Goal: Task Accomplishment & Management: Complete application form

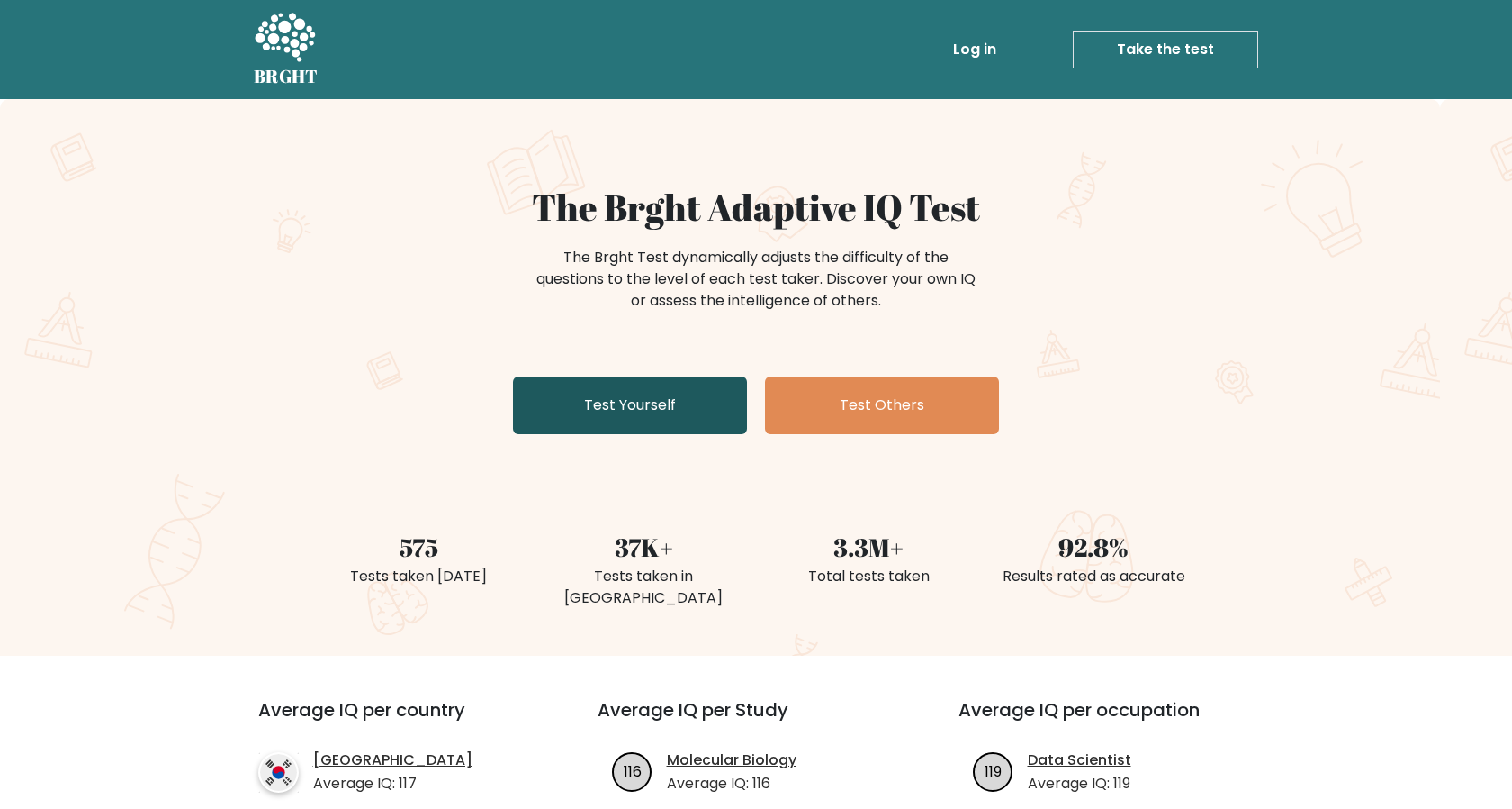
click at [679, 417] on link "Test Yourself" at bounding box center [630, 405] width 234 height 57
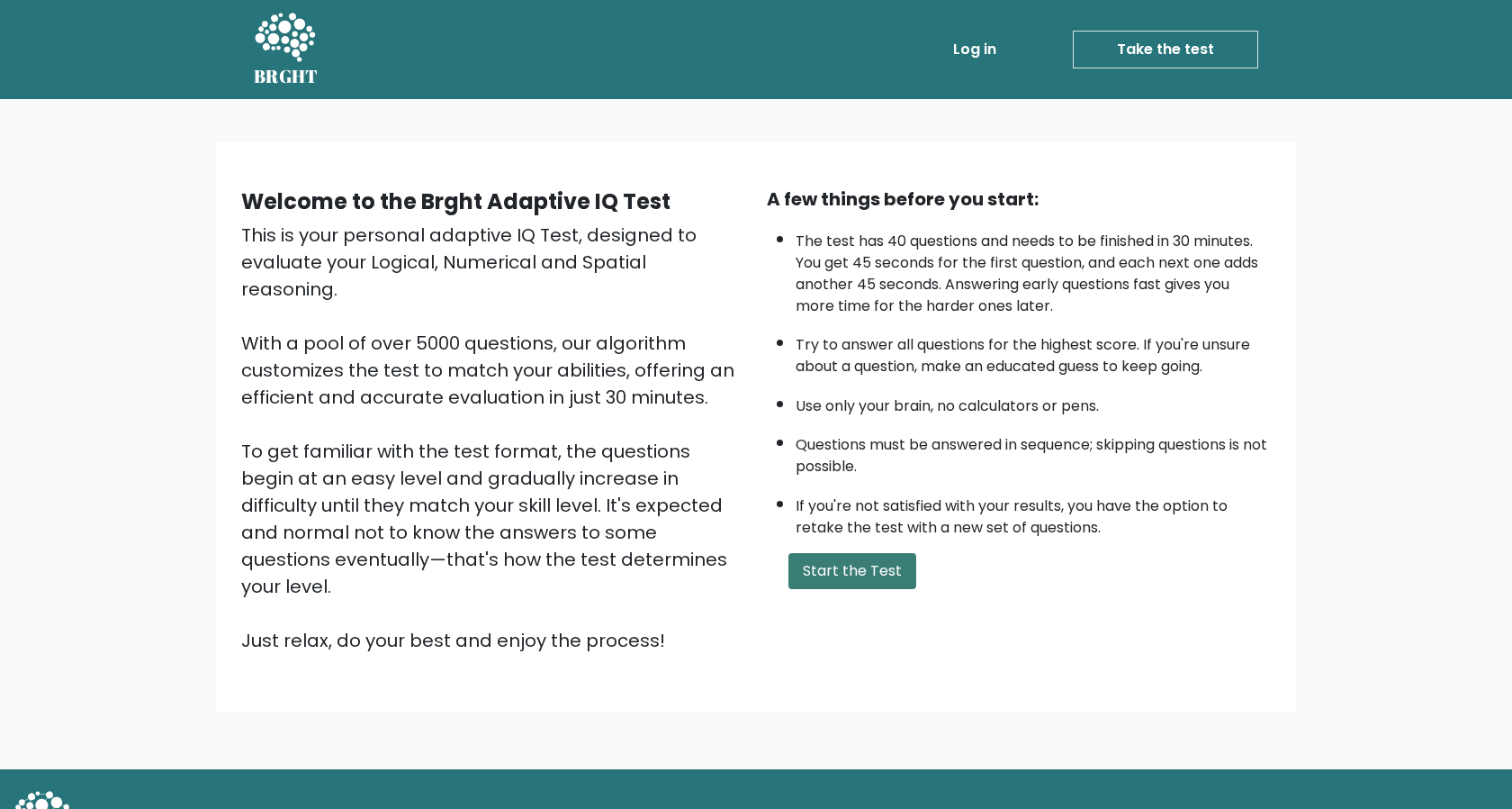
click at [824, 564] on button "Start the Test" at bounding box center [852, 570] width 127 height 36
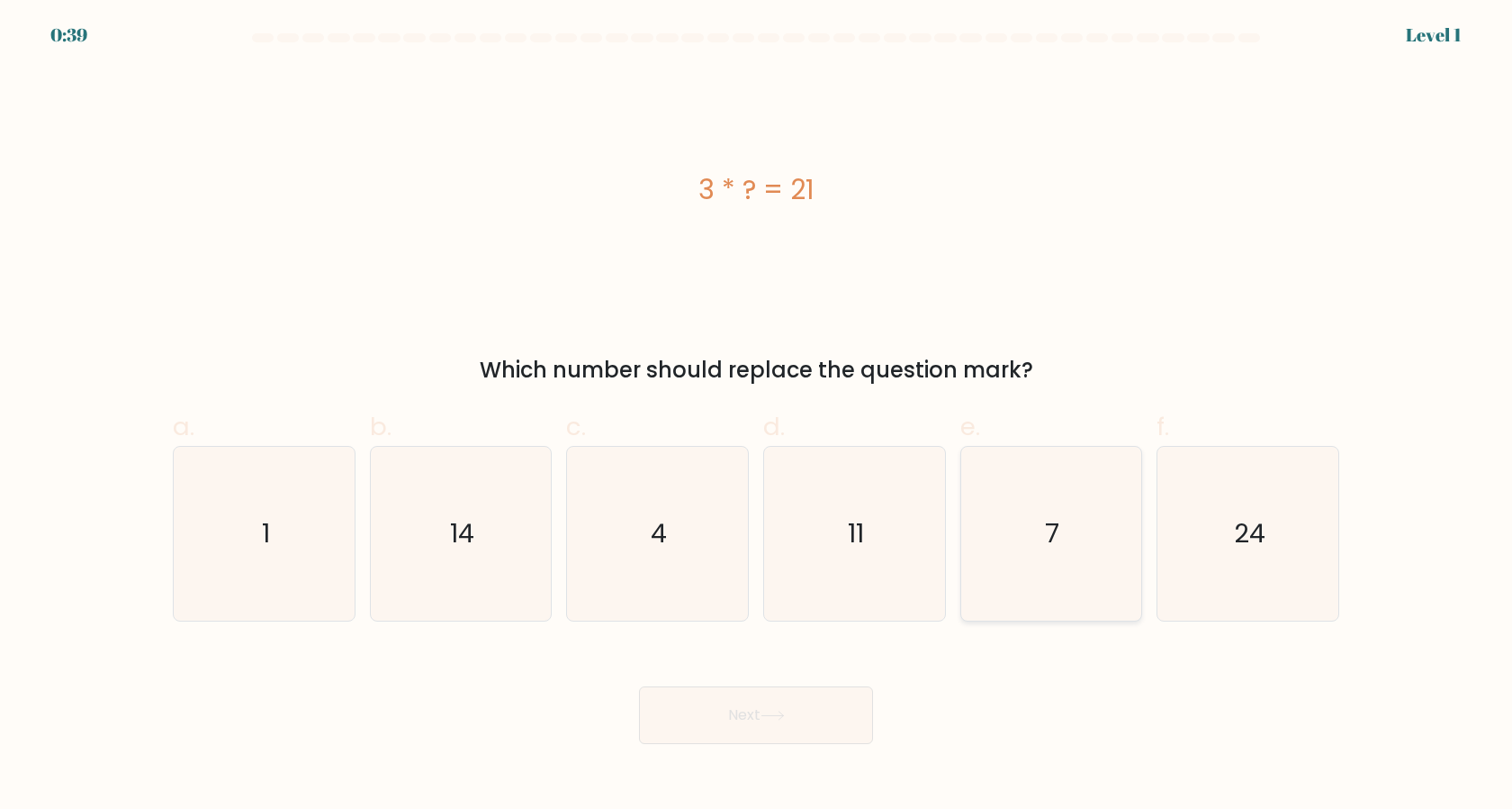
click at [1088, 538] on icon "7" at bounding box center [1051, 533] width 174 height 174
click at [757, 416] on input "e. 7" at bounding box center [756, 410] width 1 height 12
radio input "true"
click at [803, 729] on button "Next" at bounding box center [756, 715] width 234 height 57
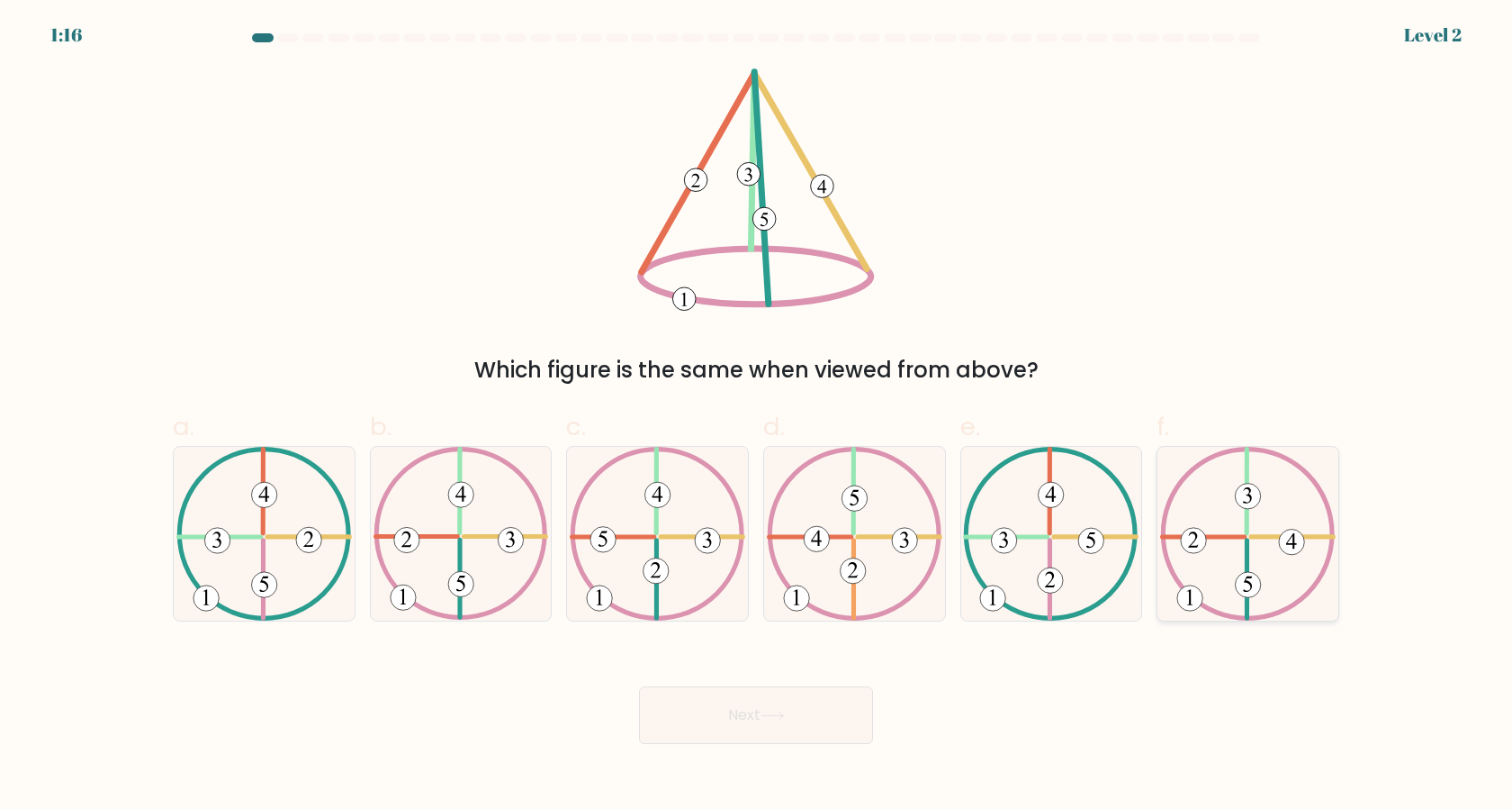
click at [1269, 552] on icon at bounding box center [1248, 533] width 175 height 174
click at [757, 416] on input "f." at bounding box center [756, 410] width 1 height 12
radio input "true"
click at [753, 702] on button "Next" at bounding box center [756, 715] width 234 height 57
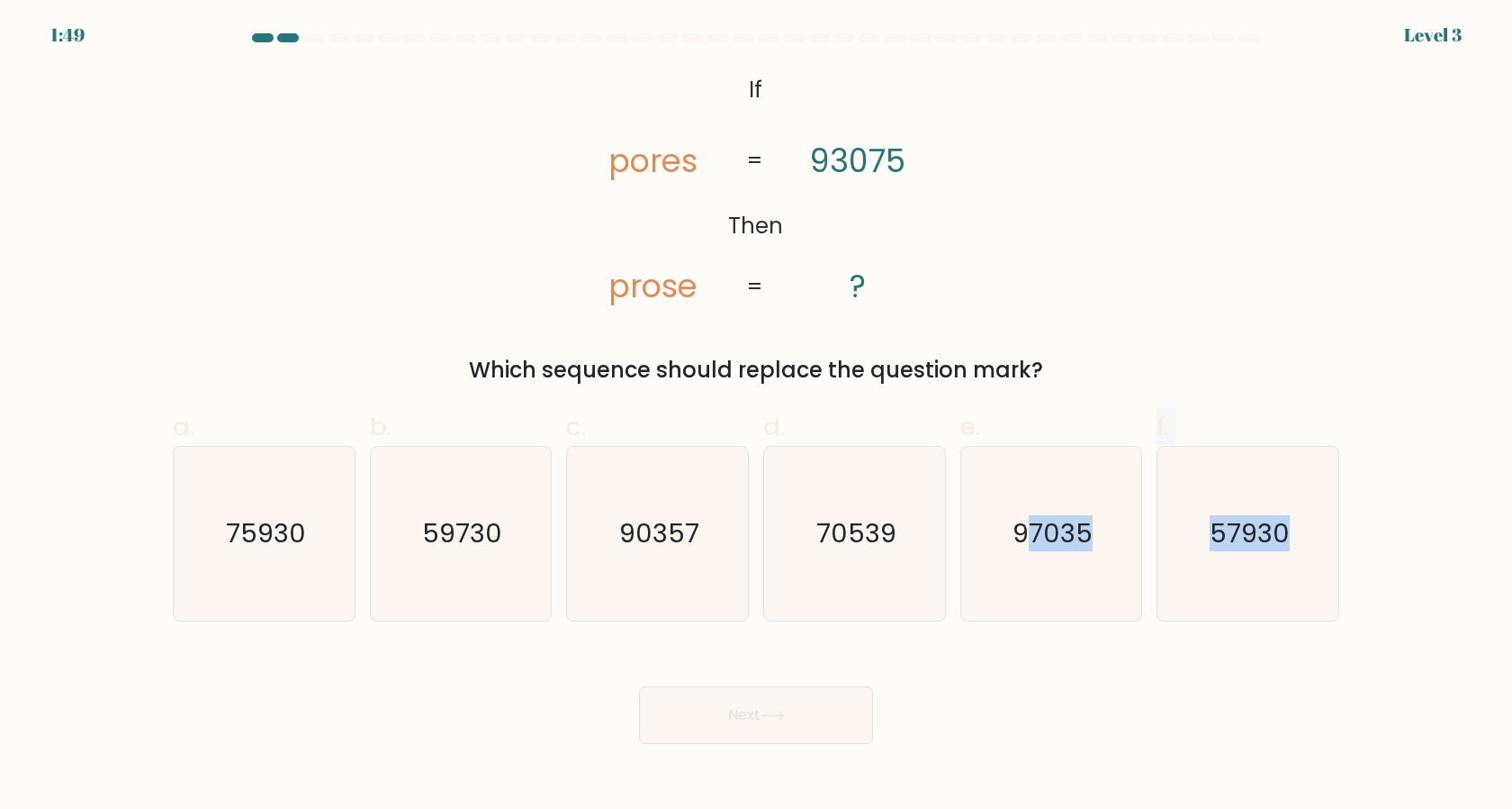
drag, startPoint x: 1036, startPoint y: 567, endPoint x: 385, endPoint y: 680, distance: 660.7
click at [385, 666] on form "If ?" at bounding box center [756, 388] width 1512 height 711
click at [432, 661] on div "Next" at bounding box center [756, 694] width 1188 height 101
click at [669, 292] on tspan "prose" at bounding box center [654, 285] width 90 height 44
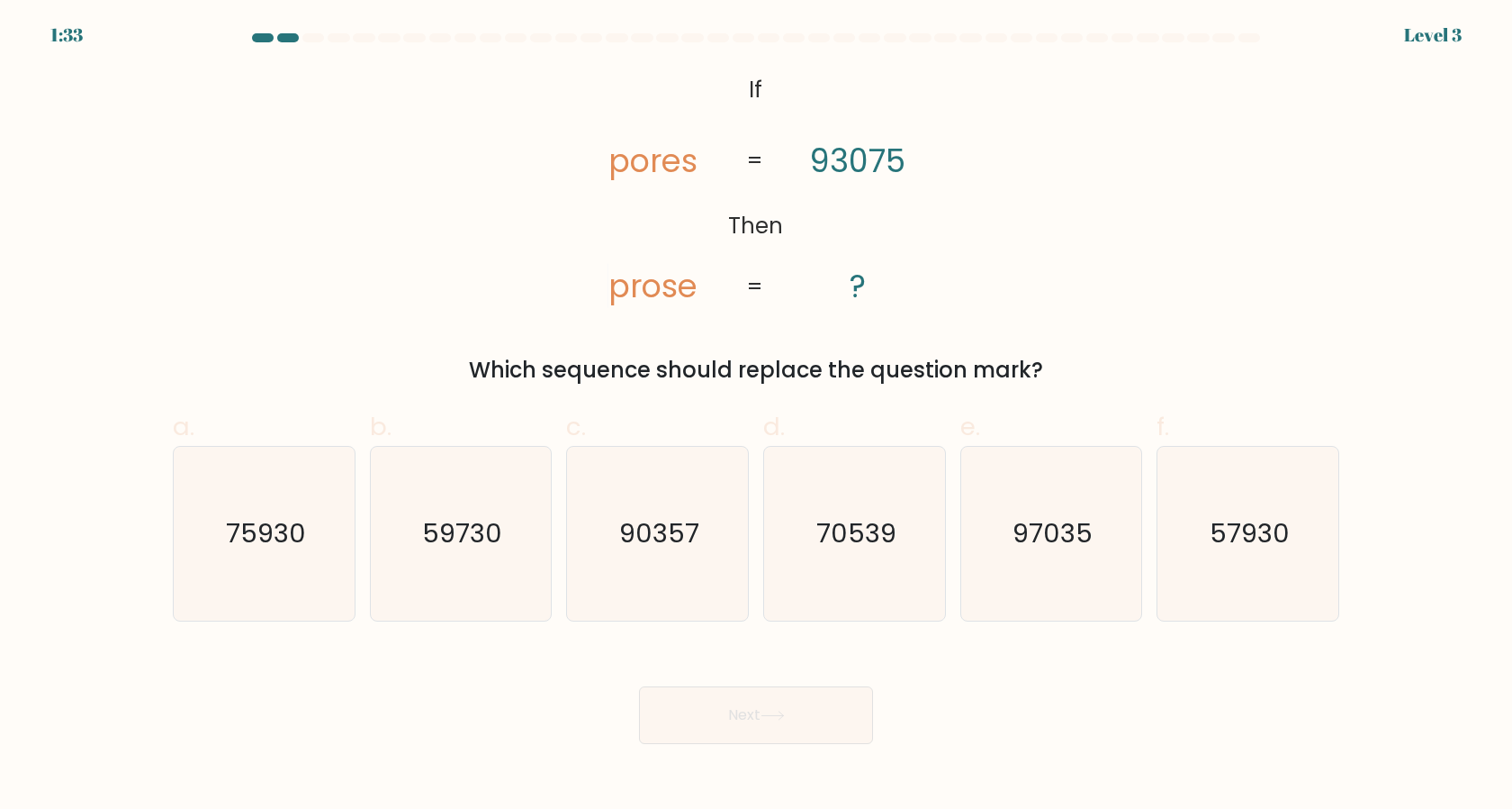
click at [673, 324] on div "@import url('https://fonts.googleapis.com/css?family=Abril+Fatface:400,100,100i…" at bounding box center [756, 227] width 1188 height 318
click at [655, 526] on text "90357" at bounding box center [660, 533] width 80 height 36
click at [756, 416] on input "c. 90357" at bounding box center [756, 410] width 1 height 12
radio input "true"
click at [734, 680] on div "Next" at bounding box center [756, 694] width 1188 height 101
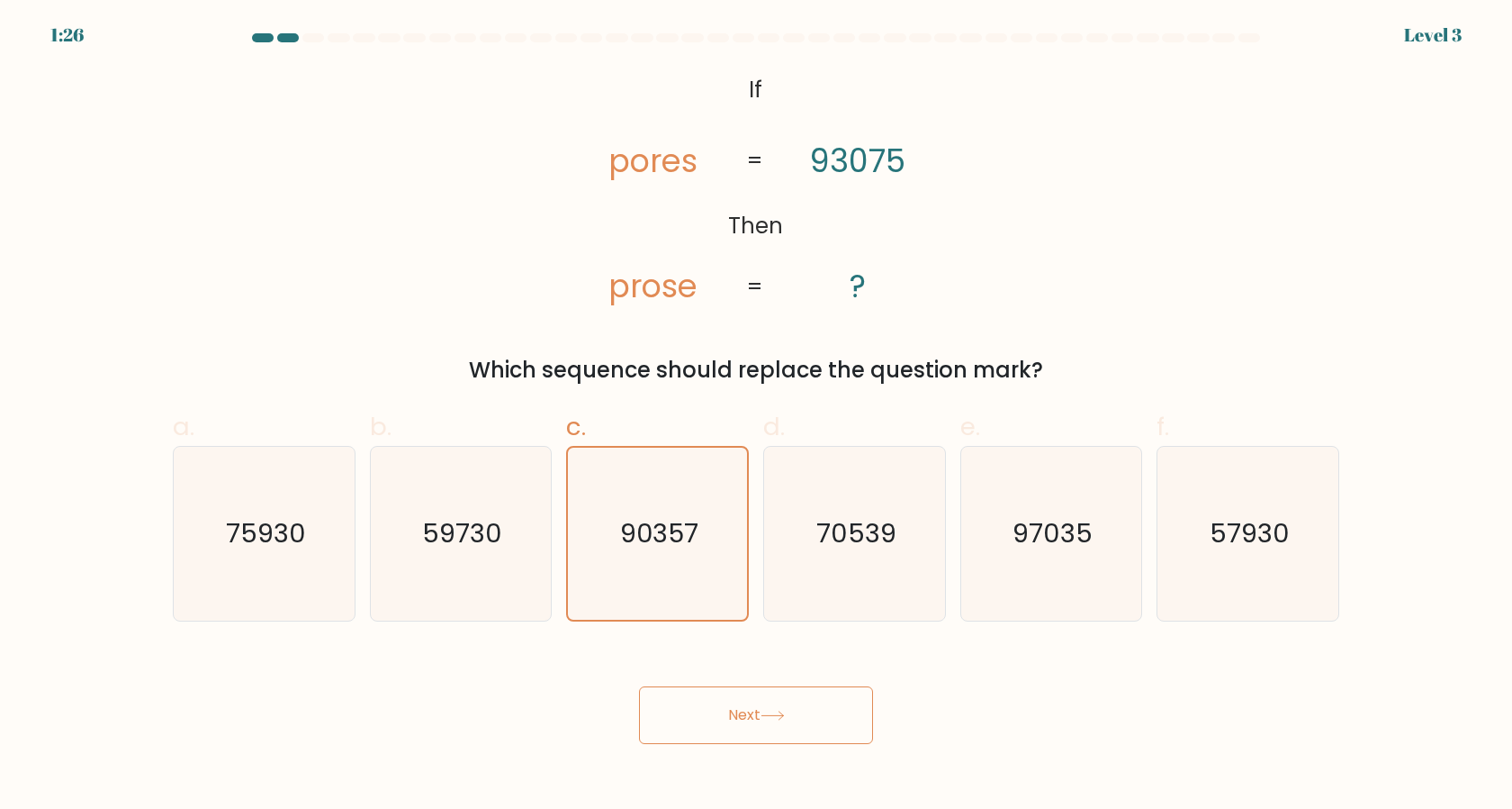
click at [734, 709] on button "Next" at bounding box center [756, 715] width 234 height 57
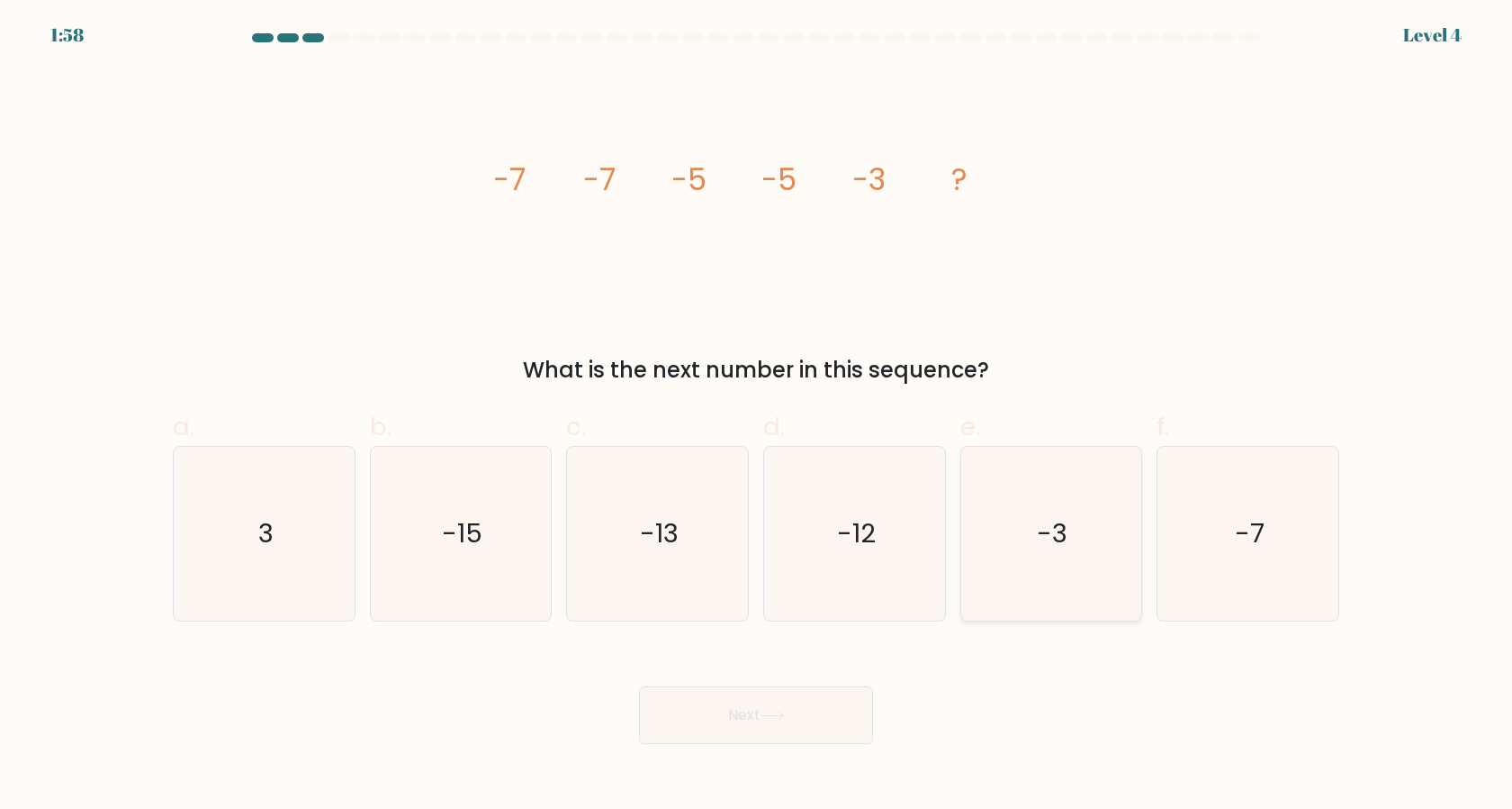
click at [995, 576] on icon "-3" at bounding box center [1051, 533] width 174 height 174
click at [757, 416] on input "e. -3" at bounding box center [756, 410] width 1 height 12
radio input "true"
click at [834, 722] on button "Next" at bounding box center [756, 715] width 234 height 57
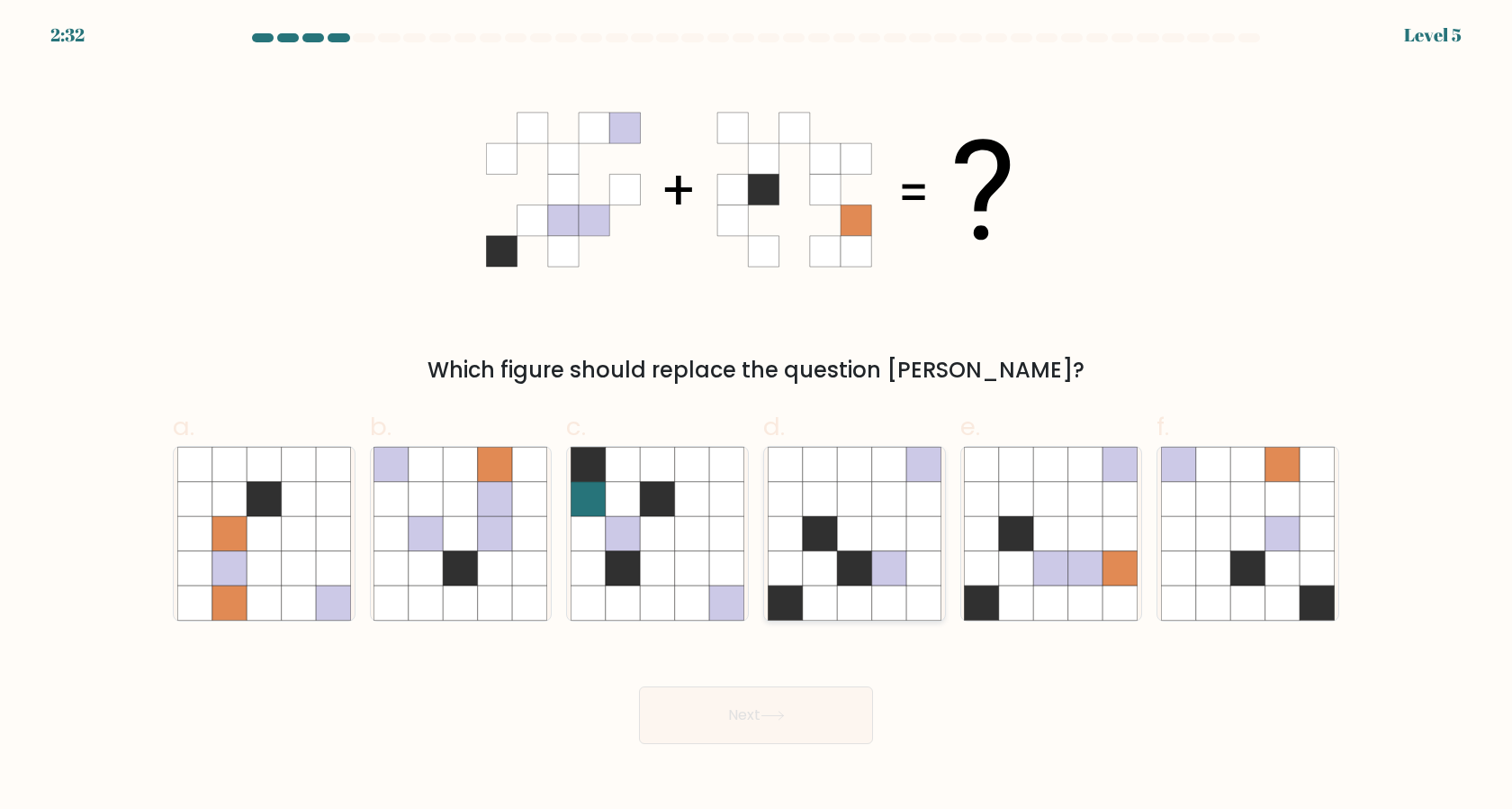
click at [918, 458] on icon at bounding box center [923, 463] width 34 height 34
click at [757, 416] on input "d." at bounding box center [756, 410] width 1 height 12
radio input "true"
click at [812, 705] on button "Next" at bounding box center [756, 715] width 234 height 57
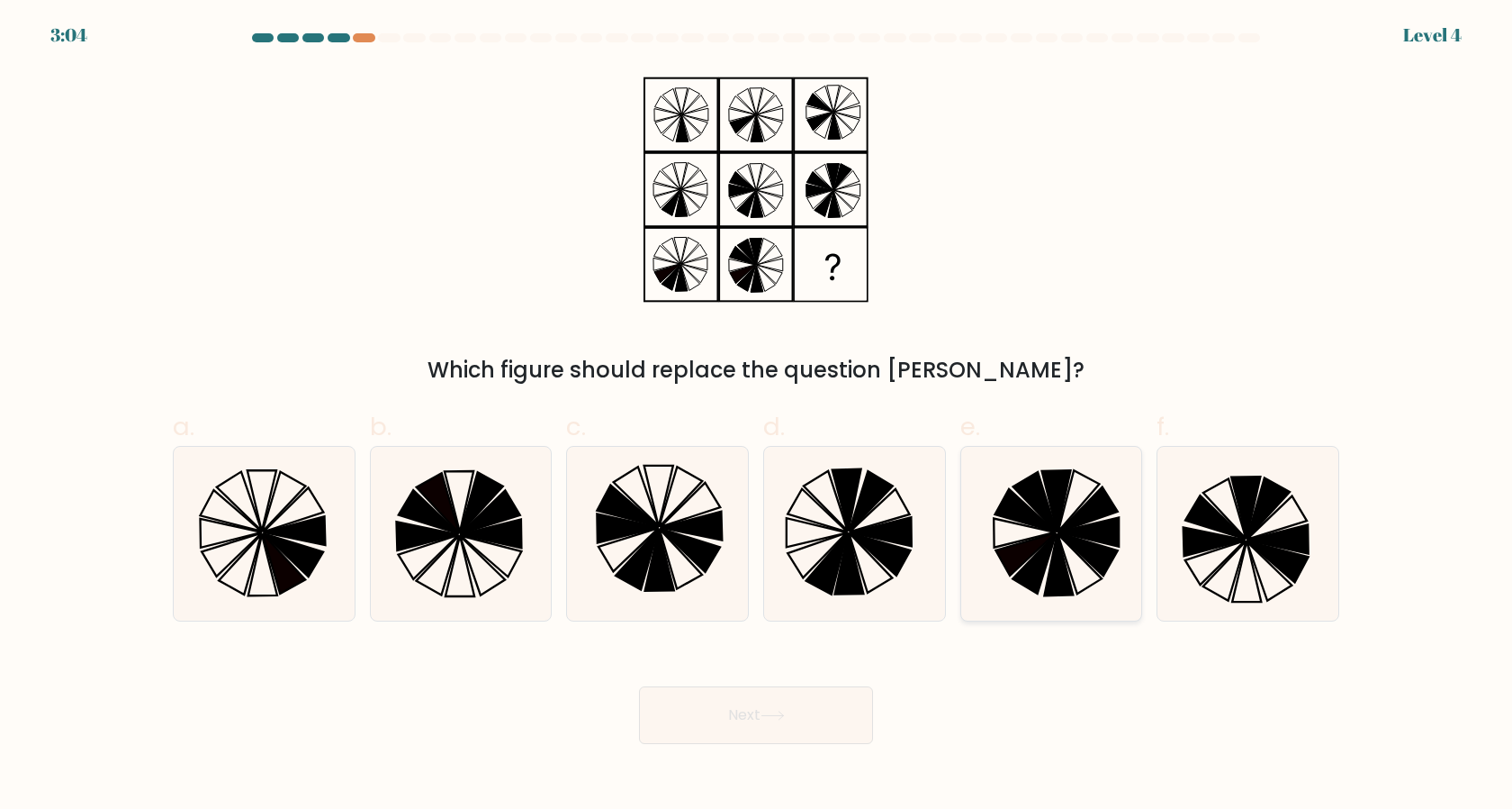
click at [1029, 538] on icon at bounding box center [1025, 533] width 61 height 29
click at [757, 416] on input "e." at bounding box center [756, 410] width 1 height 12
radio input "true"
click at [696, 729] on button "Next" at bounding box center [756, 715] width 234 height 57
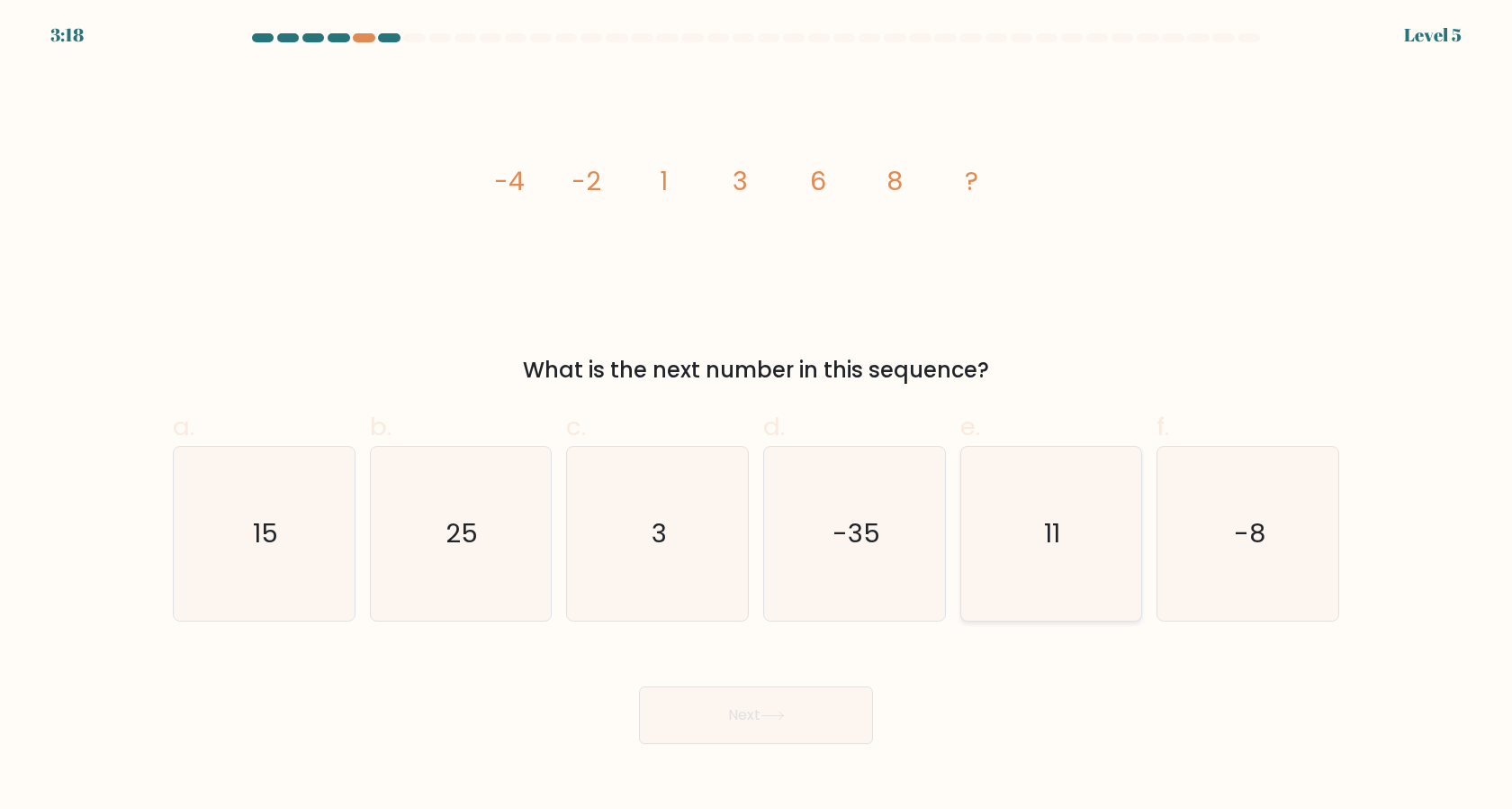
click at [992, 564] on icon "11" at bounding box center [1051, 533] width 174 height 174
click at [757, 416] on input "e. 11" at bounding box center [756, 410] width 1 height 12
radio input "true"
click at [751, 717] on button "Next" at bounding box center [756, 715] width 234 height 57
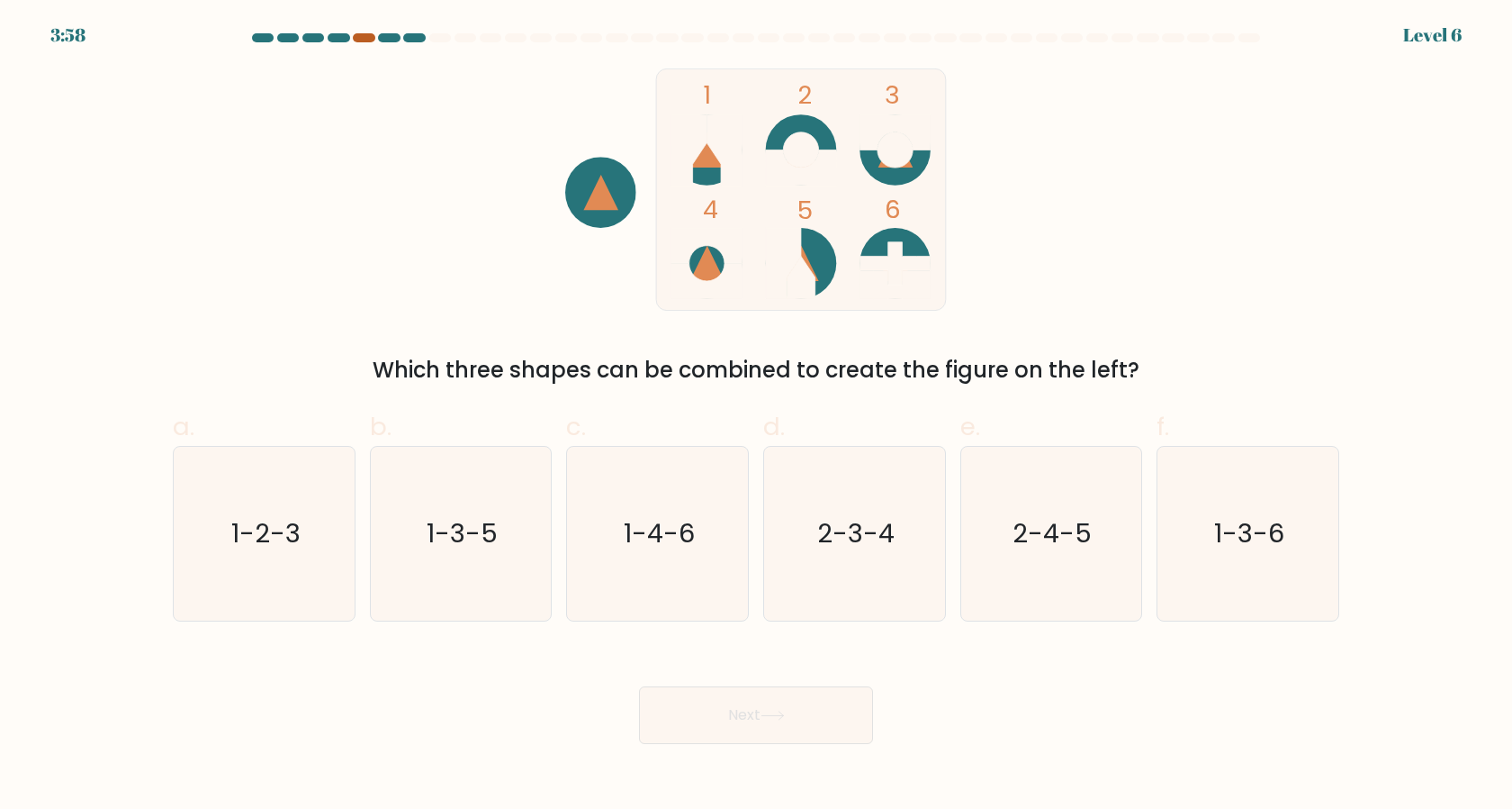
click at [363, 36] on div at bounding box center [364, 37] width 21 height 9
click at [436, 36] on div at bounding box center [440, 37] width 21 height 9
click at [423, 33] on div at bounding box center [414, 37] width 21 height 9
click at [897, 562] on icon "2-3-4" at bounding box center [854, 533] width 174 height 174
click at [757, 416] on input "d. 2-3-4" at bounding box center [756, 410] width 1 height 12
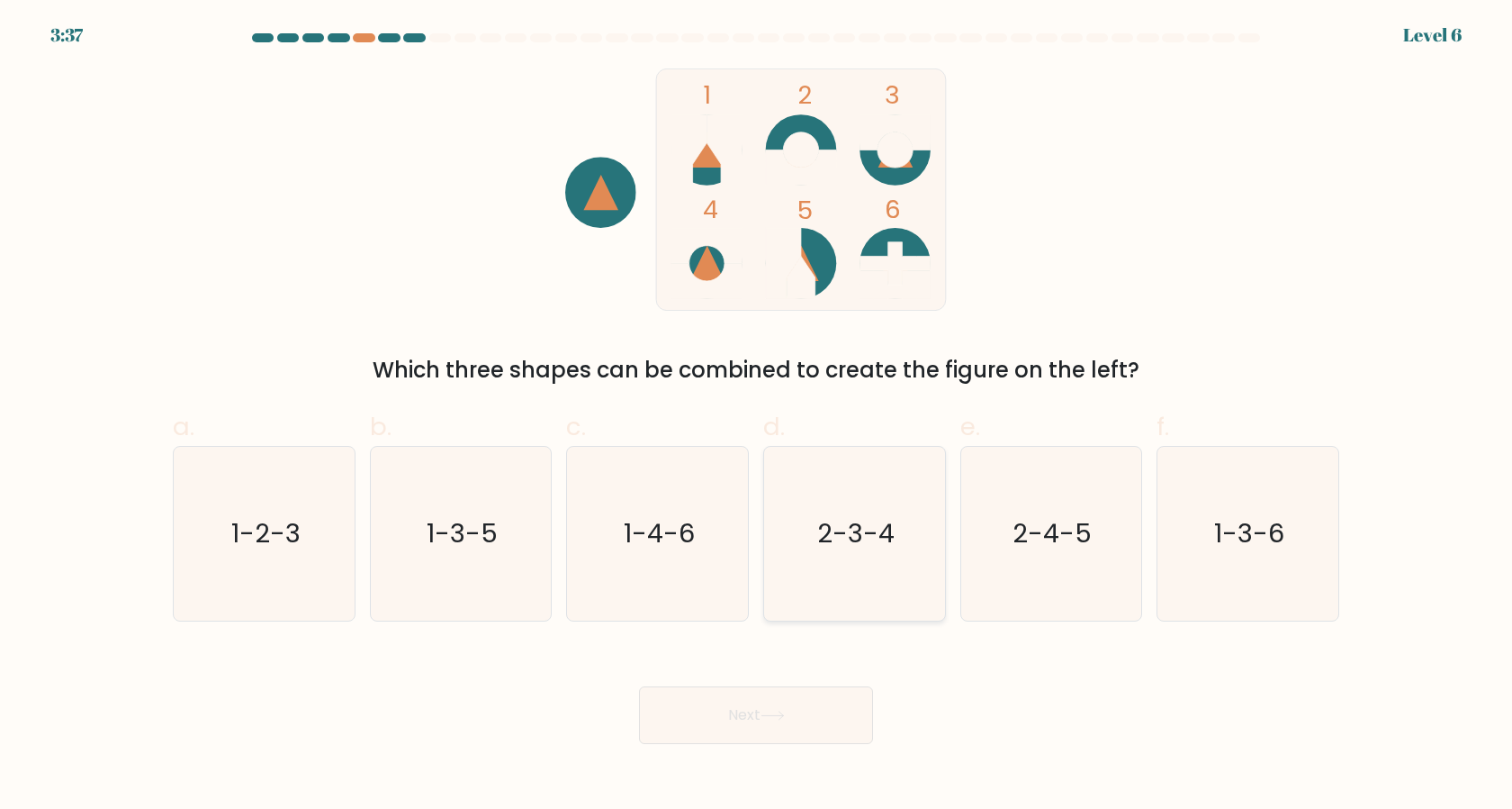
radio input "true"
click at [794, 720] on button "Next" at bounding box center [756, 715] width 234 height 57
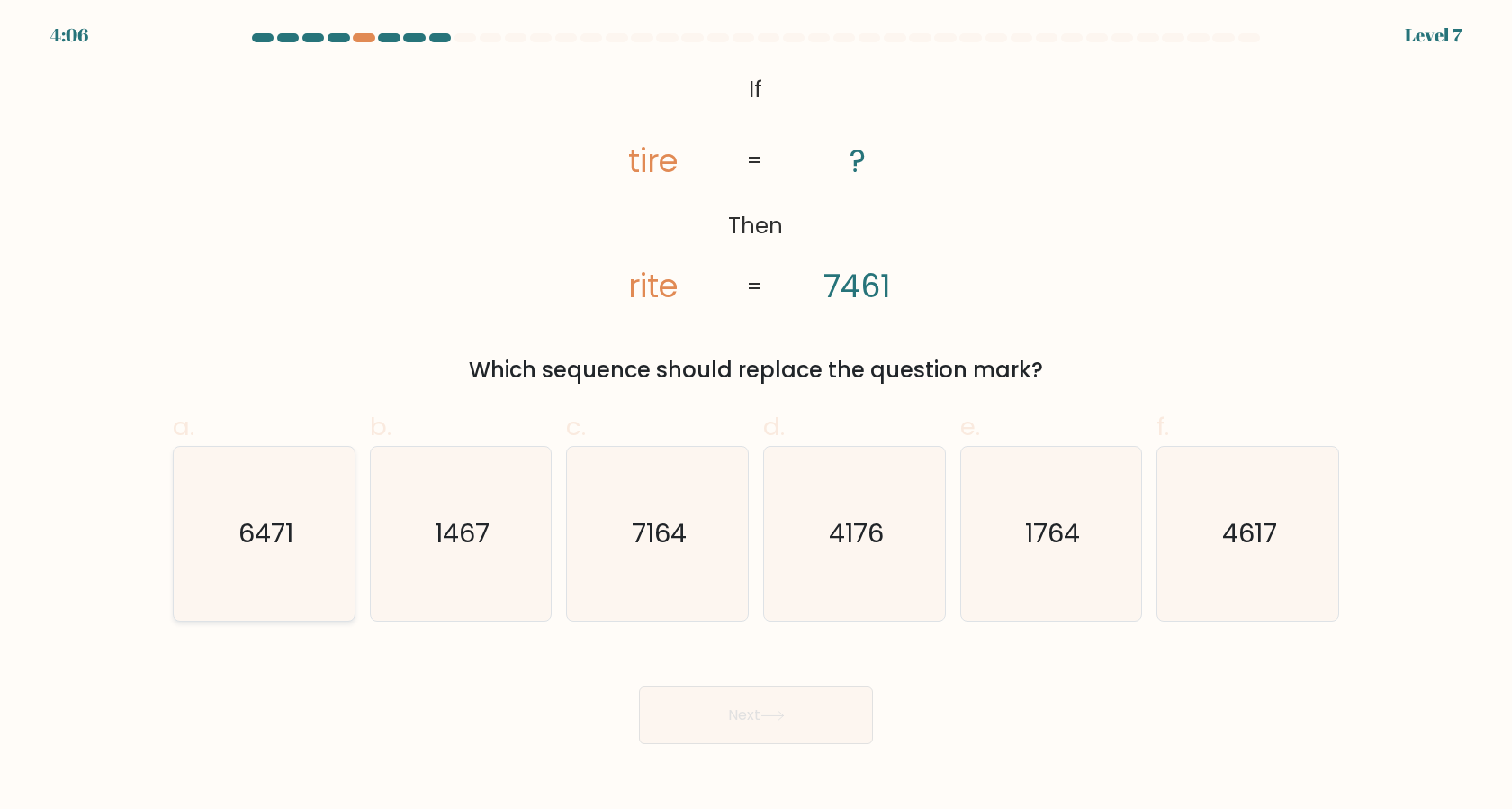
click at [189, 543] on icon "6471" at bounding box center [264, 533] width 174 height 174
click at [756, 416] on input "a. 6471" at bounding box center [756, 410] width 1 height 12
radio input "true"
click at [744, 722] on button "Next" at bounding box center [756, 715] width 234 height 57
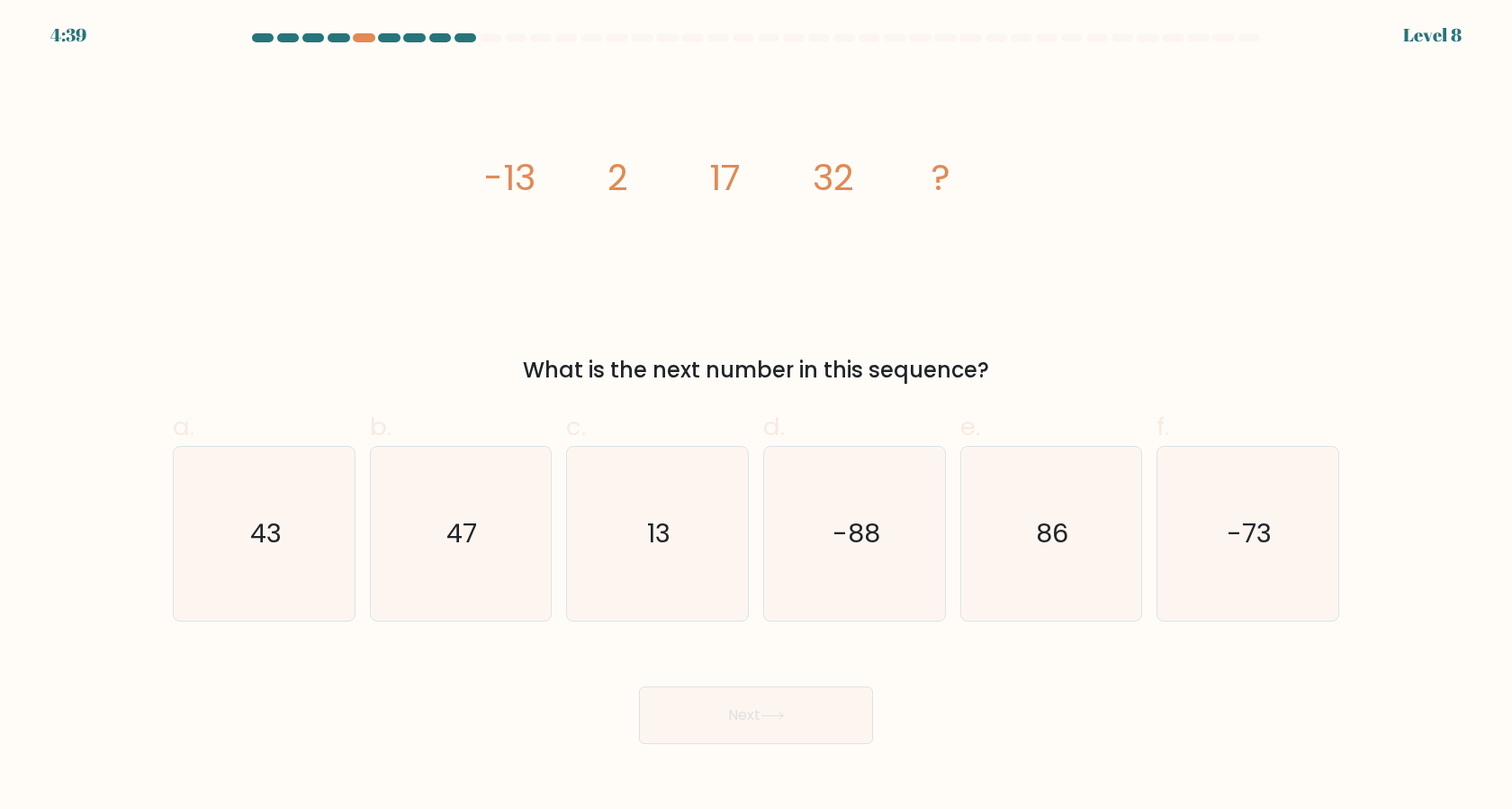
drag, startPoint x: 505, startPoint y: 500, endPoint x: 556, endPoint y: 616, distance: 126.7
click at [505, 500] on icon "47" at bounding box center [460, 533] width 174 height 174
click at [756, 416] on input "b. 47" at bounding box center [756, 410] width 1 height 12
radio input "true"
click at [715, 747] on body "4:38 Level 8" at bounding box center [756, 404] width 1512 height 809
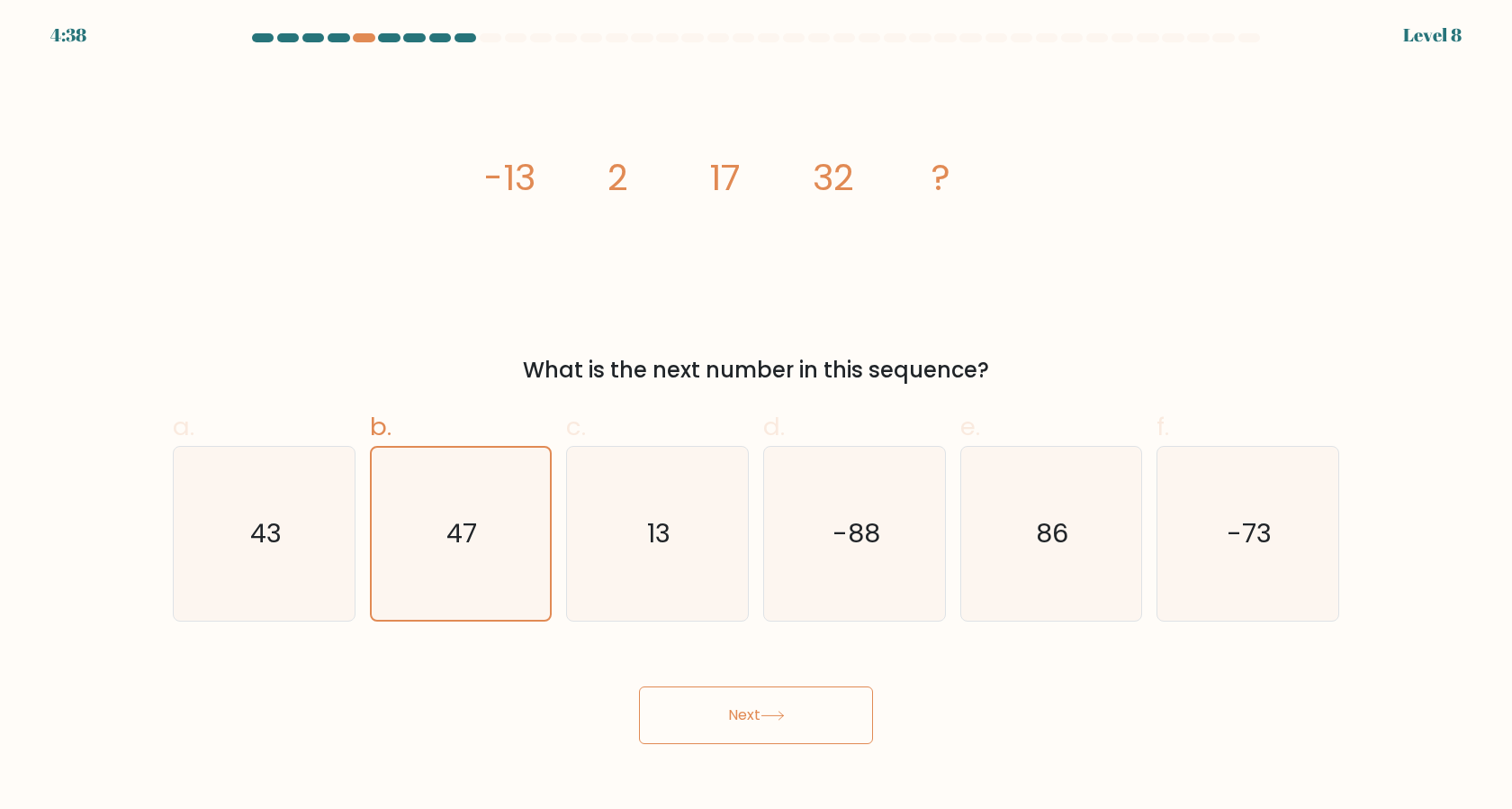
click at [724, 727] on button "Next" at bounding box center [756, 715] width 234 height 57
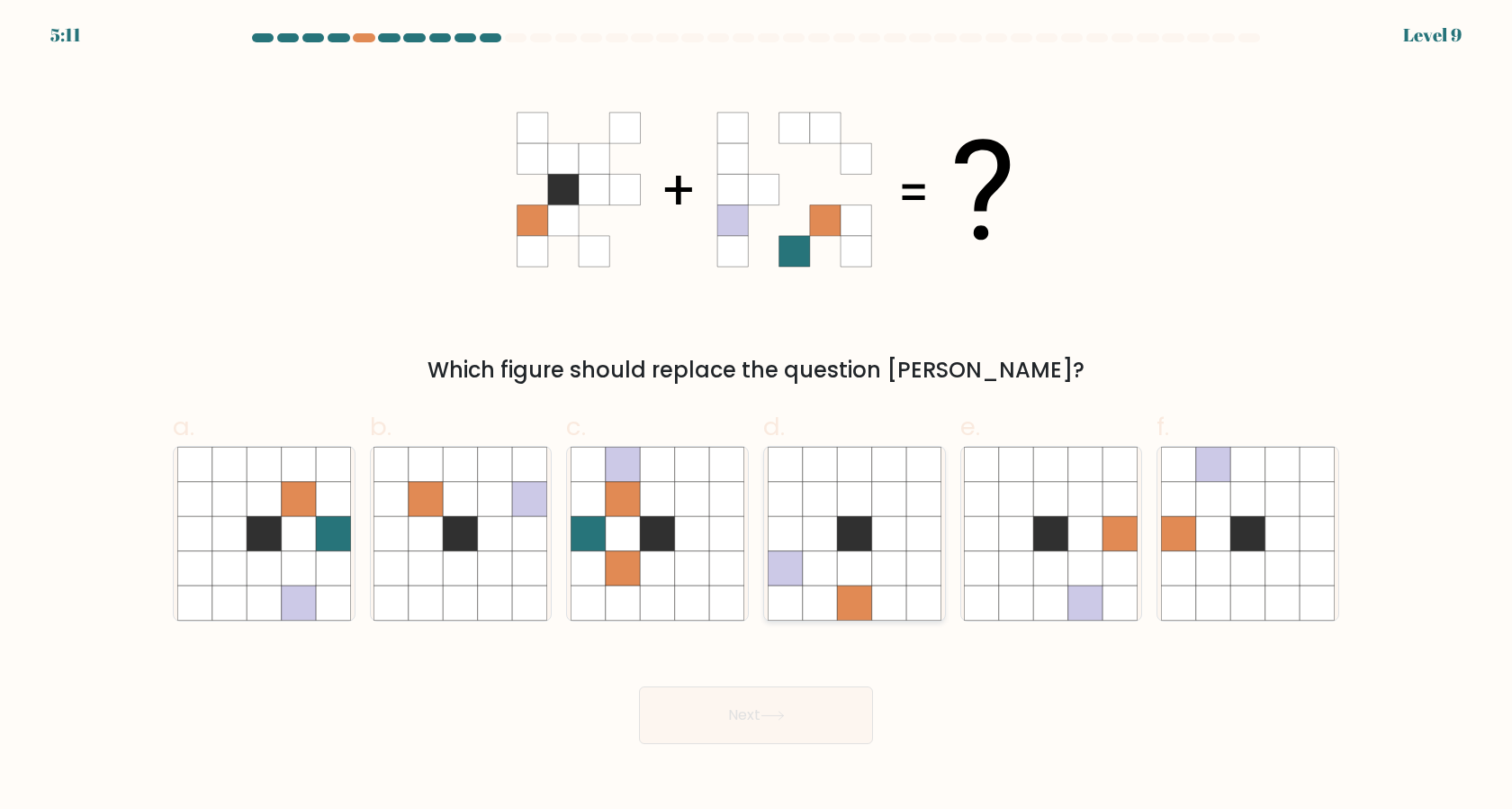
click at [796, 562] on icon at bounding box center [784, 567] width 34 height 34
click at [757, 416] on input "d." at bounding box center [756, 410] width 1 height 12
radio input "true"
click at [828, 535] on icon at bounding box center [819, 533] width 34 height 34
click at [757, 416] on input "d." at bounding box center [756, 410] width 1 height 12
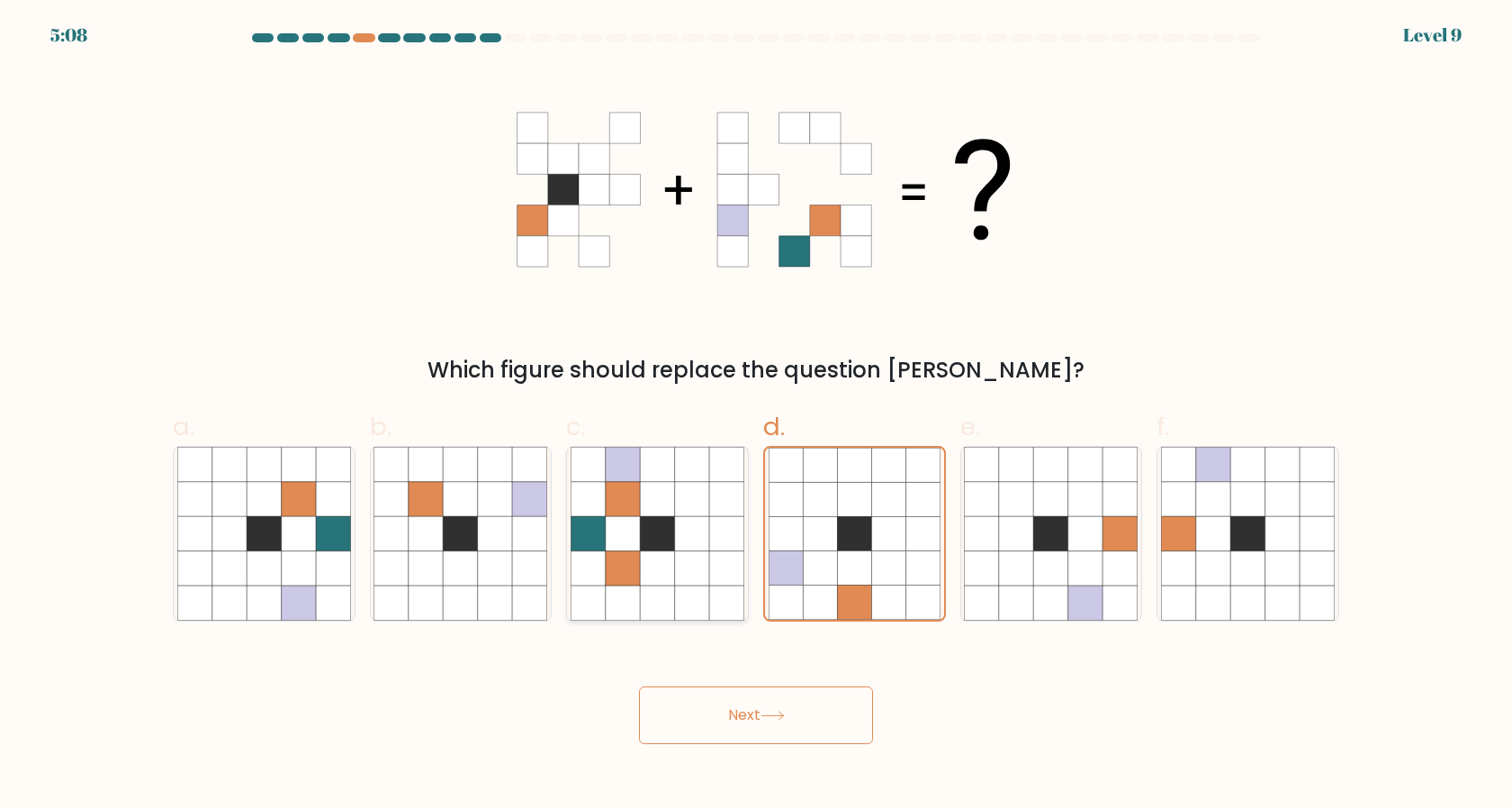
click at [658, 536] on icon at bounding box center [657, 533] width 34 height 34
click at [756, 416] on input "c." at bounding box center [756, 410] width 1 height 12
radio input "true"
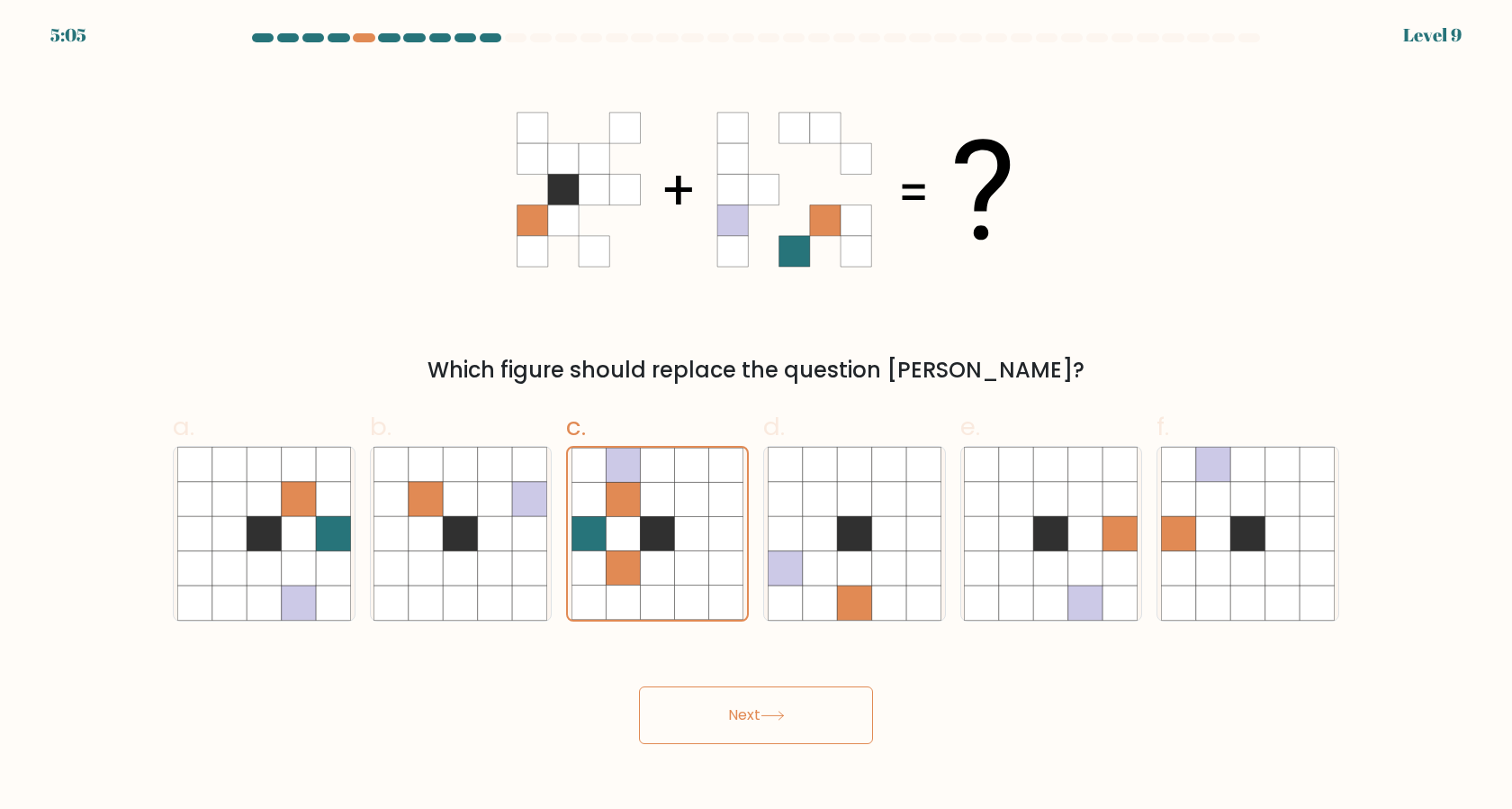
click at [753, 739] on button "Next" at bounding box center [756, 715] width 234 height 57
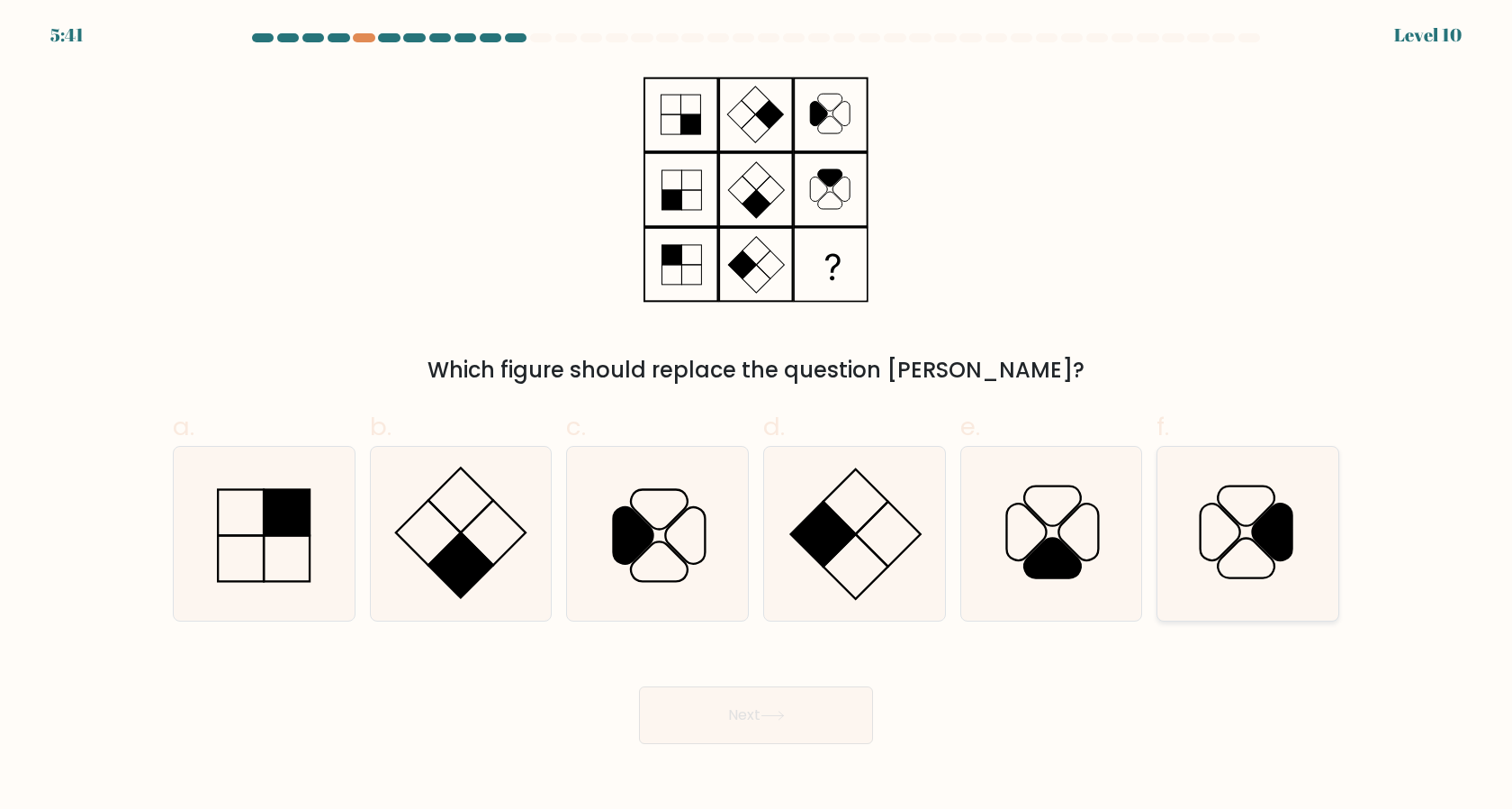
click at [1285, 540] on icon at bounding box center [1273, 532] width 40 height 56
click at [757, 416] on input "f." at bounding box center [756, 410] width 1 height 12
radio input "true"
click at [757, 697] on button "Next" at bounding box center [756, 715] width 234 height 57
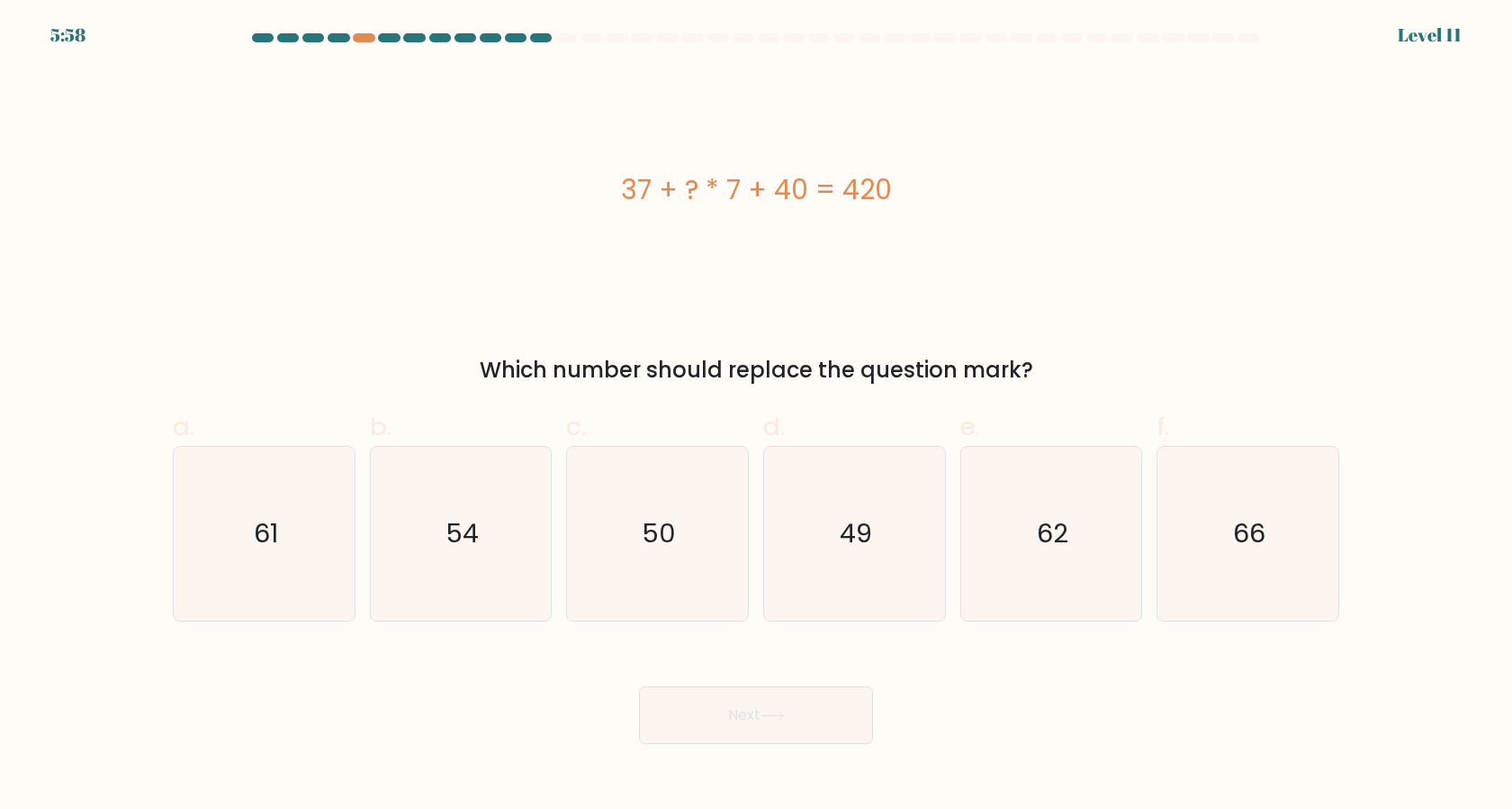
click at [815, 533] on icon "49" at bounding box center [854, 533] width 174 height 174
click at [757, 416] on input "d. 49" at bounding box center [756, 410] width 1 height 12
radio input "true"
click at [774, 727] on button "Next" at bounding box center [756, 715] width 234 height 57
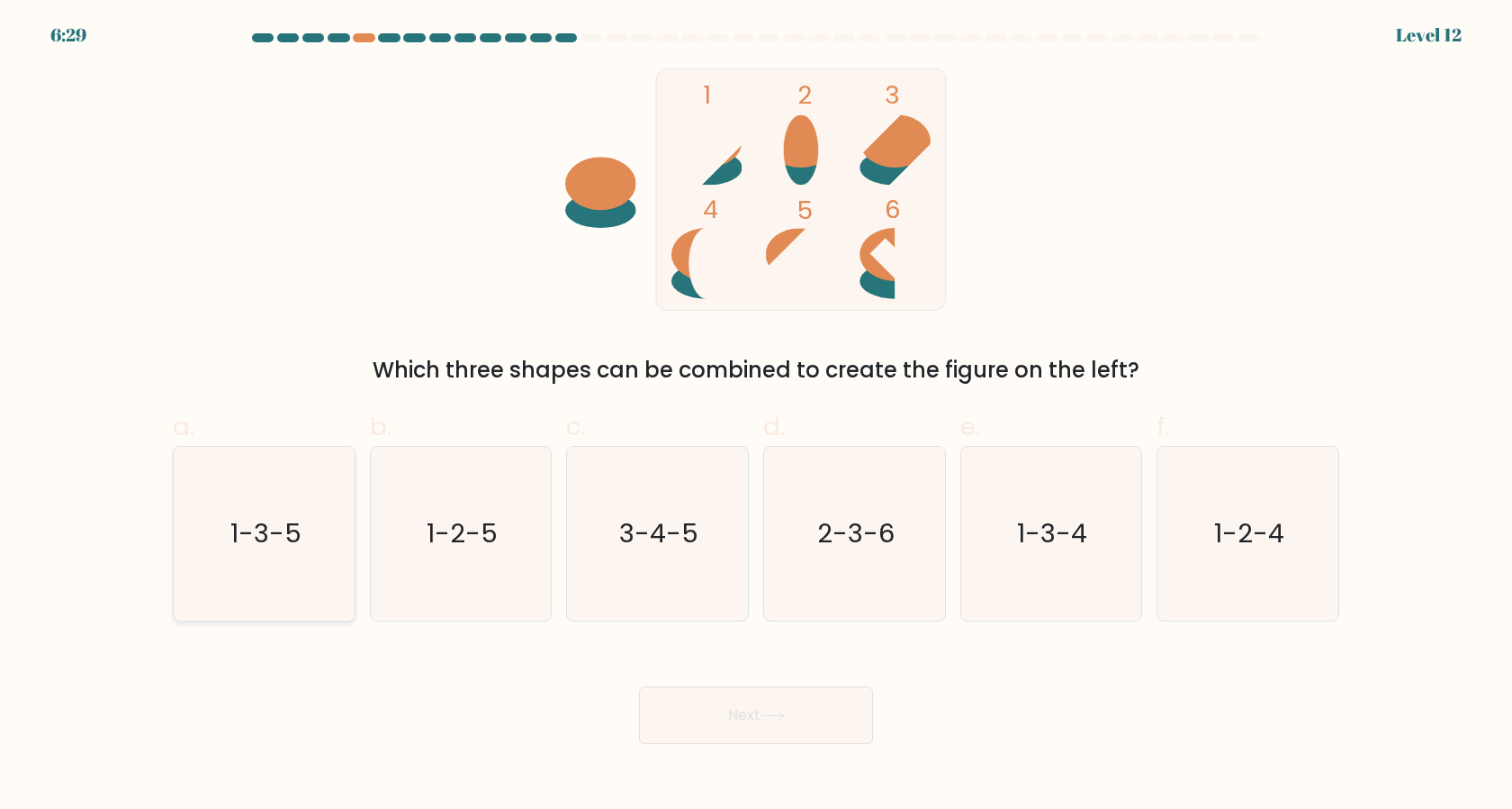
click at [281, 538] on text "1-3-5" at bounding box center [266, 533] width 71 height 36
click at [756, 416] on input "a. 1-3-5" at bounding box center [756, 410] width 1 height 12
radio input "true"
click at [789, 717] on button "Next" at bounding box center [756, 715] width 234 height 57
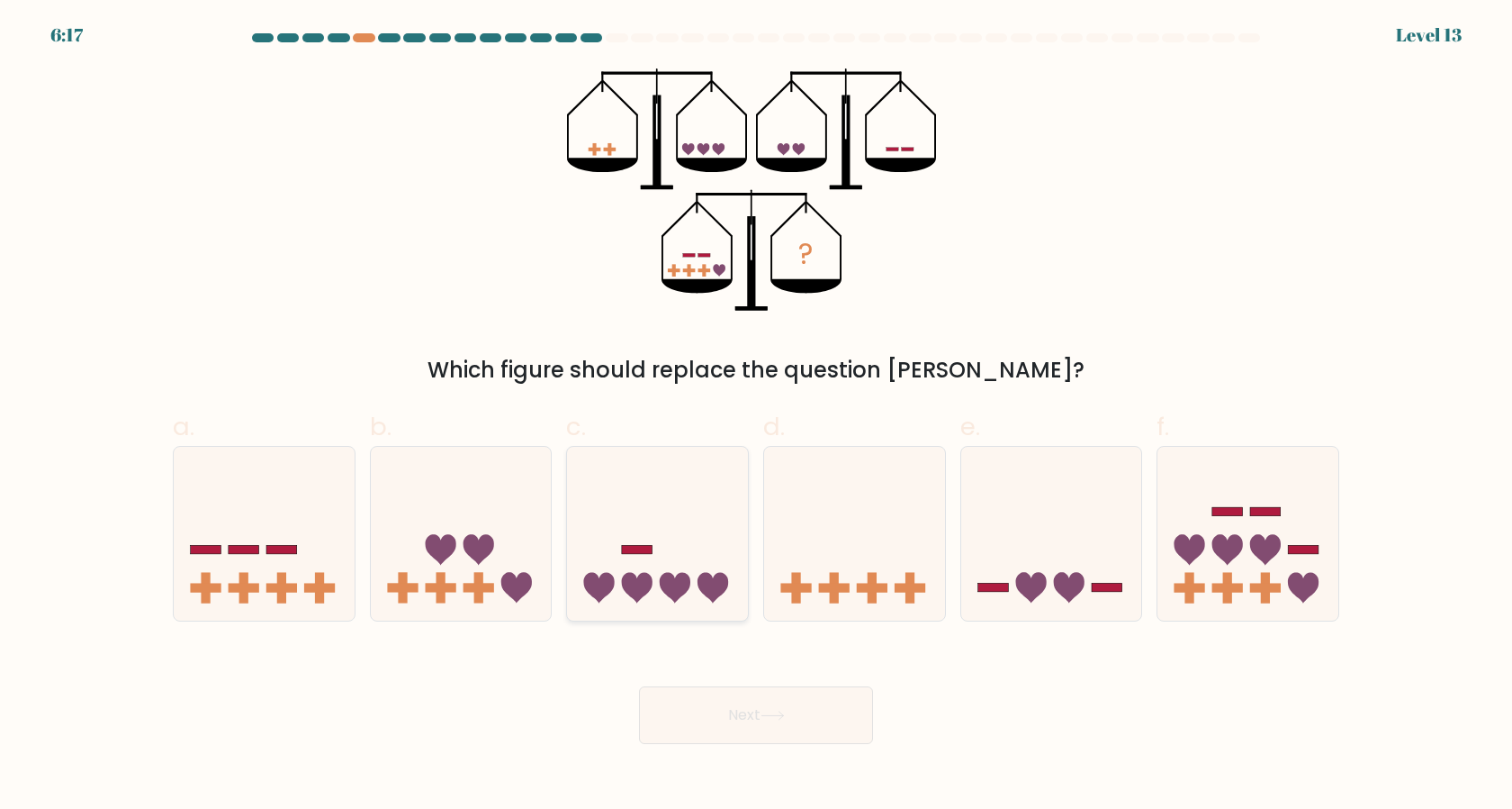
click at [685, 595] on icon at bounding box center [658, 533] width 181 height 150
click at [756, 416] on input "c." at bounding box center [756, 410] width 1 height 12
radio input "true"
click at [729, 708] on button "Next" at bounding box center [756, 715] width 234 height 57
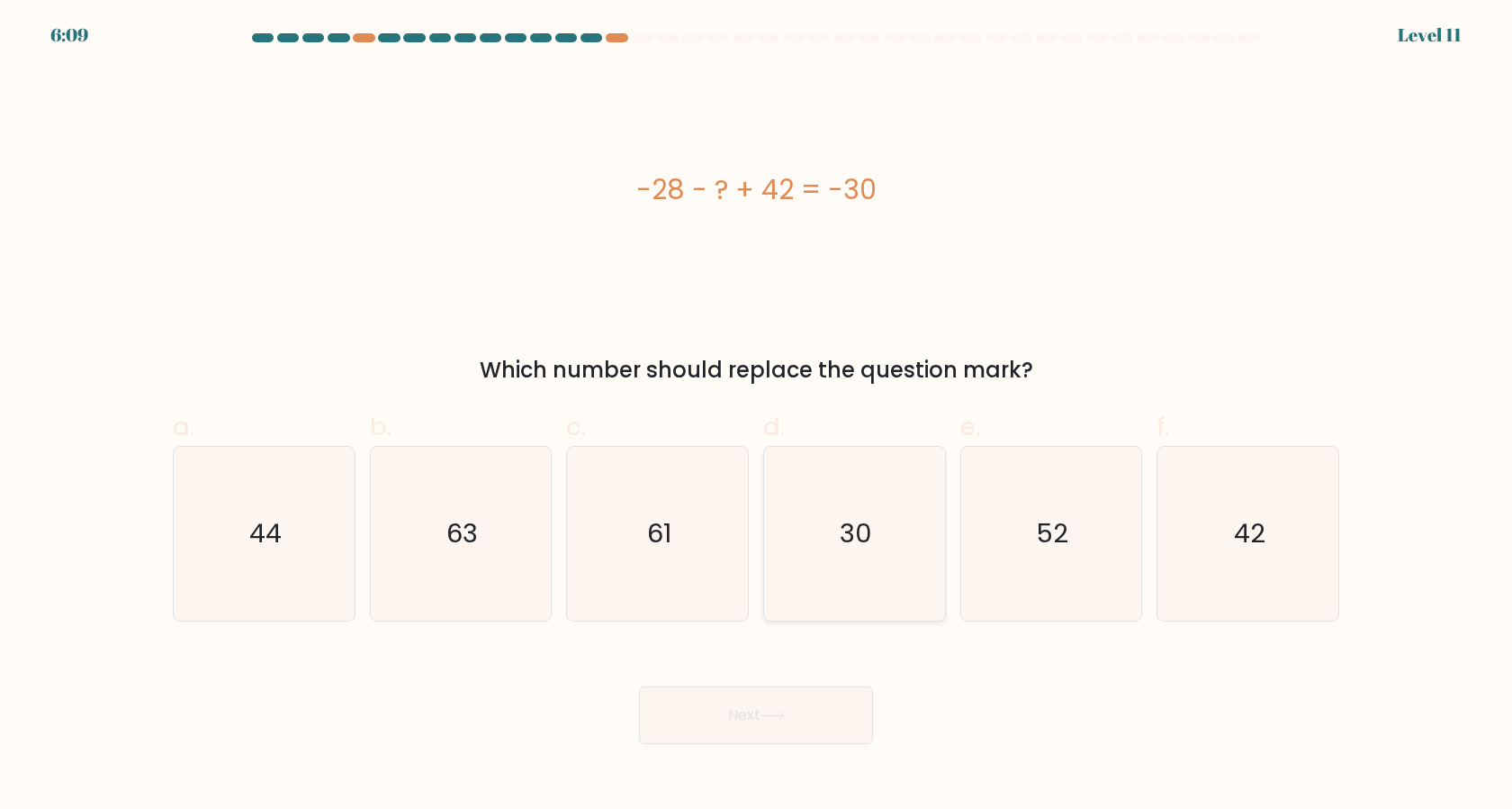
click at [877, 543] on icon "30" at bounding box center [854, 533] width 174 height 174
click at [757, 416] on input "d. 30" at bounding box center [756, 410] width 1 height 12
radio input "true"
click at [813, 727] on button "Next" at bounding box center [756, 715] width 234 height 57
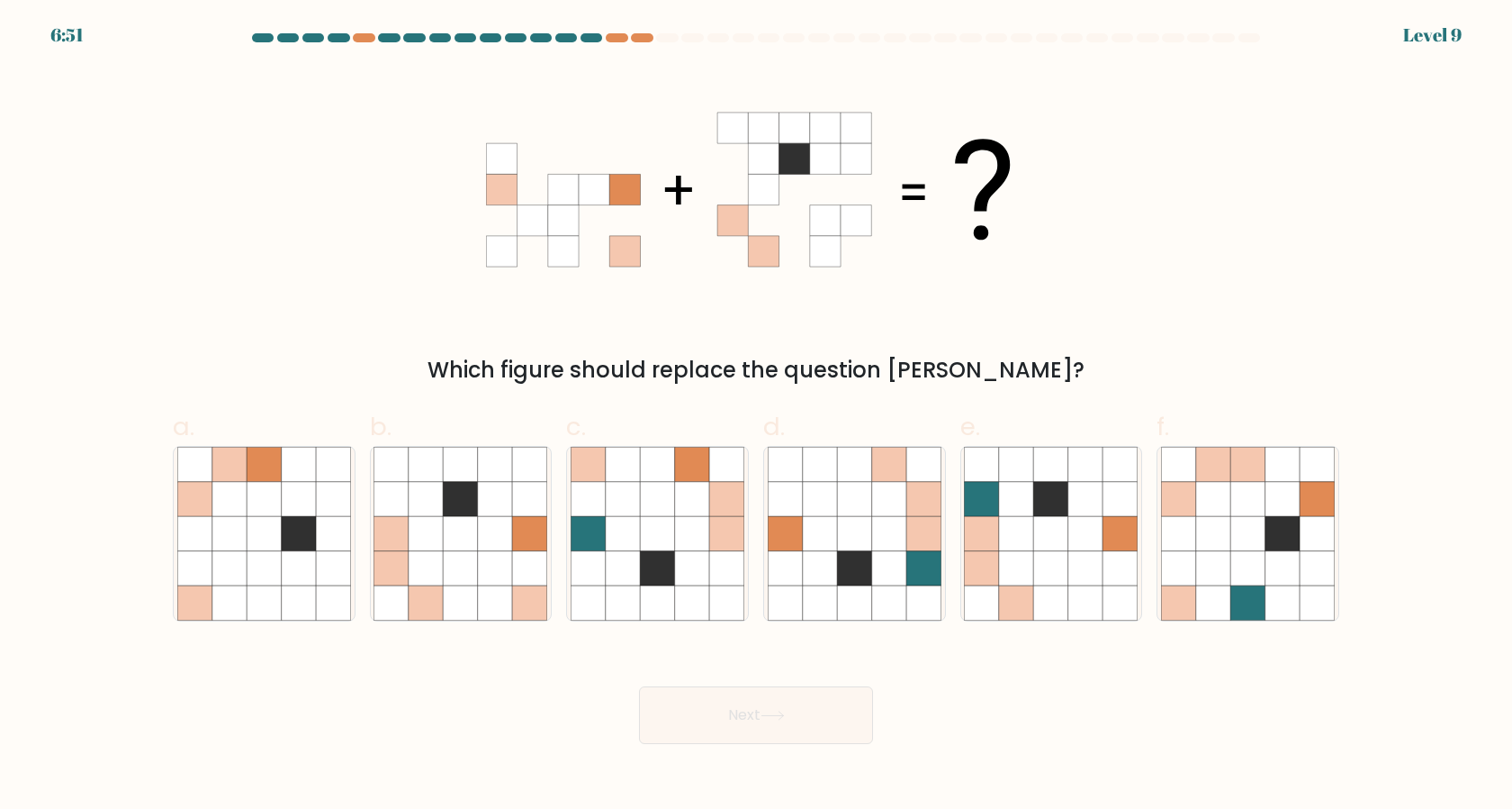
click at [630, 31] on div "6:51 Level 9" at bounding box center [756, 24] width 1512 height 49
click at [627, 33] on at bounding box center [756, 37] width 1012 height 9
click at [606, 35] on at bounding box center [756, 37] width 1012 height 9
click at [551, 41] on at bounding box center [756, 37] width 1012 height 9
click at [486, 519] on icon at bounding box center [494, 533] width 34 height 34
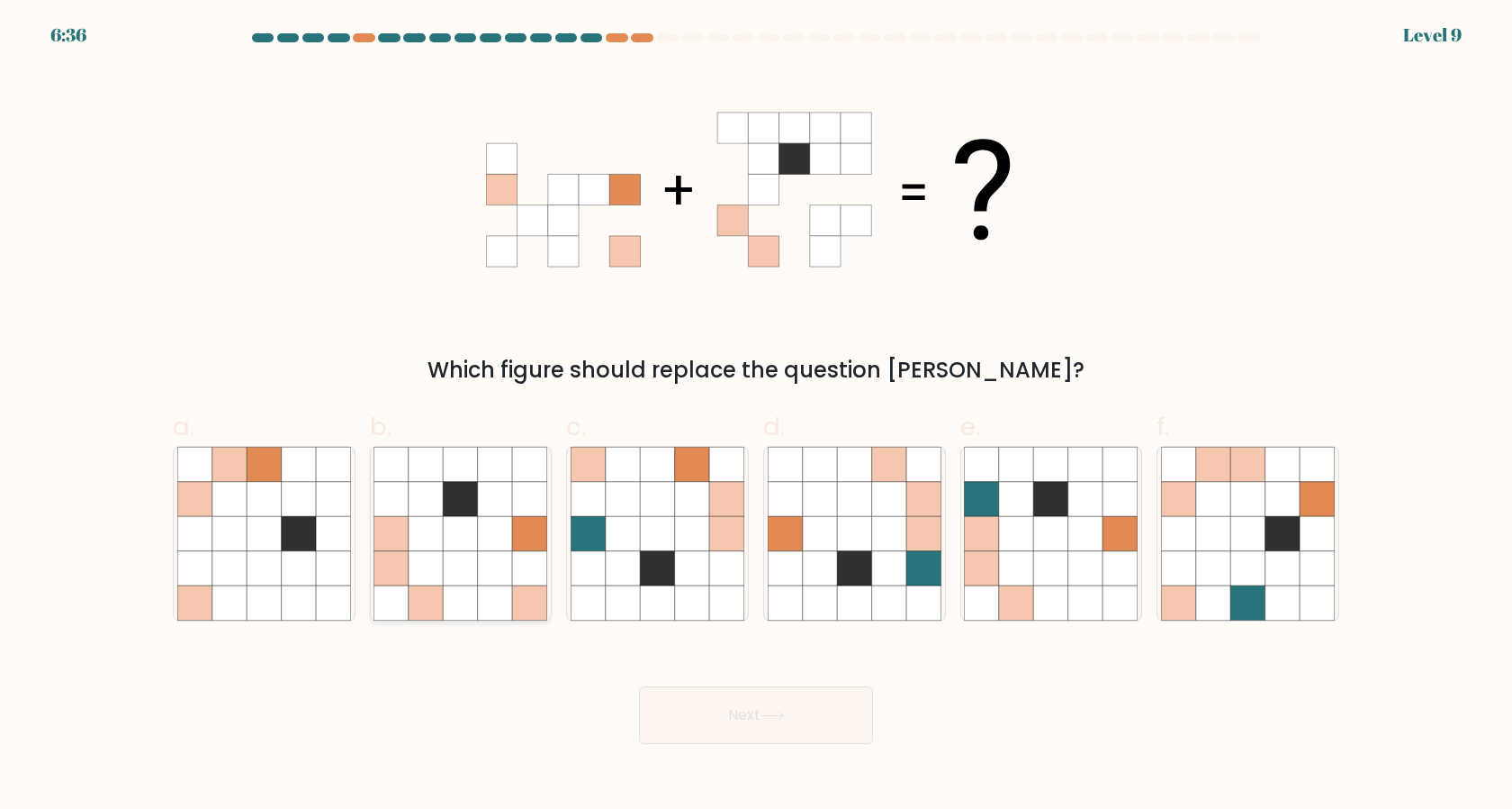
click at [756, 416] on input "b." at bounding box center [756, 410] width 1 height 12
radio input "true"
click at [769, 734] on button "Next" at bounding box center [756, 715] width 234 height 57
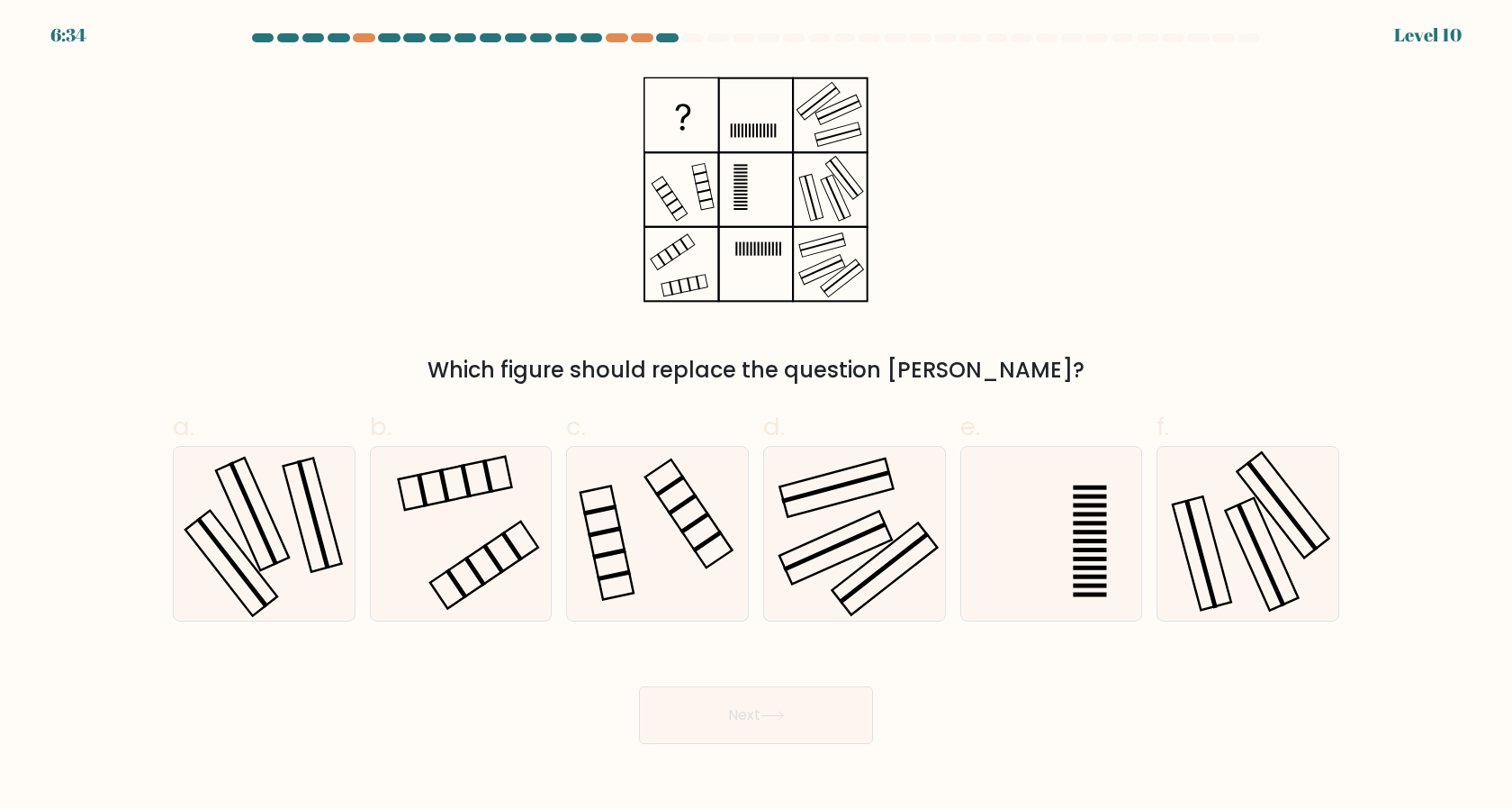
click at [772, 725] on button "Next" at bounding box center [756, 715] width 234 height 57
click at [449, 520] on icon at bounding box center [460, 533] width 174 height 174
click at [756, 416] on input "b." at bounding box center [756, 410] width 1 height 12
radio input "true"
click at [732, 711] on button "Next" at bounding box center [756, 715] width 234 height 57
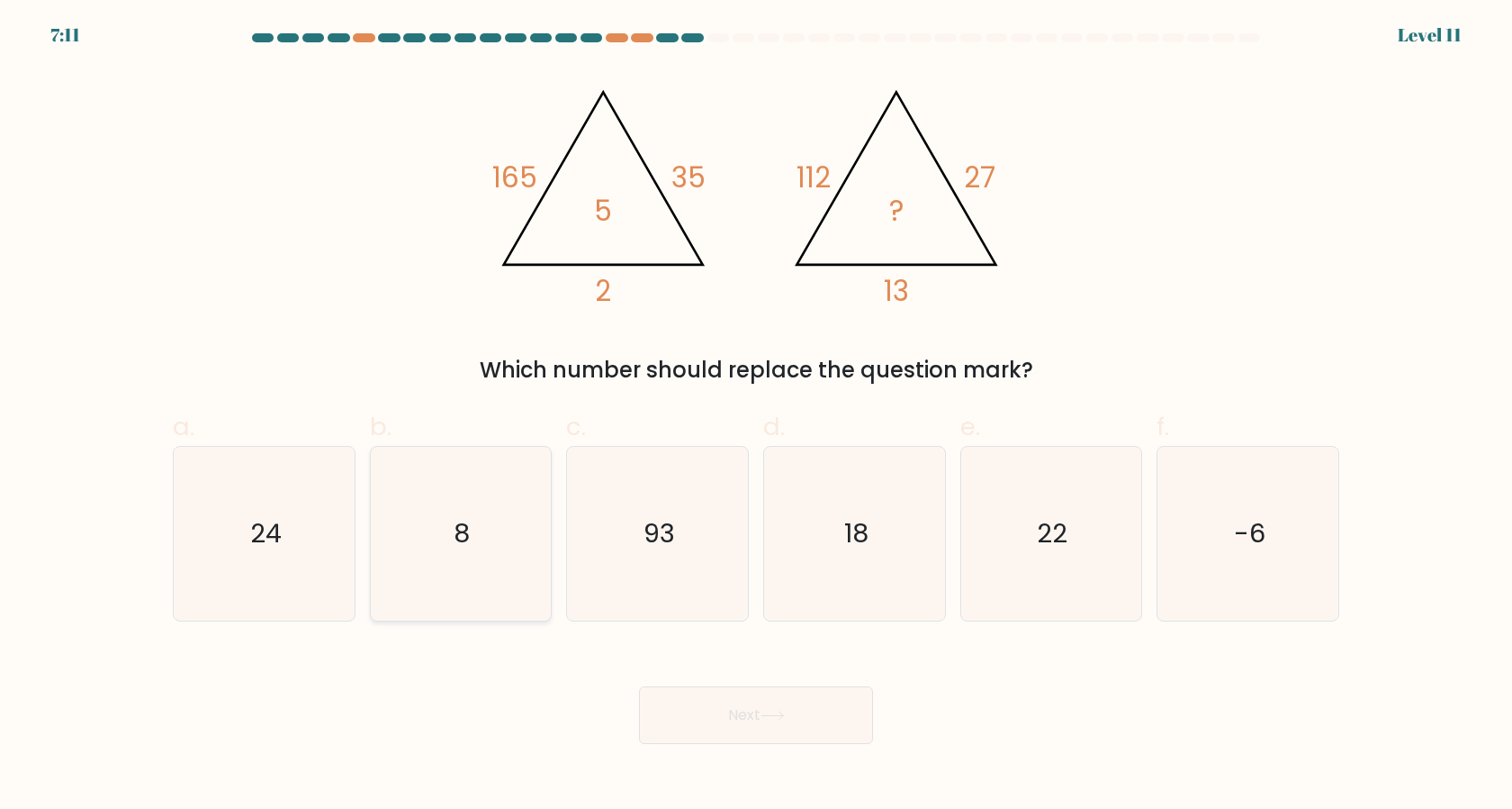
click at [460, 578] on icon "8" at bounding box center [460, 533] width 174 height 174
click at [756, 416] on input "b. 8" at bounding box center [756, 410] width 1 height 12
radio input "true"
click at [729, 734] on button "Next" at bounding box center [756, 715] width 234 height 57
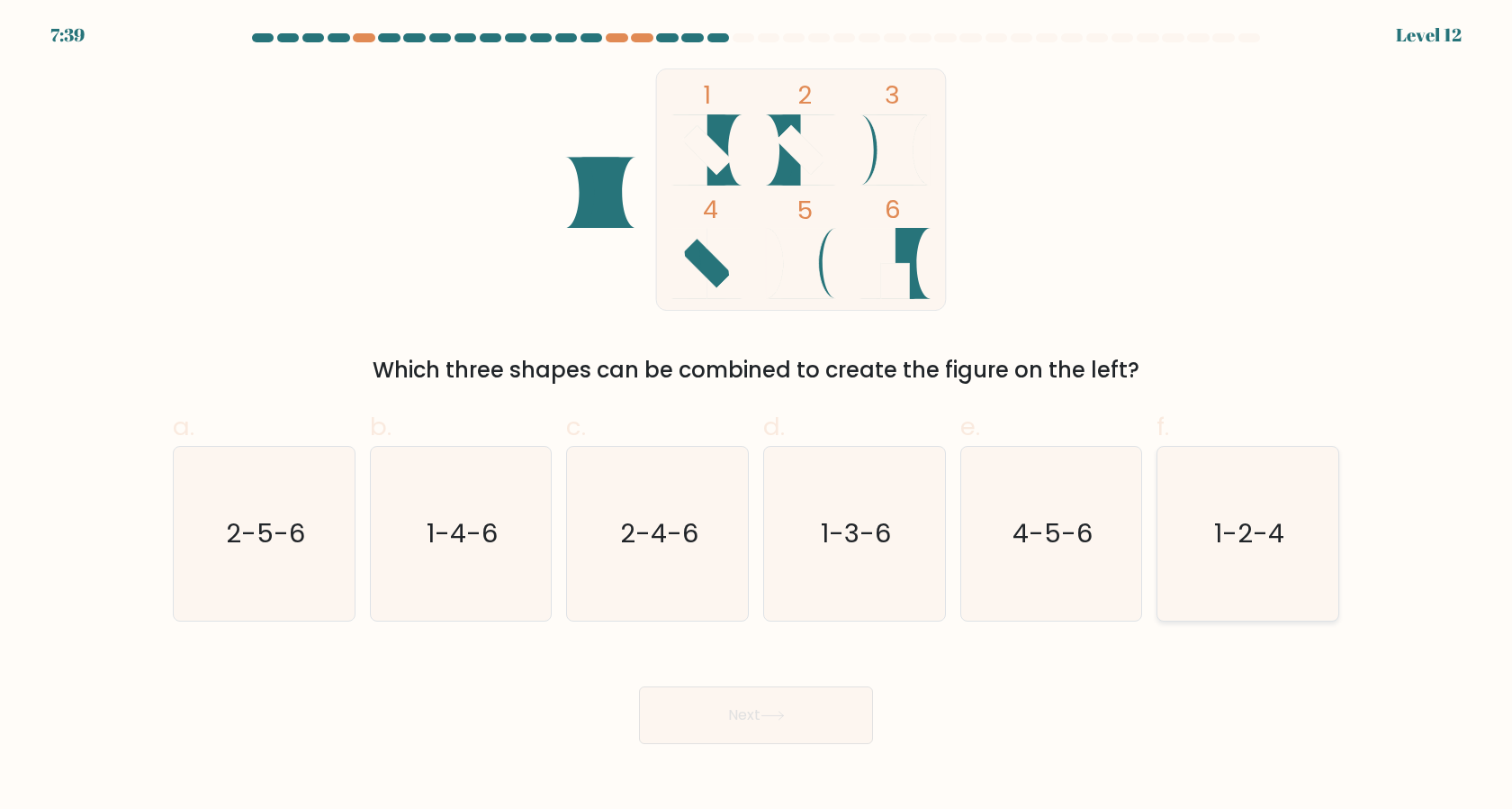
click at [1206, 575] on icon "1-2-4" at bounding box center [1248, 533] width 174 height 174
click at [757, 416] on input "f. 1-2-4" at bounding box center [756, 410] width 1 height 12
radio input "true"
click at [749, 731] on button "Next" at bounding box center [756, 715] width 234 height 57
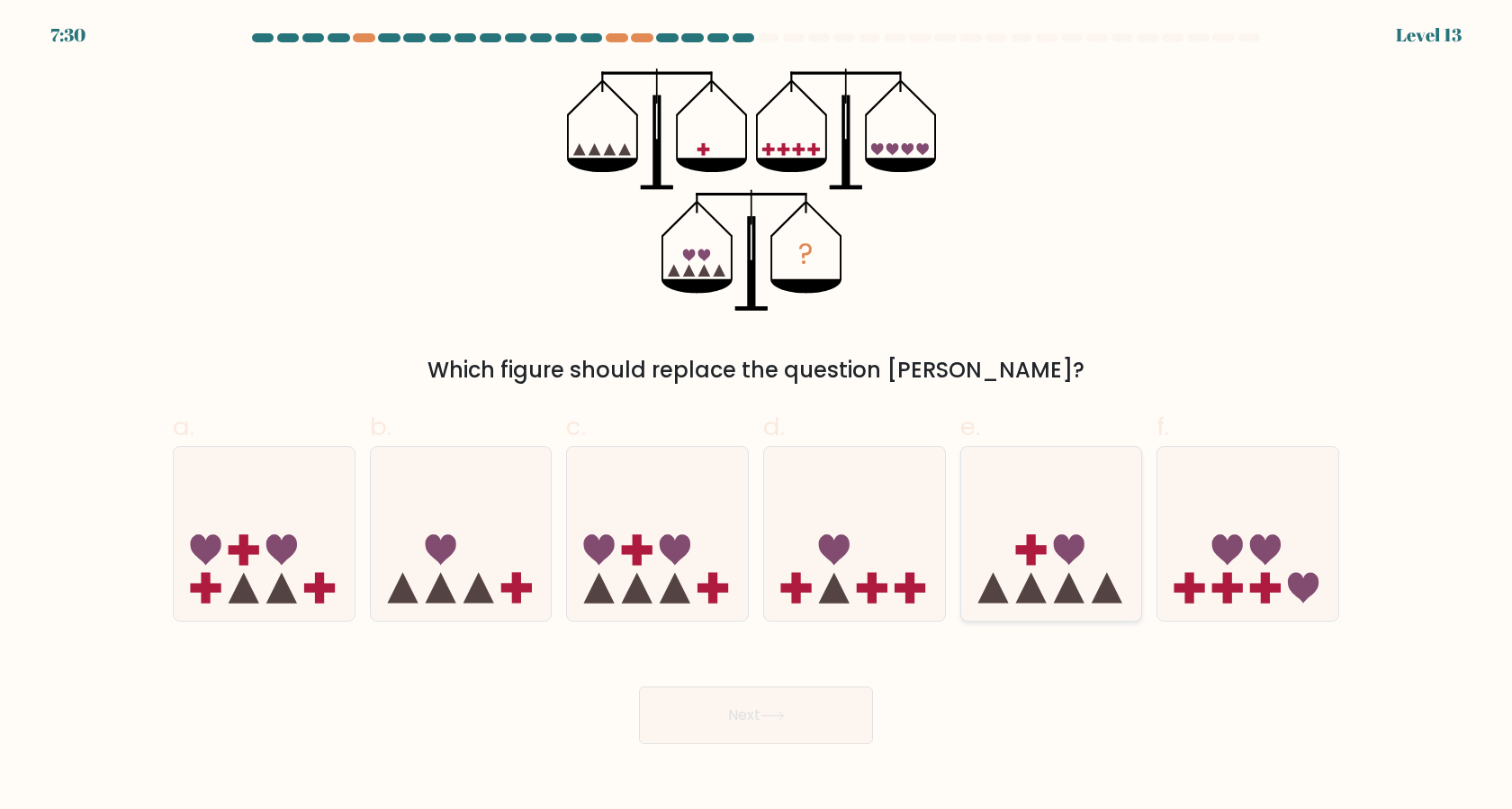
click at [991, 574] on icon at bounding box center [1052, 533] width 181 height 150
click at [757, 416] on input "e." at bounding box center [756, 410] width 1 height 12
radio input "true"
click at [749, 717] on button "Next" at bounding box center [756, 715] width 234 height 57
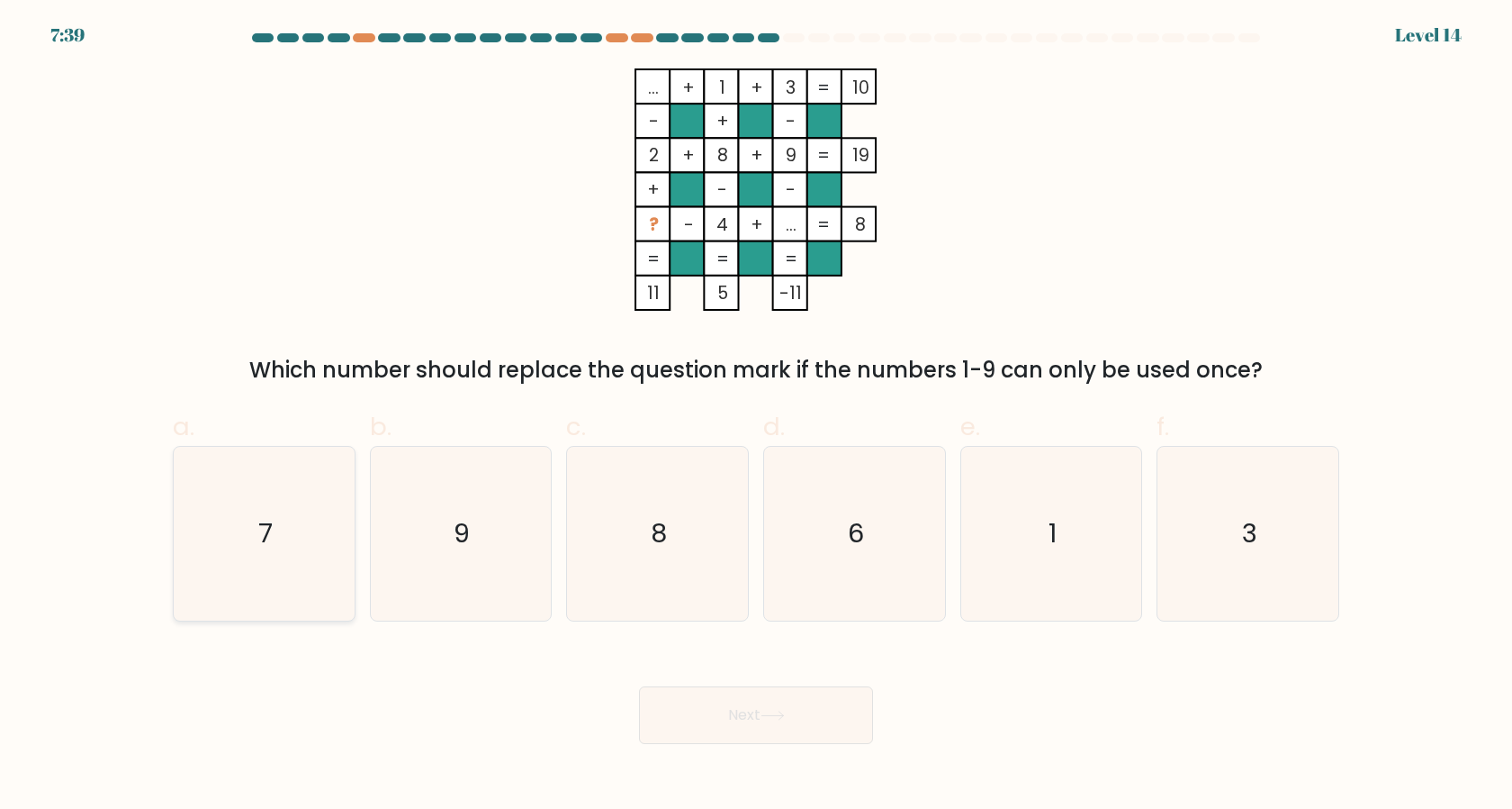
click at [235, 533] on icon "7" at bounding box center [264, 533] width 174 height 174
click at [756, 416] on input "a. 7" at bounding box center [756, 410] width 1 height 12
radio input "true"
click at [693, 706] on button "Next" at bounding box center [756, 715] width 234 height 57
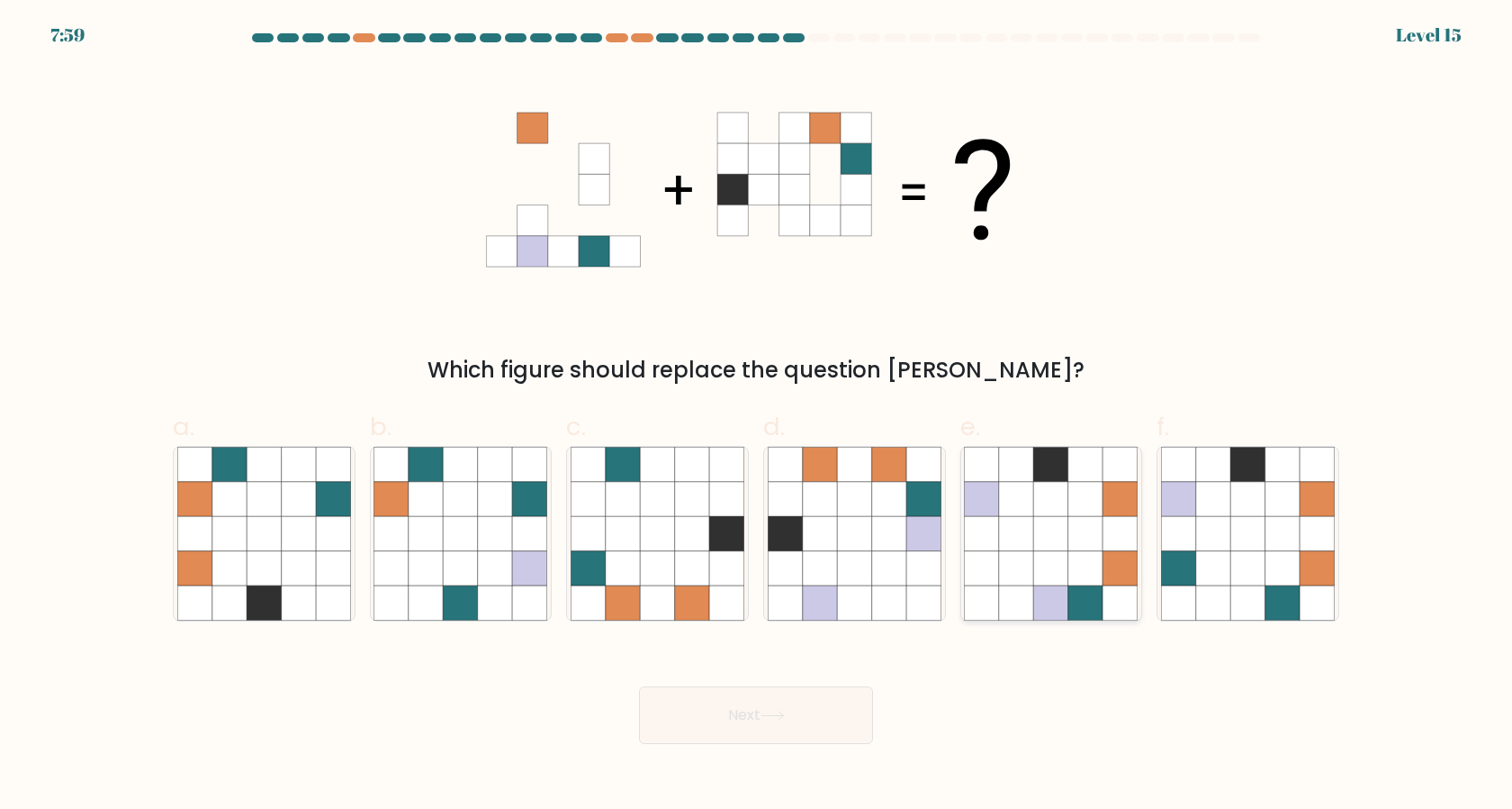
click at [1047, 581] on icon at bounding box center [1051, 567] width 34 height 34
click at [757, 416] on input "e." at bounding box center [756, 410] width 1 height 12
radio input "true"
click at [728, 714] on button "Next" at bounding box center [756, 715] width 234 height 57
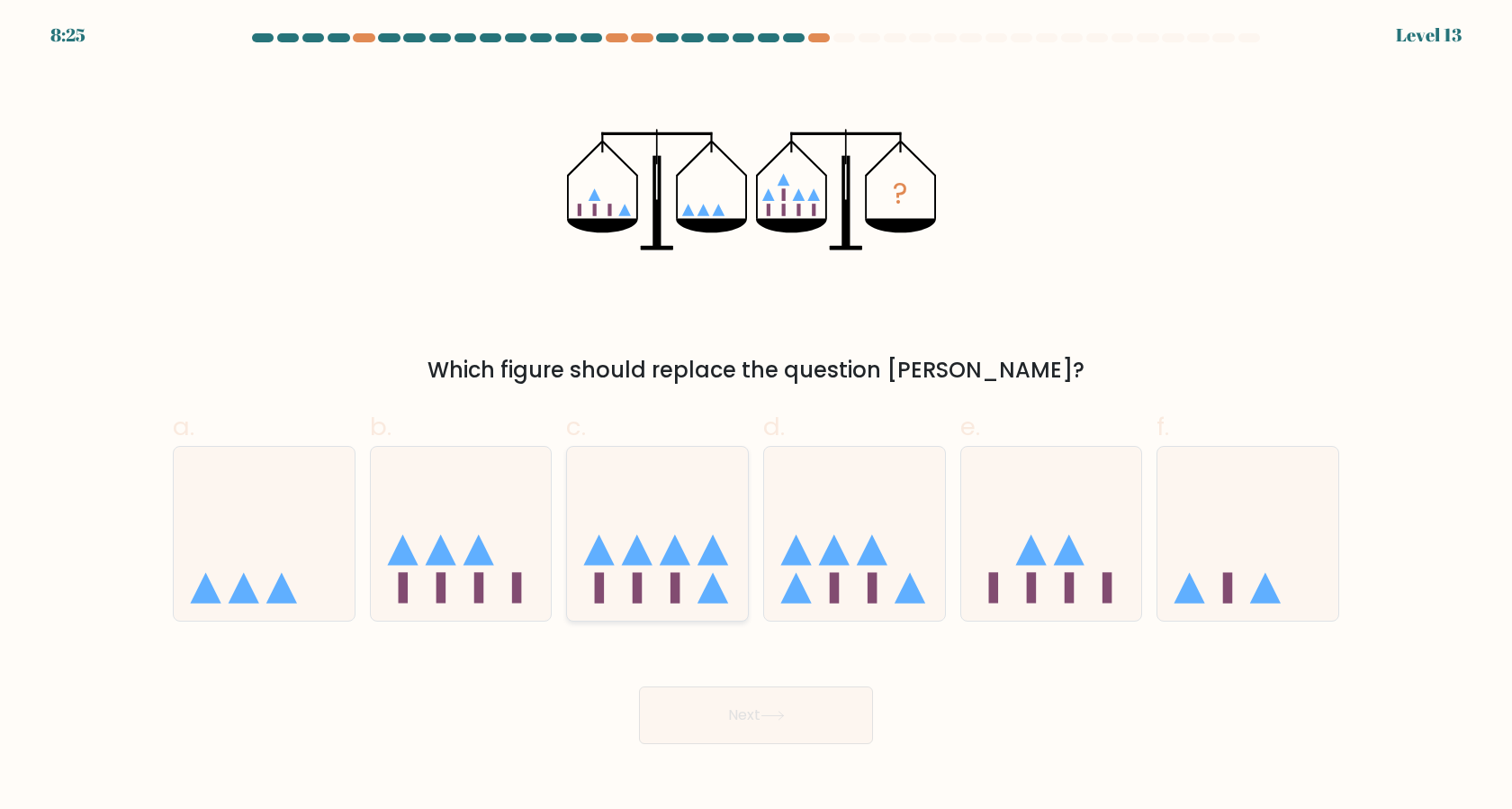
click at [675, 533] on icon at bounding box center [658, 533] width 181 height 150
click at [756, 416] on input "c." at bounding box center [756, 410] width 1 height 12
radio input "true"
click at [700, 725] on button "Next" at bounding box center [756, 715] width 234 height 57
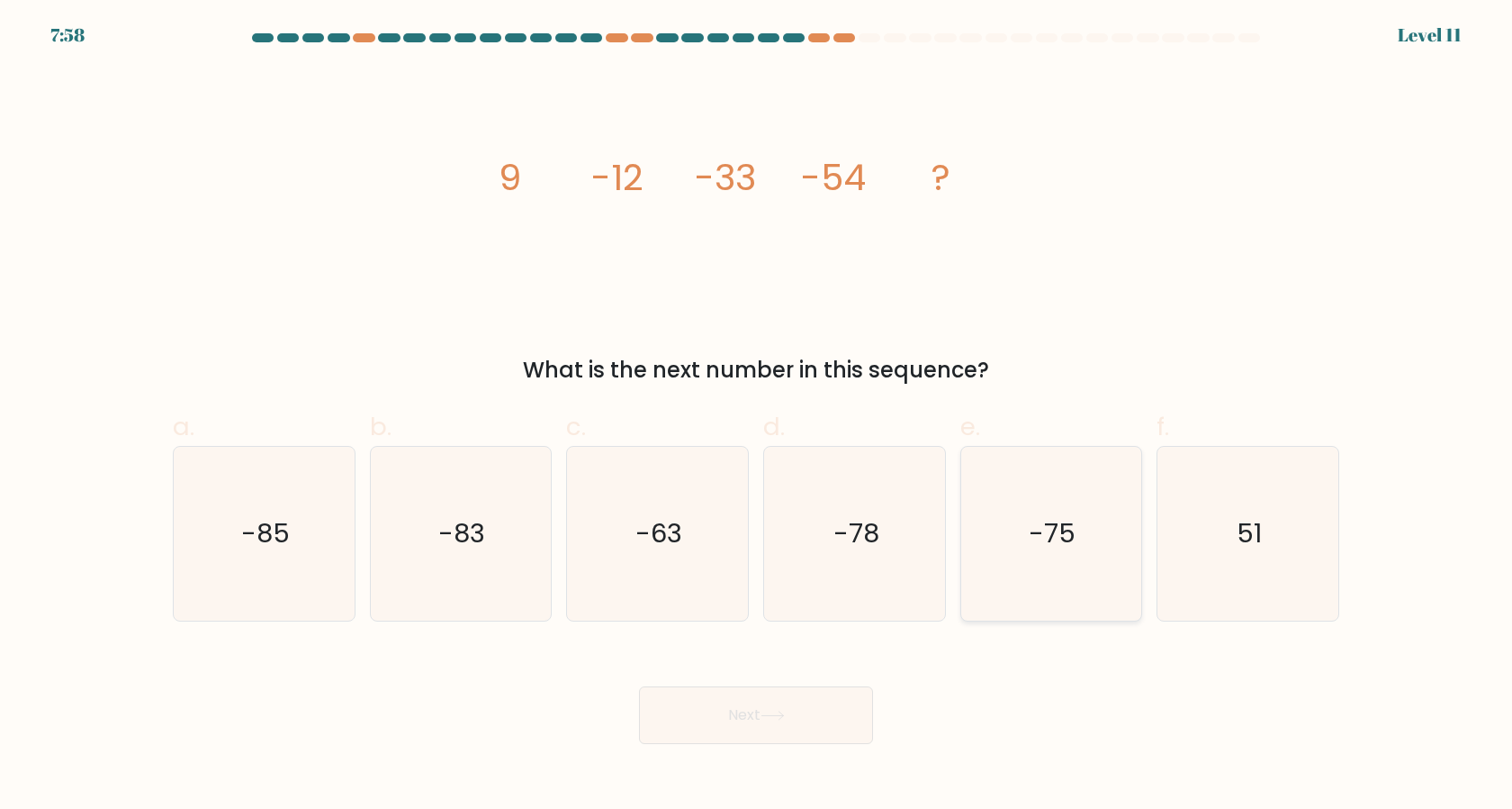
click at [1069, 537] on text "-75" at bounding box center [1054, 533] width 47 height 36
click at [757, 416] on input "e. -75" at bounding box center [756, 410] width 1 height 12
radio input "true"
click at [765, 733] on button "Next" at bounding box center [756, 715] width 234 height 57
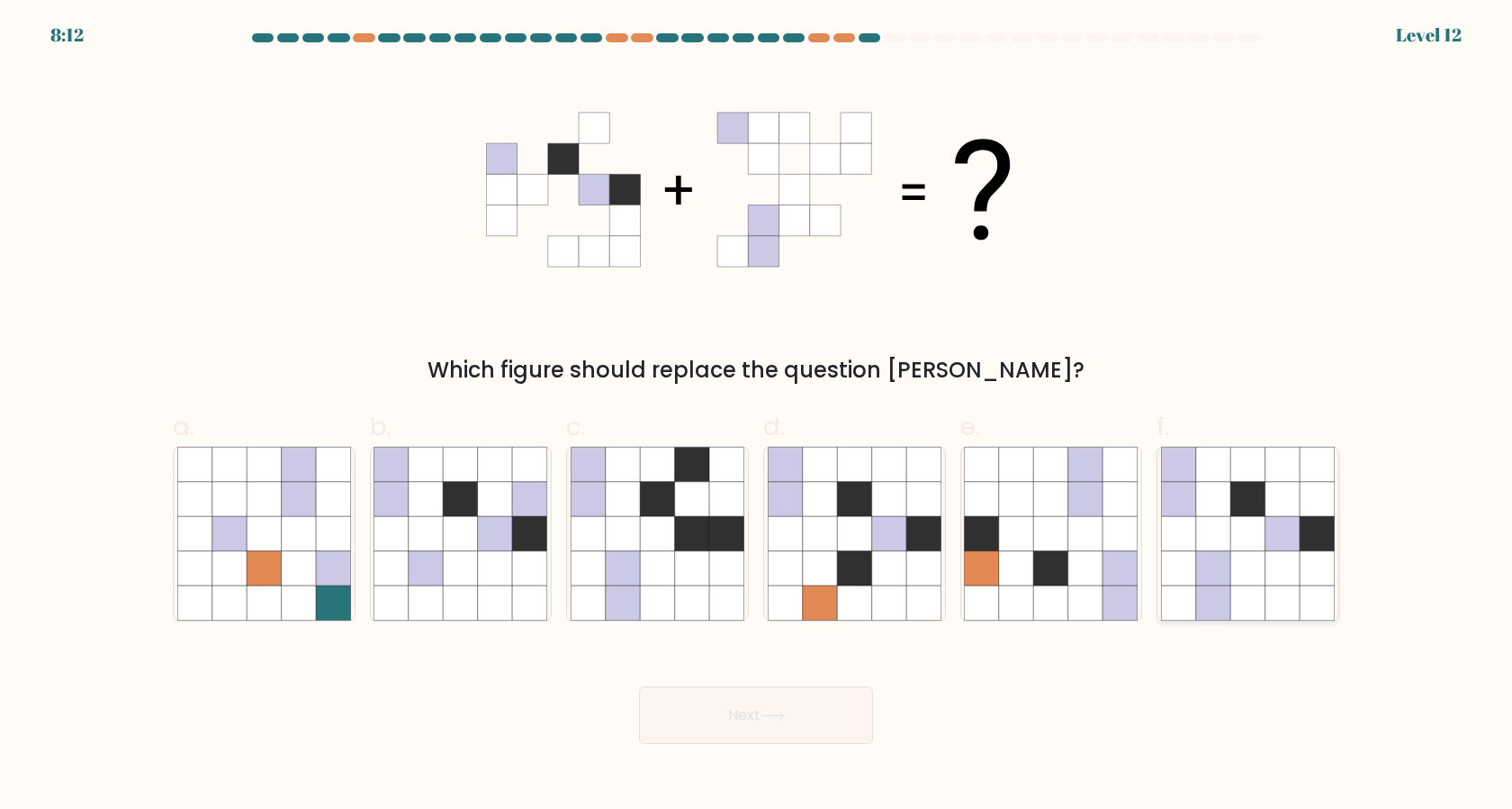
click at [1324, 533] on icon at bounding box center [1316, 533] width 34 height 34
click at [757, 416] on input "f." at bounding box center [756, 410] width 1 height 12
radio input "true"
click at [1284, 560] on icon at bounding box center [1282, 567] width 34 height 34
click at [757, 416] on input "f." at bounding box center [756, 410] width 1 height 12
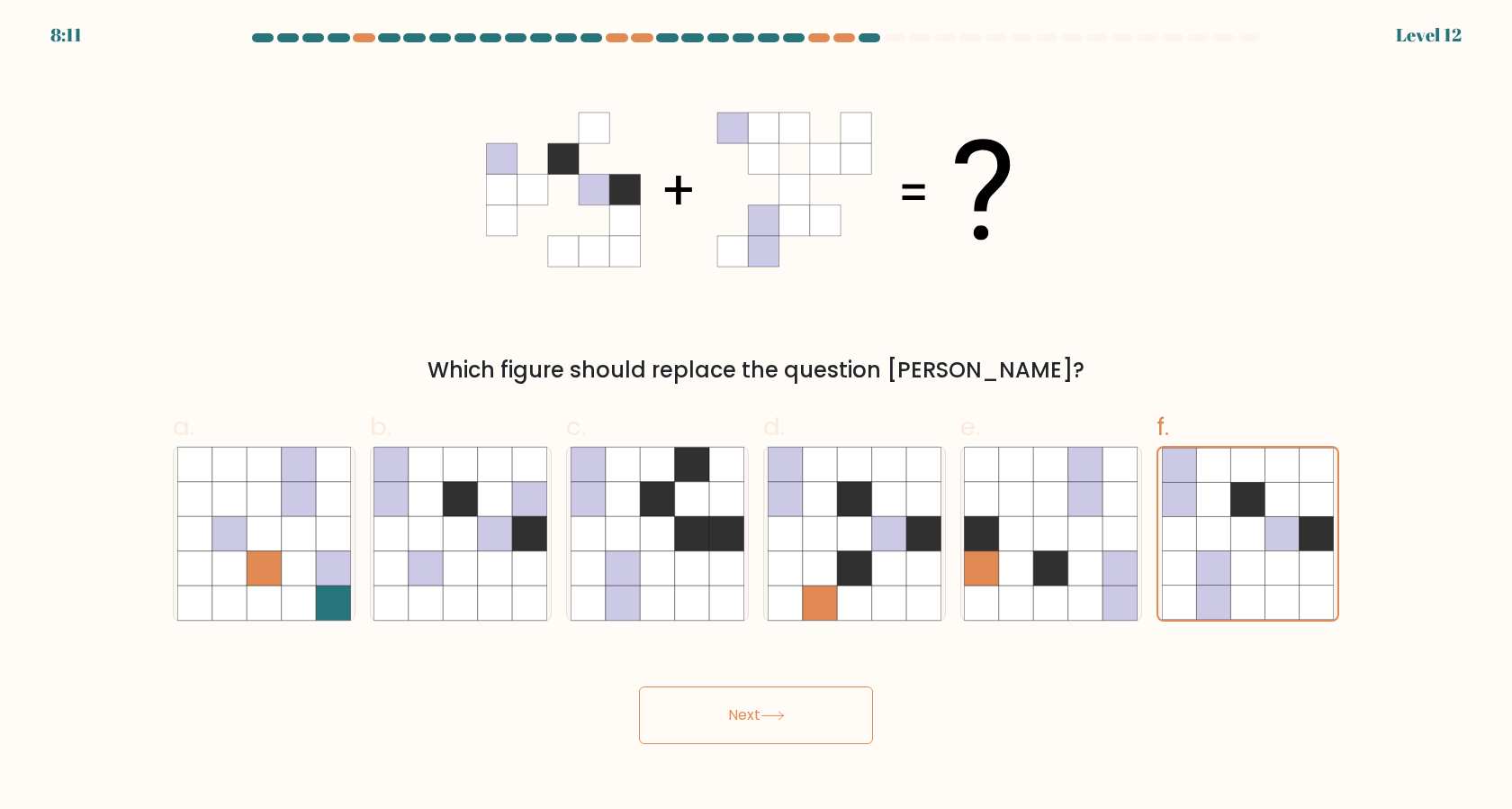
click at [650, 729] on button "Next" at bounding box center [756, 715] width 234 height 57
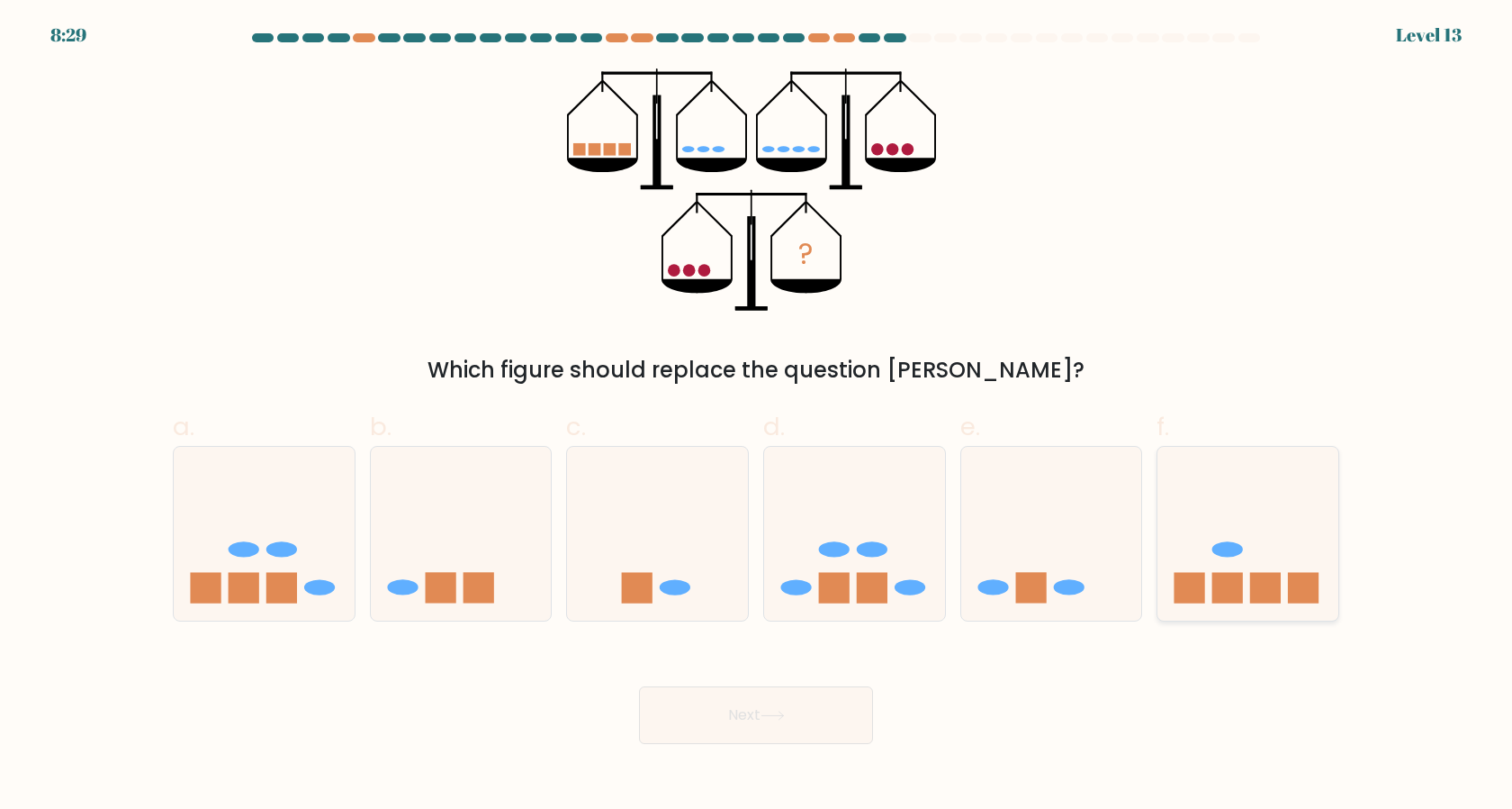
click at [1259, 577] on rect at bounding box center [1265, 587] width 30 height 30
click at [757, 416] on input "f." at bounding box center [756, 410] width 1 height 12
radio input "true"
click at [765, 715] on button "Next" at bounding box center [756, 715] width 234 height 57
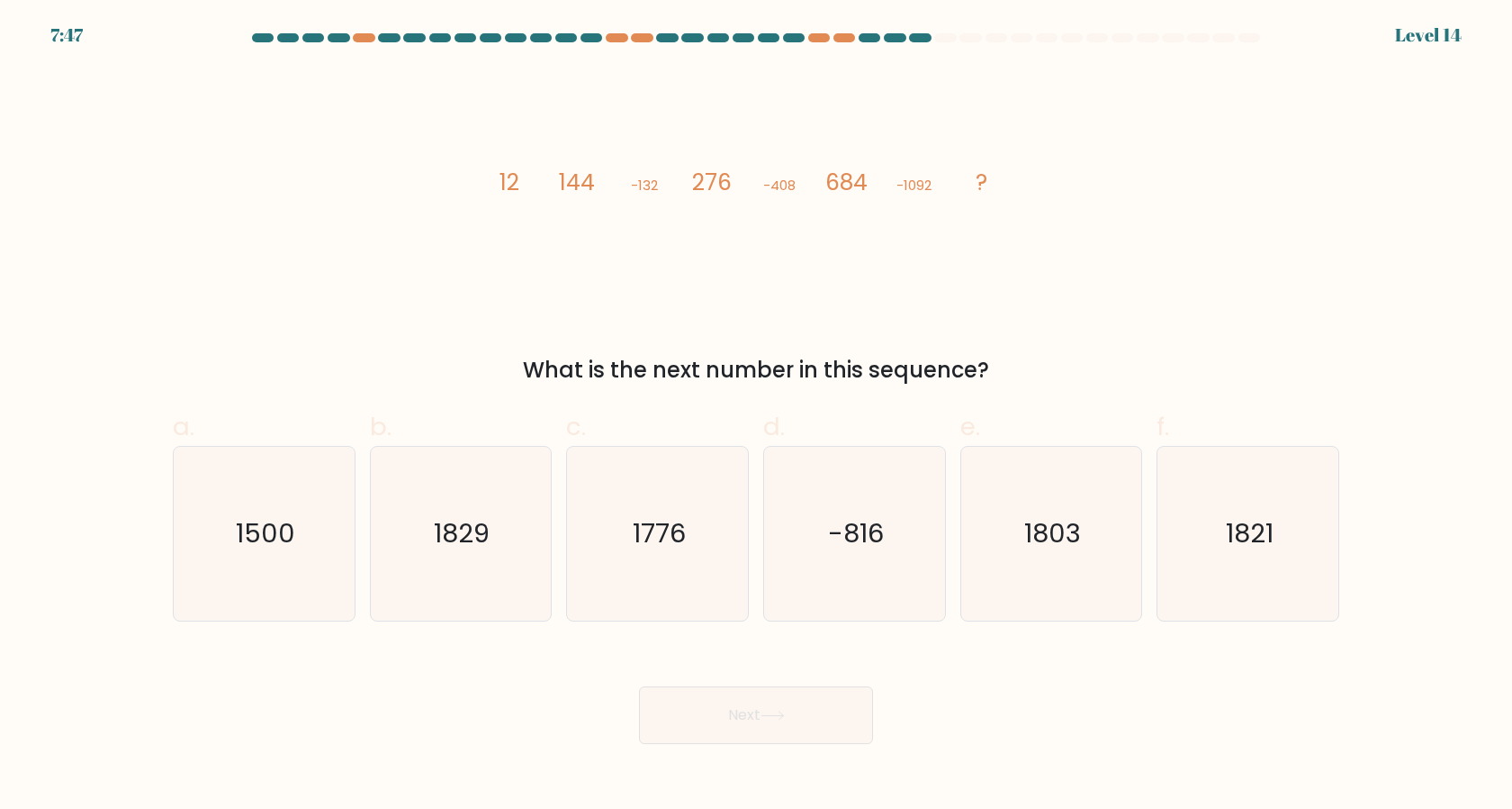
click at [984, 251] on icon "image/svg+xml 12 144 -132 276 -408 684 -1092 ?" at bounding box center [756, 189] width 540 height 242
click at [302, 518] on icon "1500" at bounding box center [264, 533] width 174 height 174
click at [756, 416] on input "a. 1500" at bounding box center [756, 410] width 1 height 12
radio input "true"
click at [677, 751] on body "7:20 Level 14" at bounding box center [756, 404] width 1512 height 809
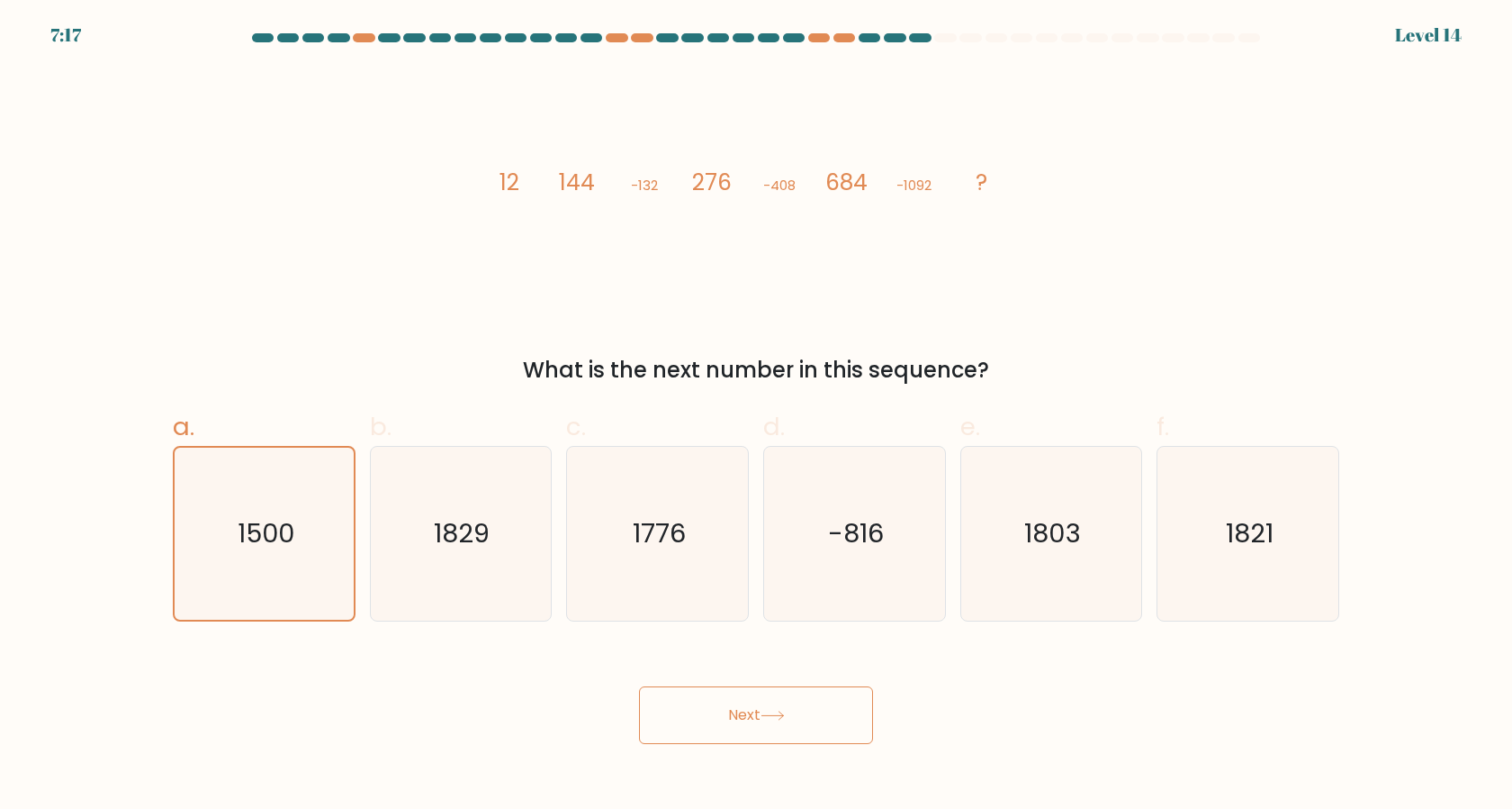
click at [690, 739] on button "Next" at bounding box center [756, 715] width 234 height 57
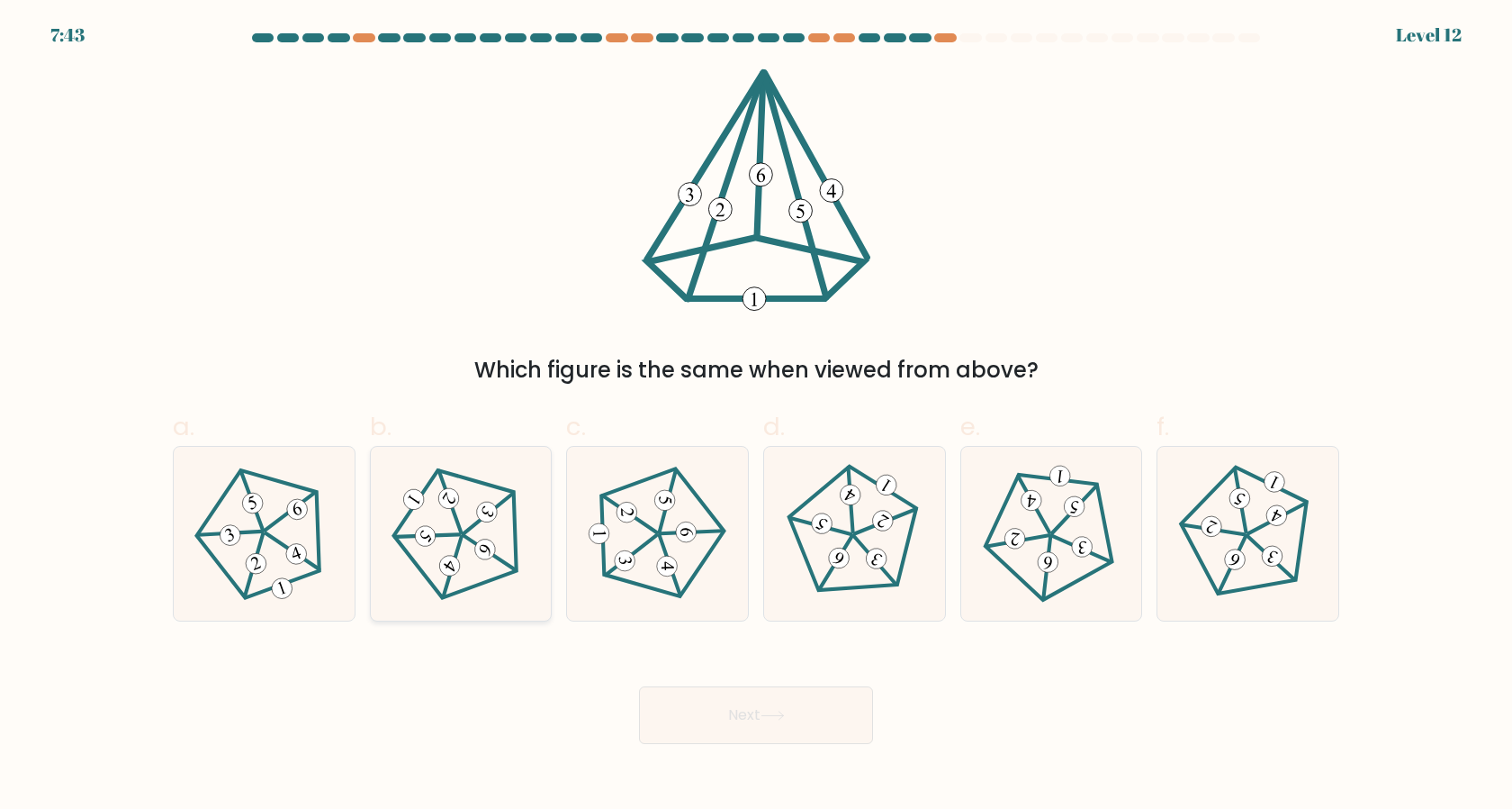
click at [464, 566] on icon at bounding box center [460, 533] width 138 height 138
click at [756, 416] on input "b." at bounding box center [756, 410] width 1 height 12
radio input "true"
click at [838, 728] on button "Next" at bounding box center [756, 715] width 234 height 57
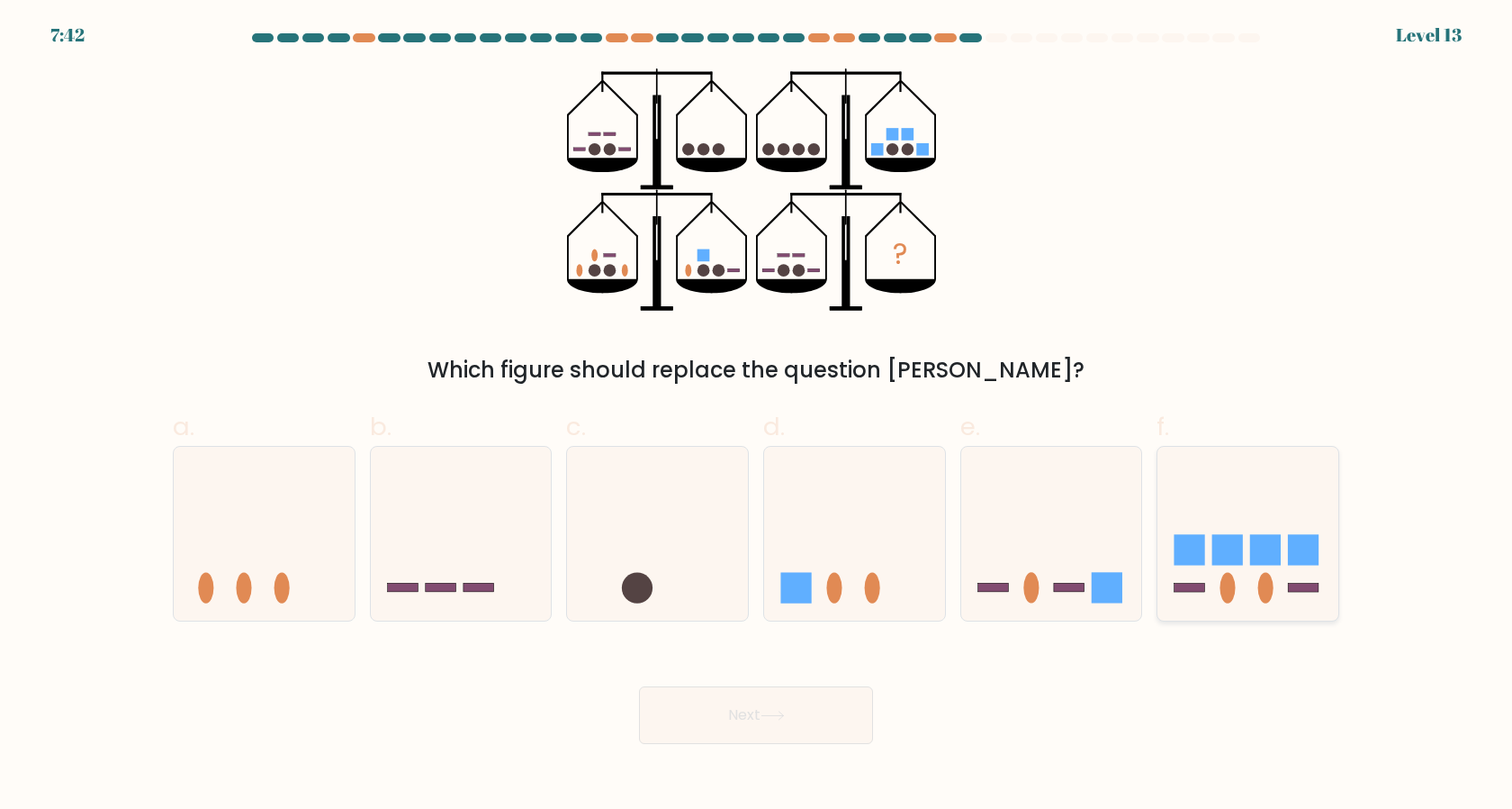
click at [1272, 559] on rect at bounding box center [1265, 550] width 30 height 30
click at [757, 416] on input "f." at bounding box center [756, 410] width 1 height 12
radio input "true"
click at [781, 717] on icon at bounding box center [773, 716] width 24 height 10
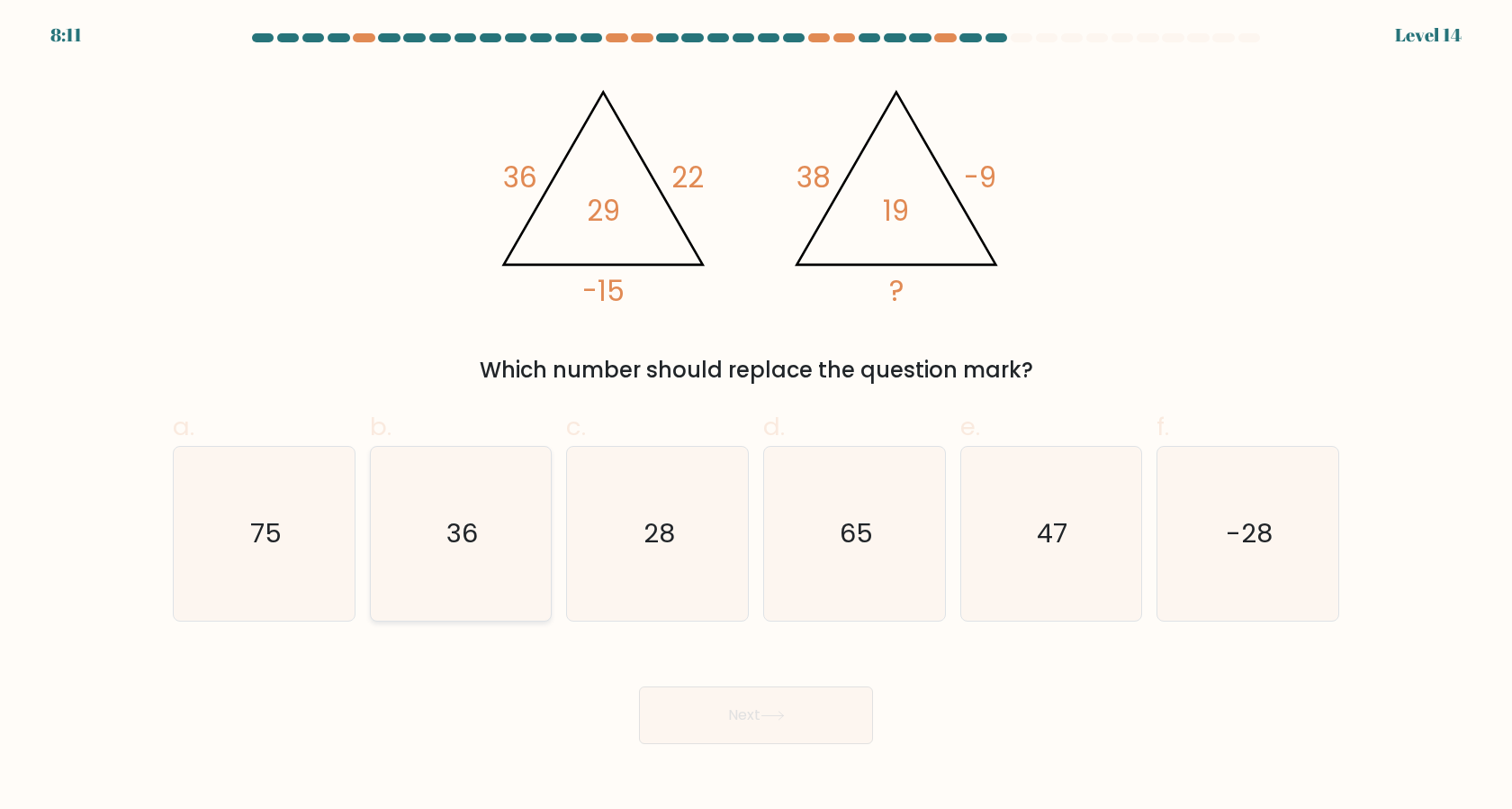
click at [530, 581] on icon "36" at bounding box center [460, 533] width 174 height 174
click at [756, 416] on input "b. 36" at bounding box center [756, 410] width 1 height 12
radio input "true"
click at [991, 536] on icon "47" at bounding box center [1051, 533] width 174 height 174
click at [757, 416] on input "e. 47" at bounding box center [756, 410] width 1 height 12
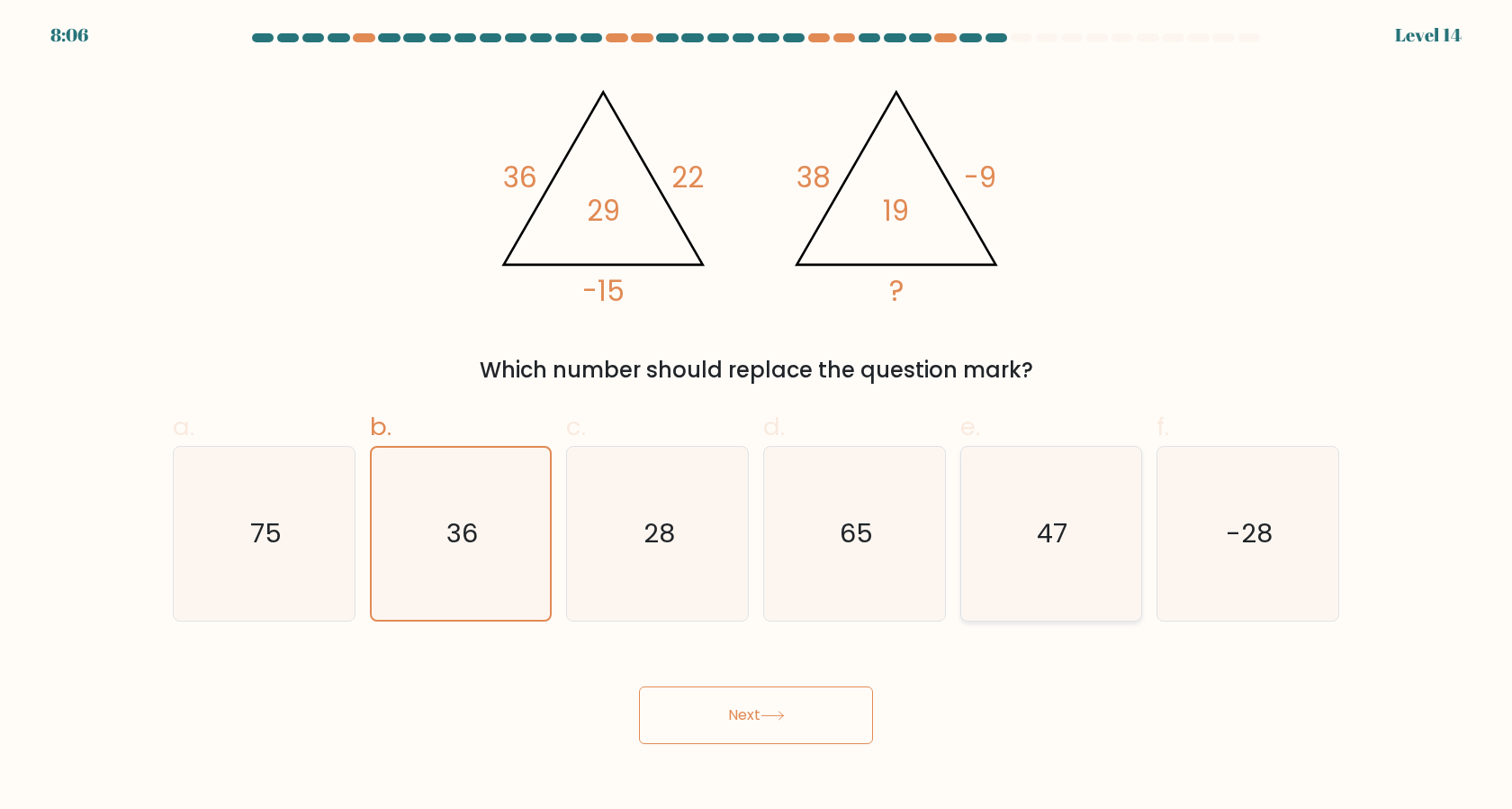
radio input "true"
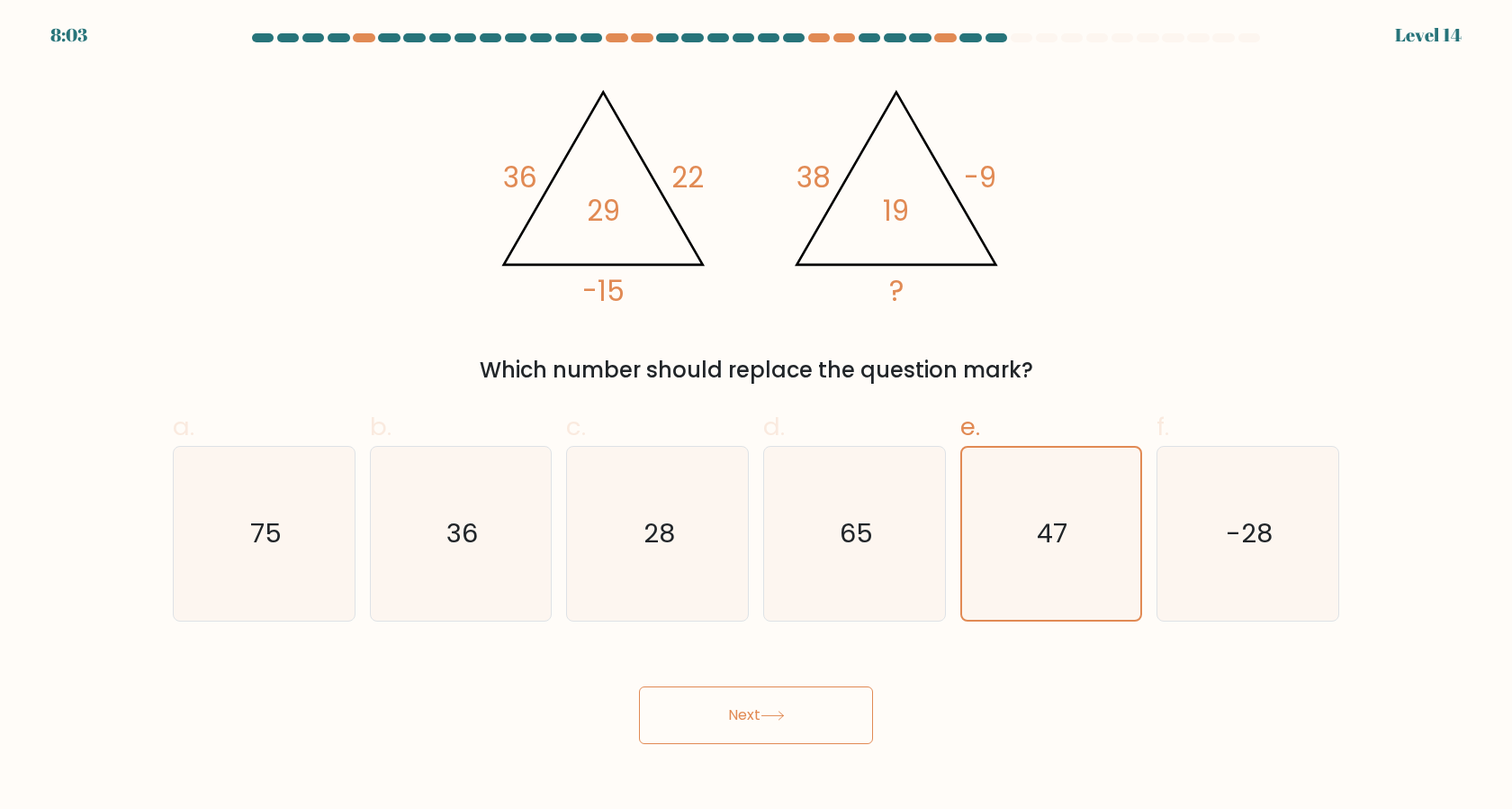
click at [749, 585] on div "c. 28" at bounding box center [658, 514] width 198 height 212
click at [730, 589] on icon "28" at bounding box center [658, 533] width 174 height 174
click at [756, 416] on input "c. 28" at bounding box center [756, 410] width 1 height 12
radio input "true"
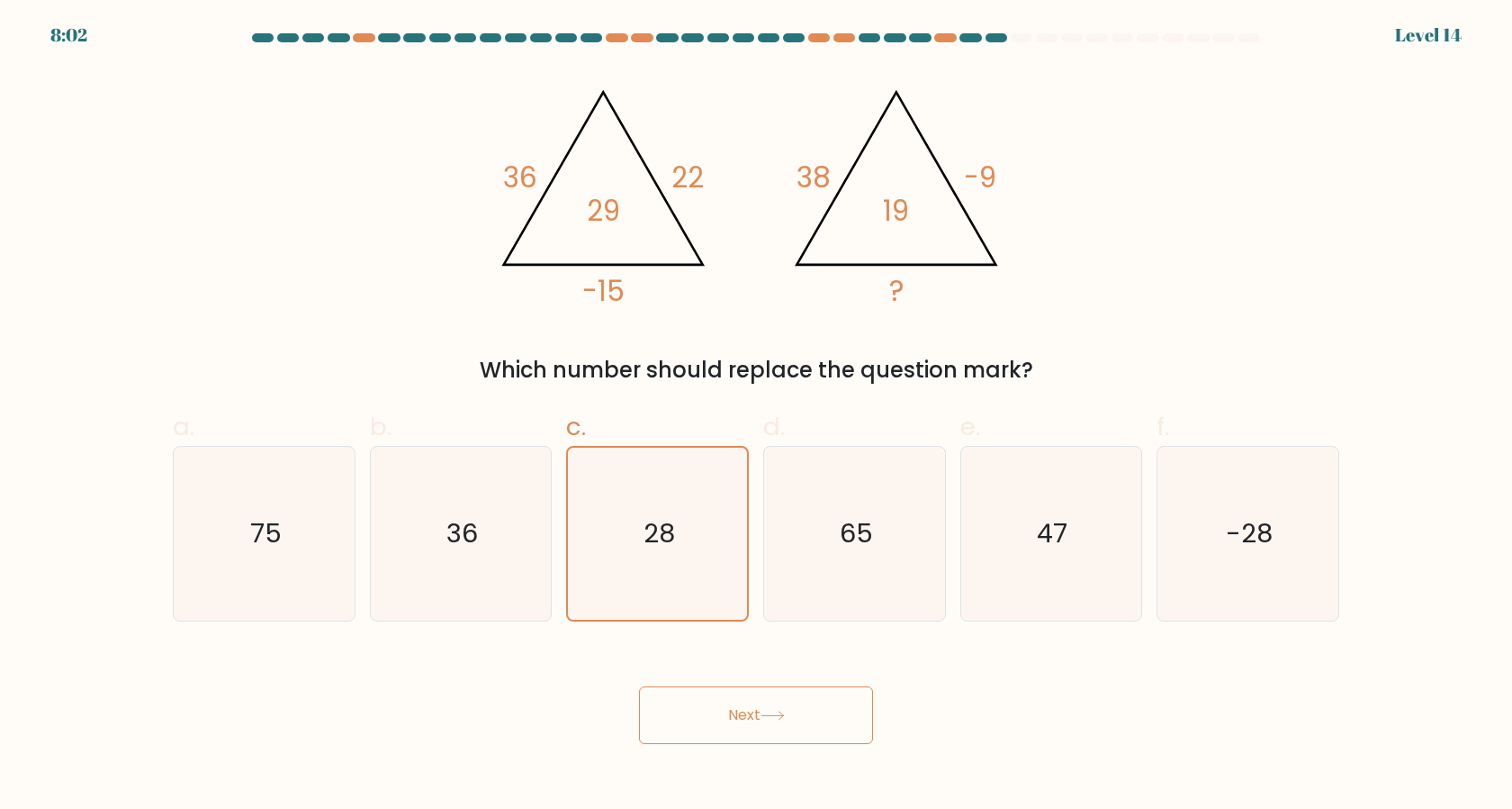
click at [748, 695] on button "Next" at bounding box center [756, 715] width 234 height 57
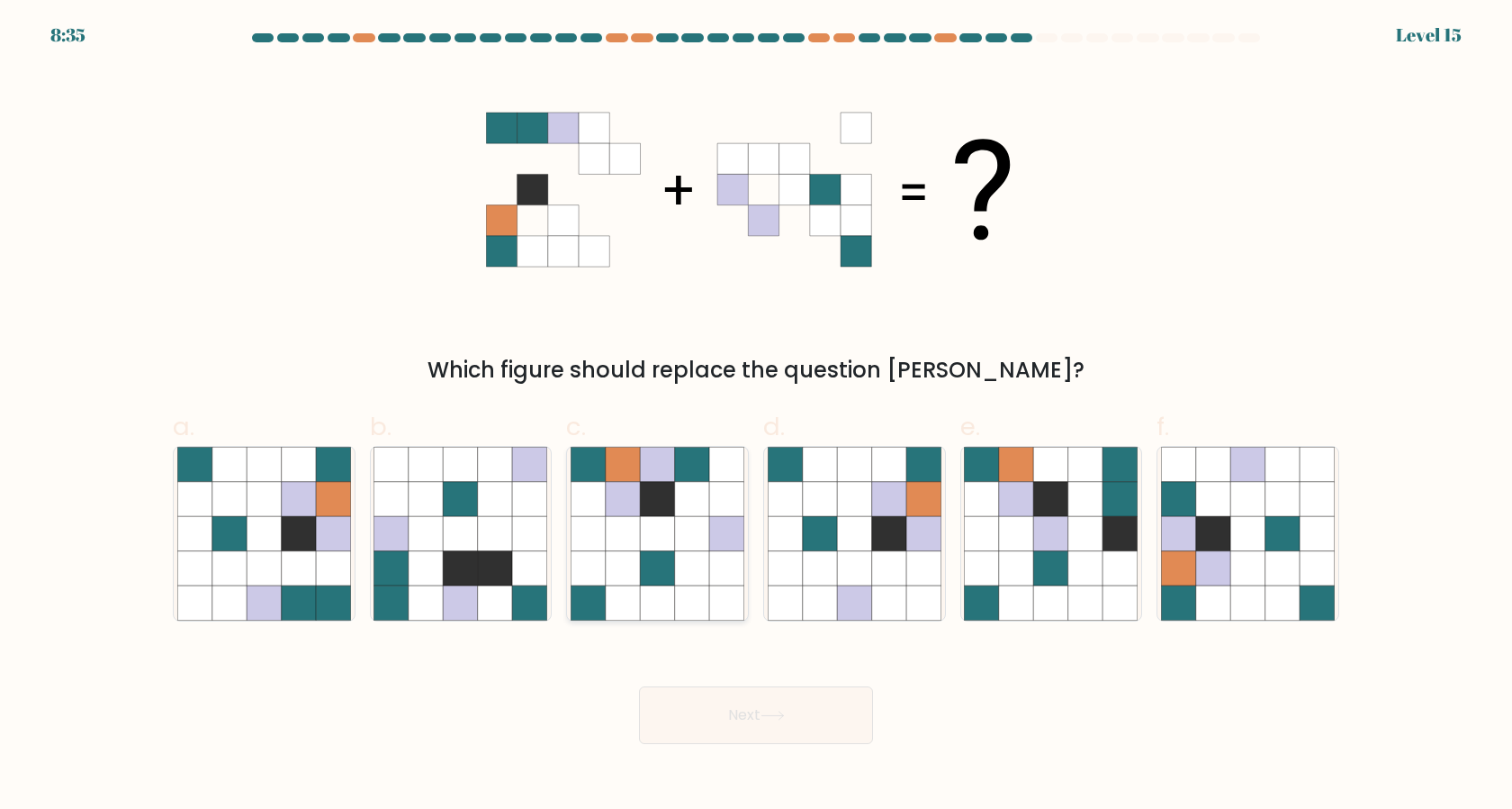
click at [600, 585] on icon at bounding box center [589, 602] width 34 height 34
click at [756, 416] on input "c." at bounding box center [756, 410] width 1 height 12
radio input "true"
click at [726, 720] on button "Next" at bounding box center [756, 715] width 234 height 57
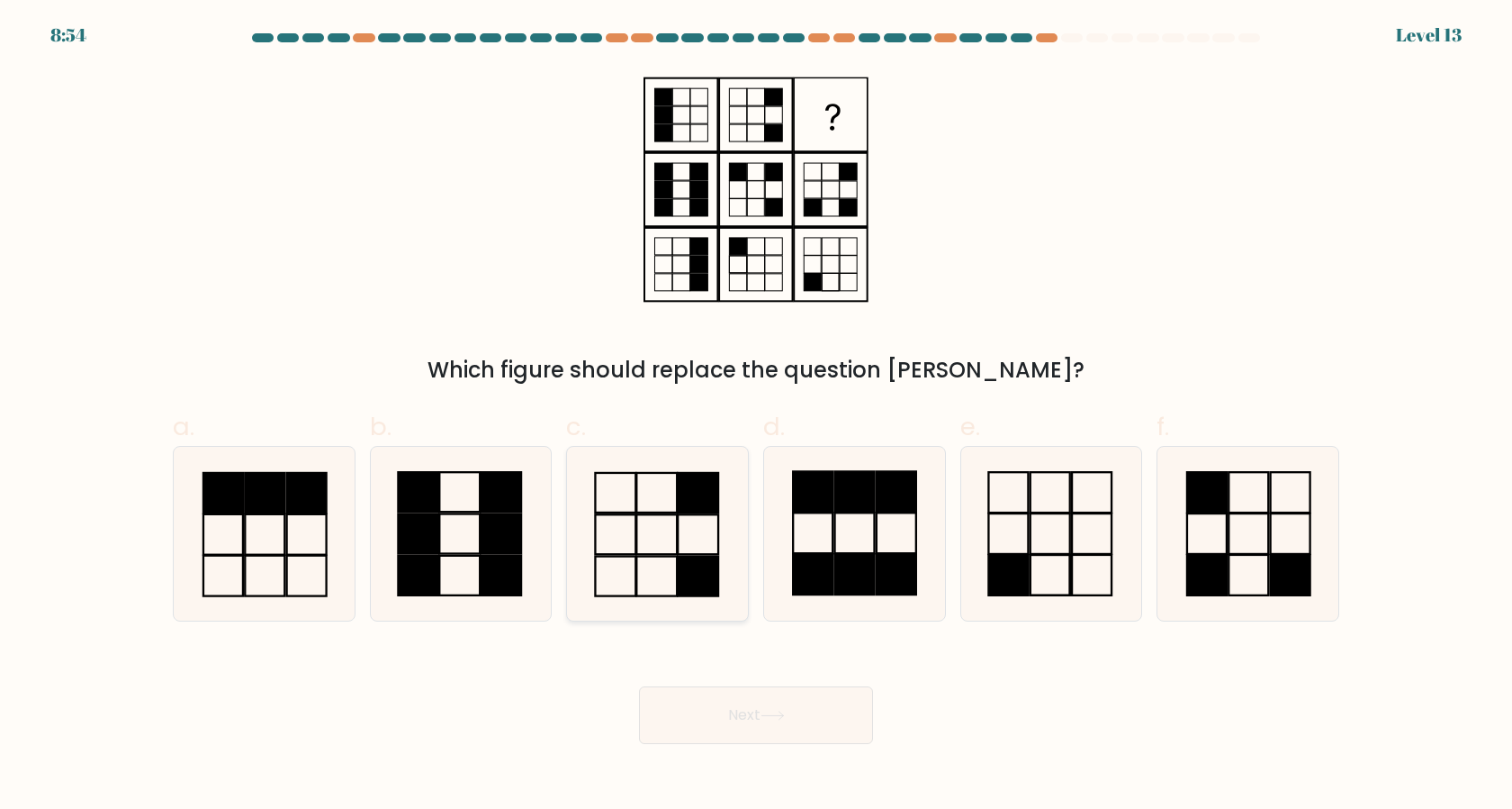
click at [666, 499] on icon at bounding box center [658, 533] width 174 height 174
click at [756, 416] on input "c." at bounding box center [756, 410] width 1 height 12
radio input "true"
click at [706, 660] on div "Next" at bounding box center [756, 694] width 1188 height 101
click at [706, 704] on button "Next" at bounding box center [756, 715] width 234 height 57
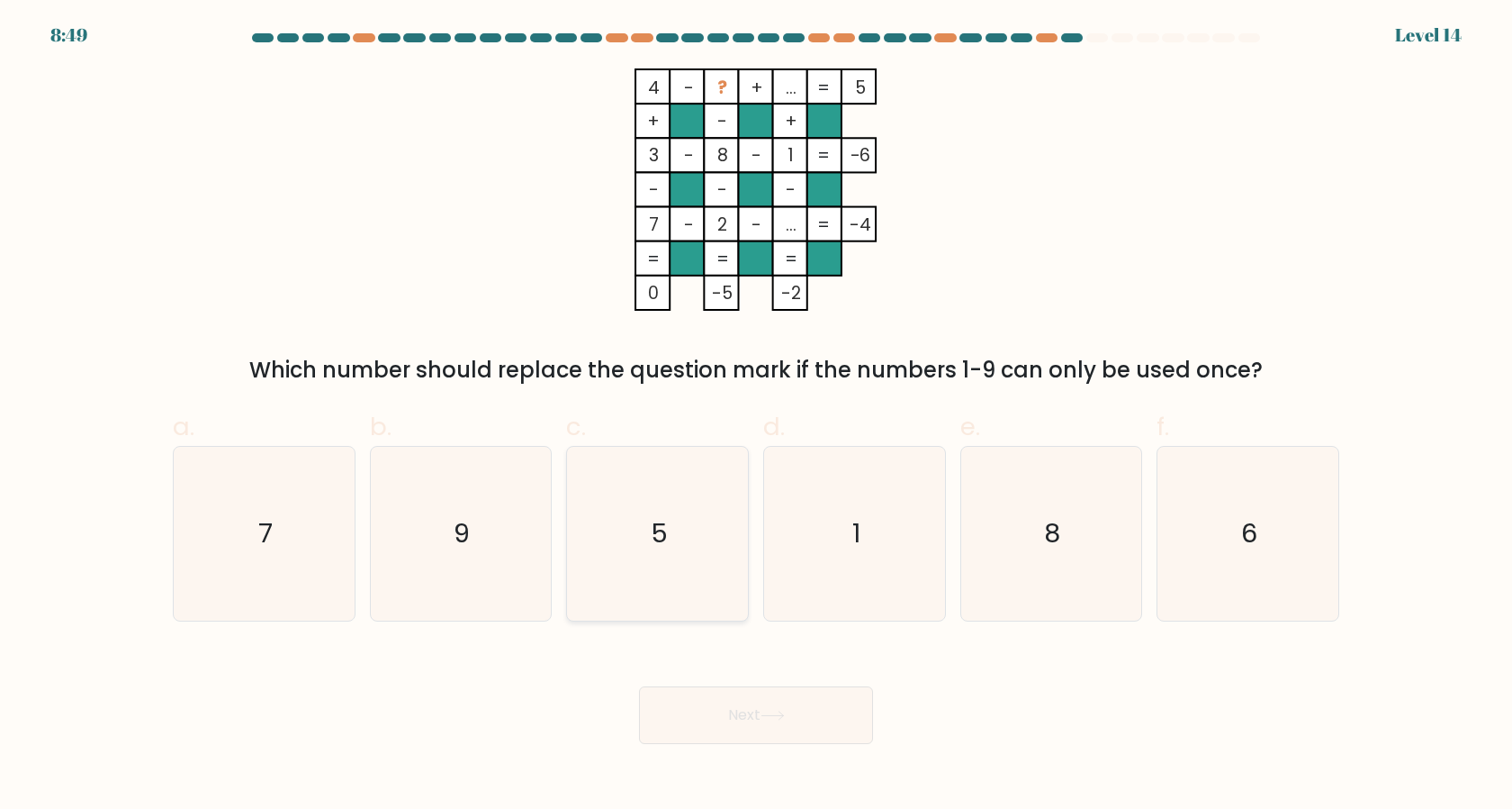
click at [680, 586] on icon "5" at bounding box center [658, 533] width 174 height 174
click at [756, 416] on input "c. 5" at bounding box center [756, 410] width 1 height 12
radio input "true"
click at [740, 706] on button "Next" at bounding box center [756, 715] width 234 height 57
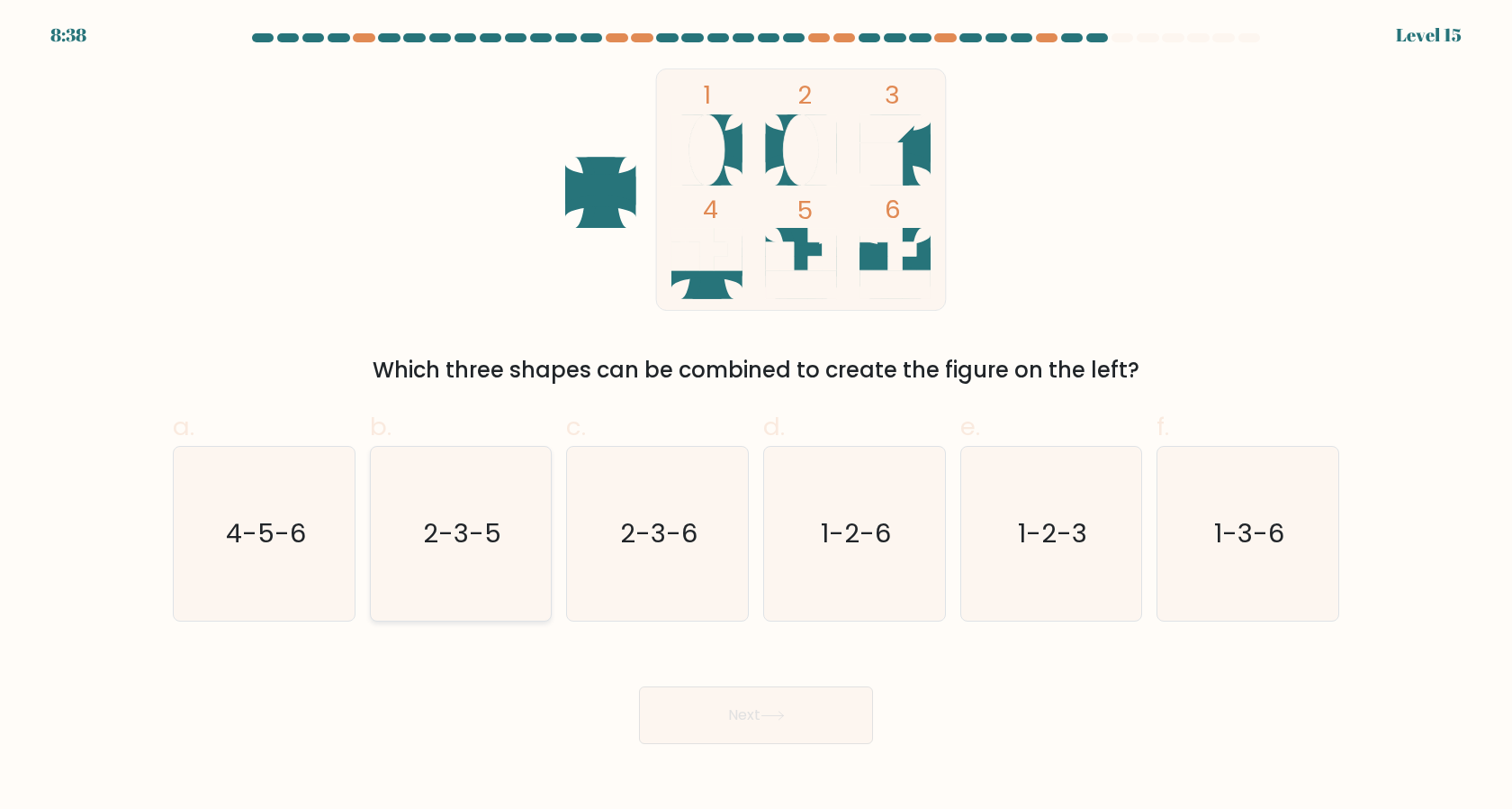
click at [494, 555] on icon "2-3-5" at bounding box center [460, 533] width 174 height 174
click at [756, 416] on input "b. 2-3-5" at bounding box center [756, 410] width 1 height 12
radio input "true"
click at [727, 701] on button "Next" at bounding box center [756, 715] width 234 height 57
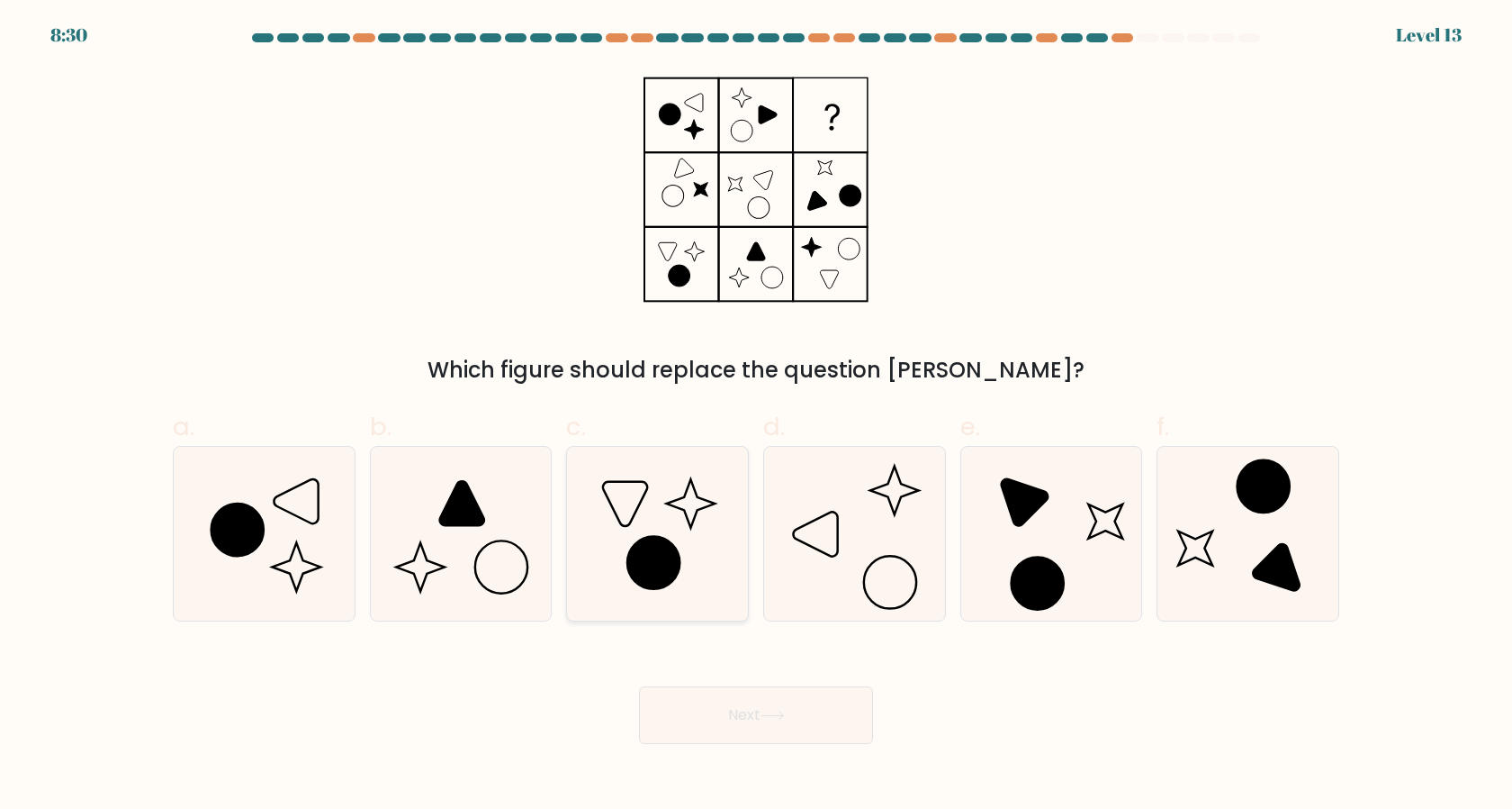
click at [702, 565] on icon at bounding box center [658, 533] width 174 height 174
click at [756, 416] on input "c." at bounding box center [756, 410] width 1 height 12
radio input "true"
click at [583, 558] on icon at bounding box center [658, 533] width 172 height 172
click at [756, 416] on input "c." at bounding box center [756, 410] width 1 height 12
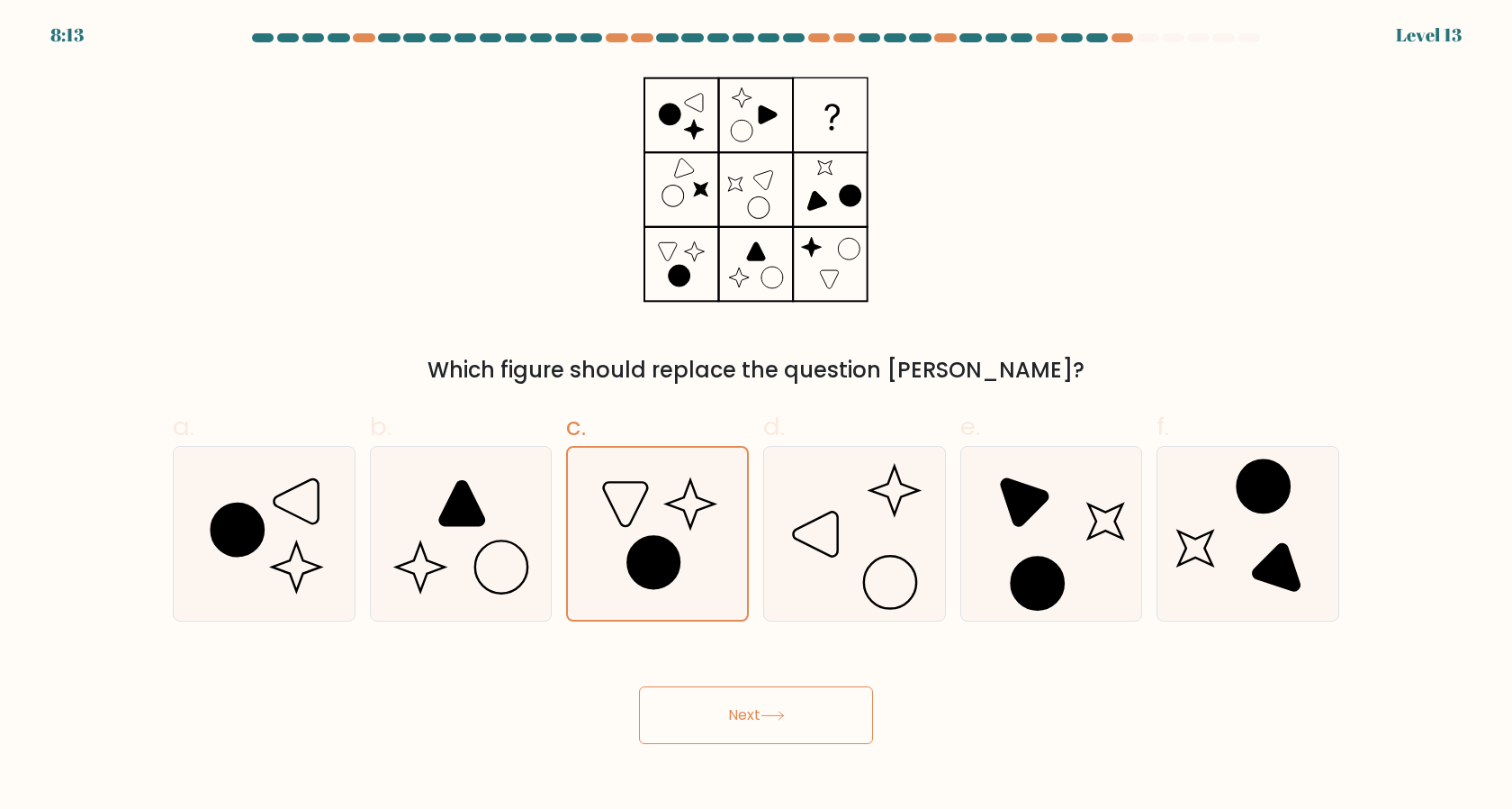
click at [717, 757] on body "8:13 Level 13" at bounding box center [756, 404] width 1512 height 809
click at [716, 717] on button "Next" at bounding box center [756, 715] width 234 height 57
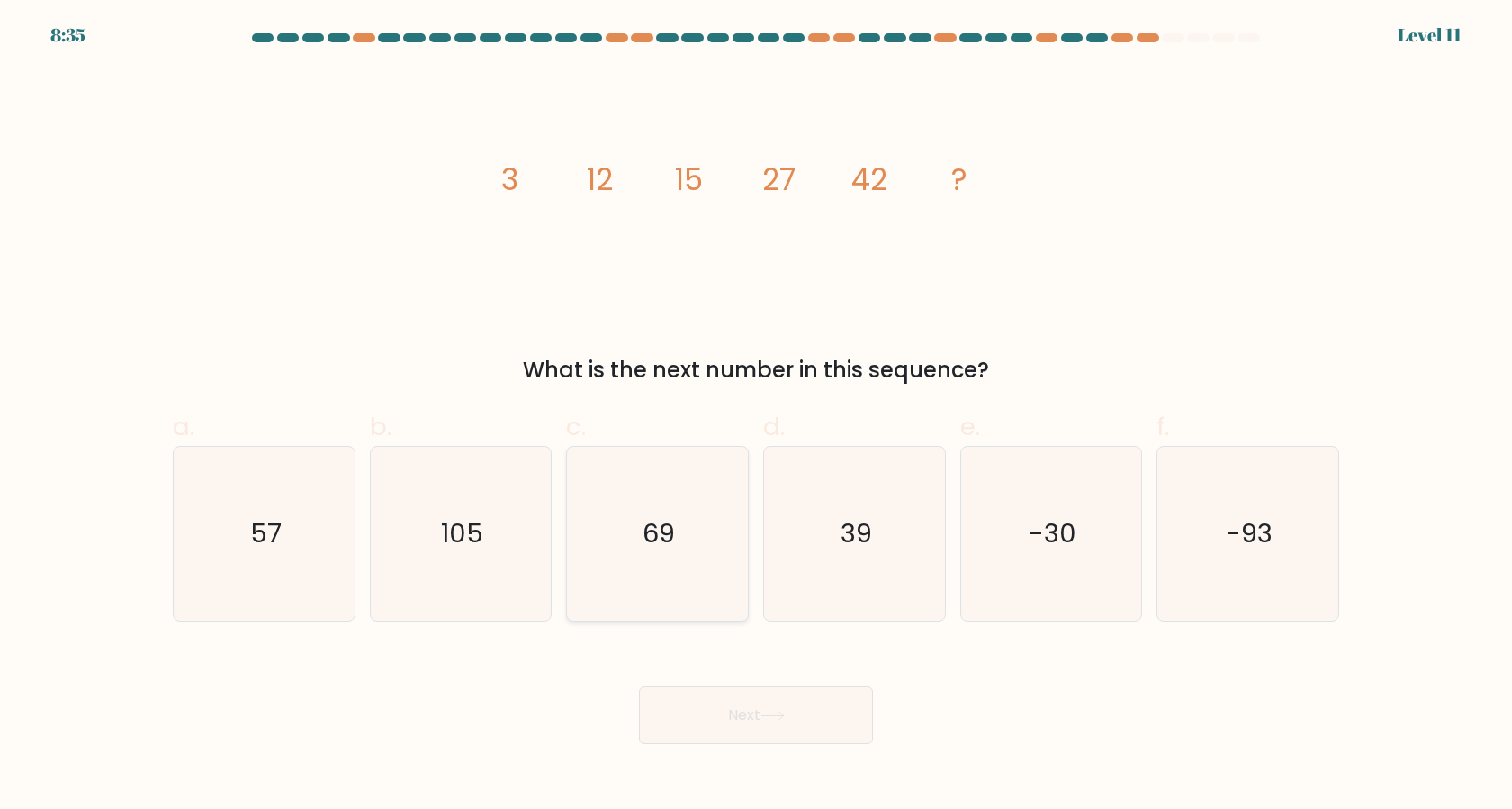
click at [664, 500] on icon "69" at bounding box center [658, 533] width 174 height 174
click at [756, 416] on input "c. 69" at bounding box center [756, 410] width 1 height 12
radio input "true"
click at [747, 729] on button "Next" at bounding box center [756, 715] width 234 height 57
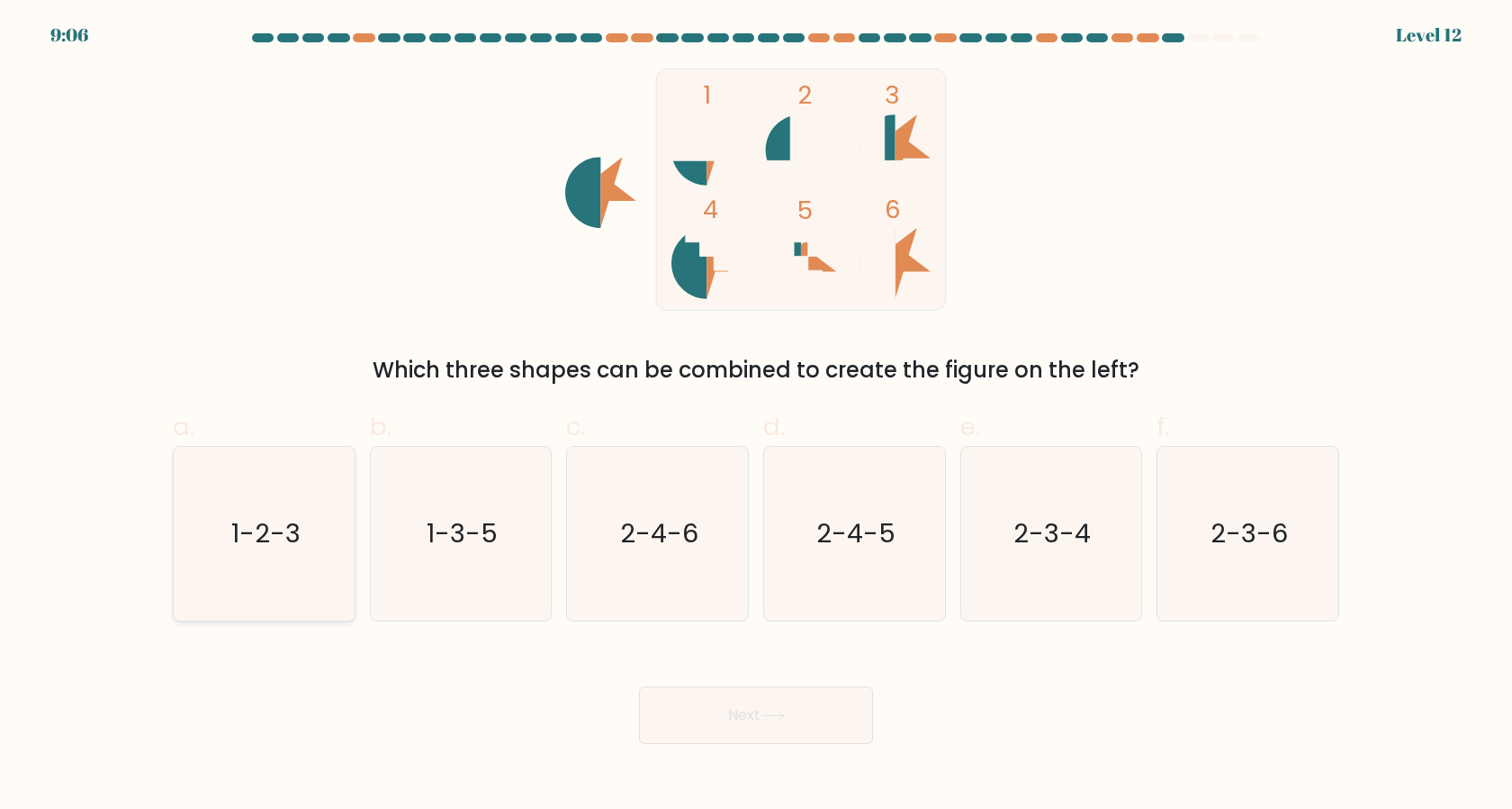
click at [281, 568] on icon "1-2-3" at bounding box center [264, 533] width 174 height 174
click at [756, 416] on input "a. 1-2-3" at bounding box center [756, 410] width 1 height 12
radio input "true"
click at [777, 683] on div "Next" at bounding box center [756, 694] width 1188 height 101
click at [779, 697] on button "Next" at bounding box center [756, 715] width 234 height 57
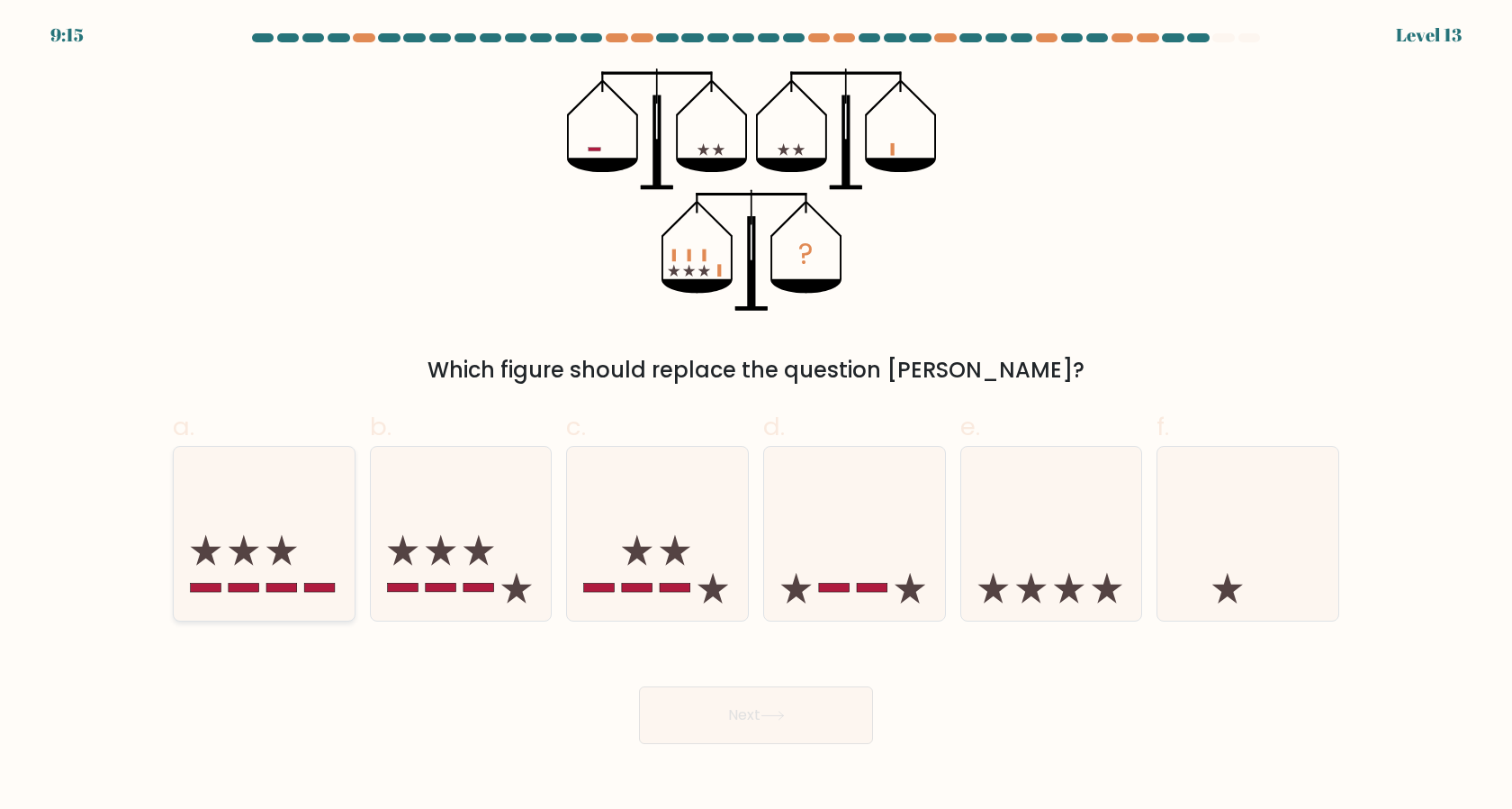
click at [270, 546] on icon at bounding box center [265, 533] width 181 height 150
click at [756, 416] on input "a." at bounding box center [756, 410] width 1 height 12
radio input "true"
click at [750, 734] on button "Next" at bounding box center [756, 715] width 234 height 57
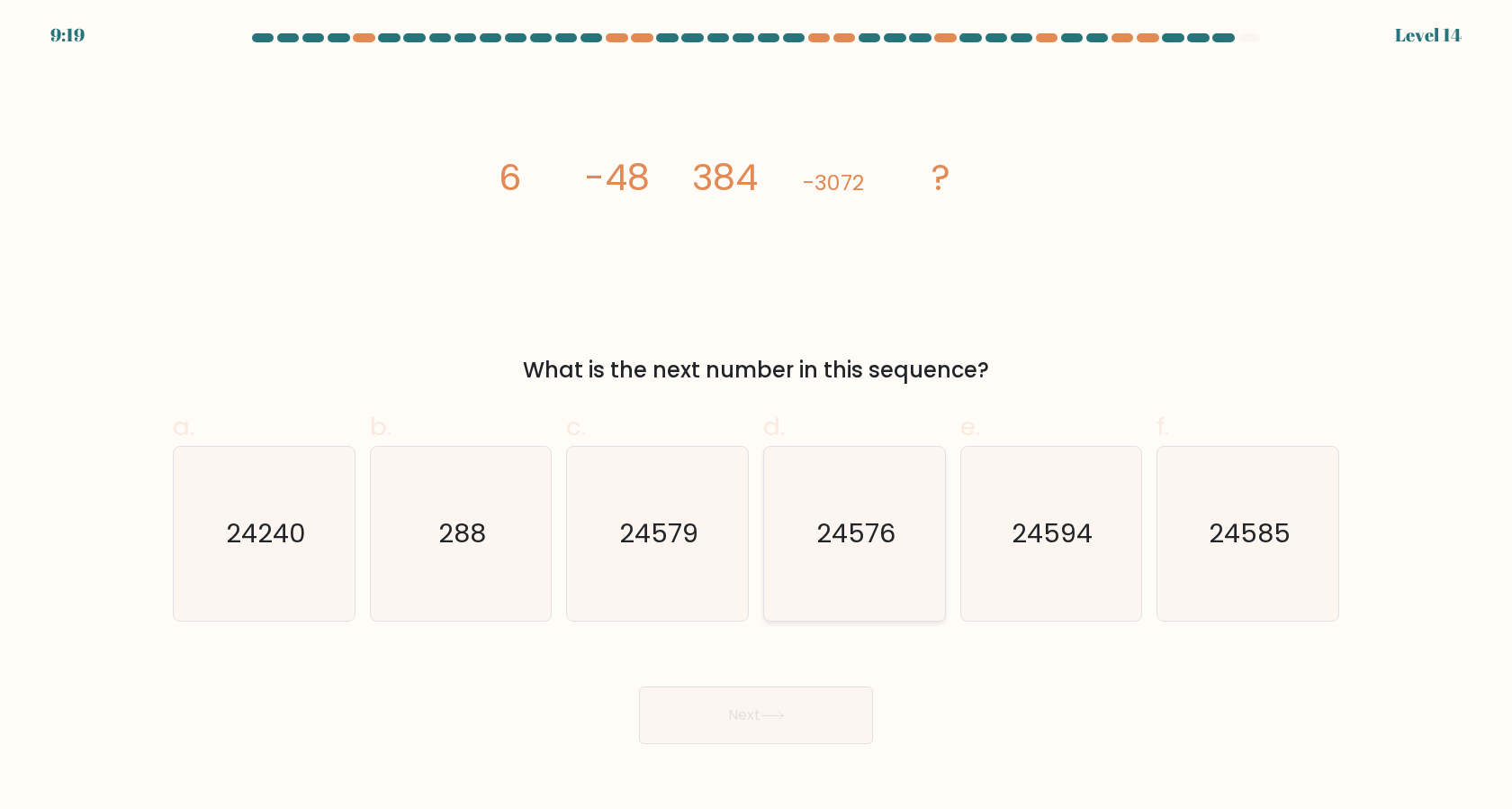
click at [836, 571] on icon "24576" at bounding box center [854, 533] width 174 height 174
click at [757, 416] on input "d. 24576" at bounding box center [756, 410] width 1 height 12
radio input "true"
click at [692, 724] on button "Next" at bounding box center [756, 715] width 234 height 57
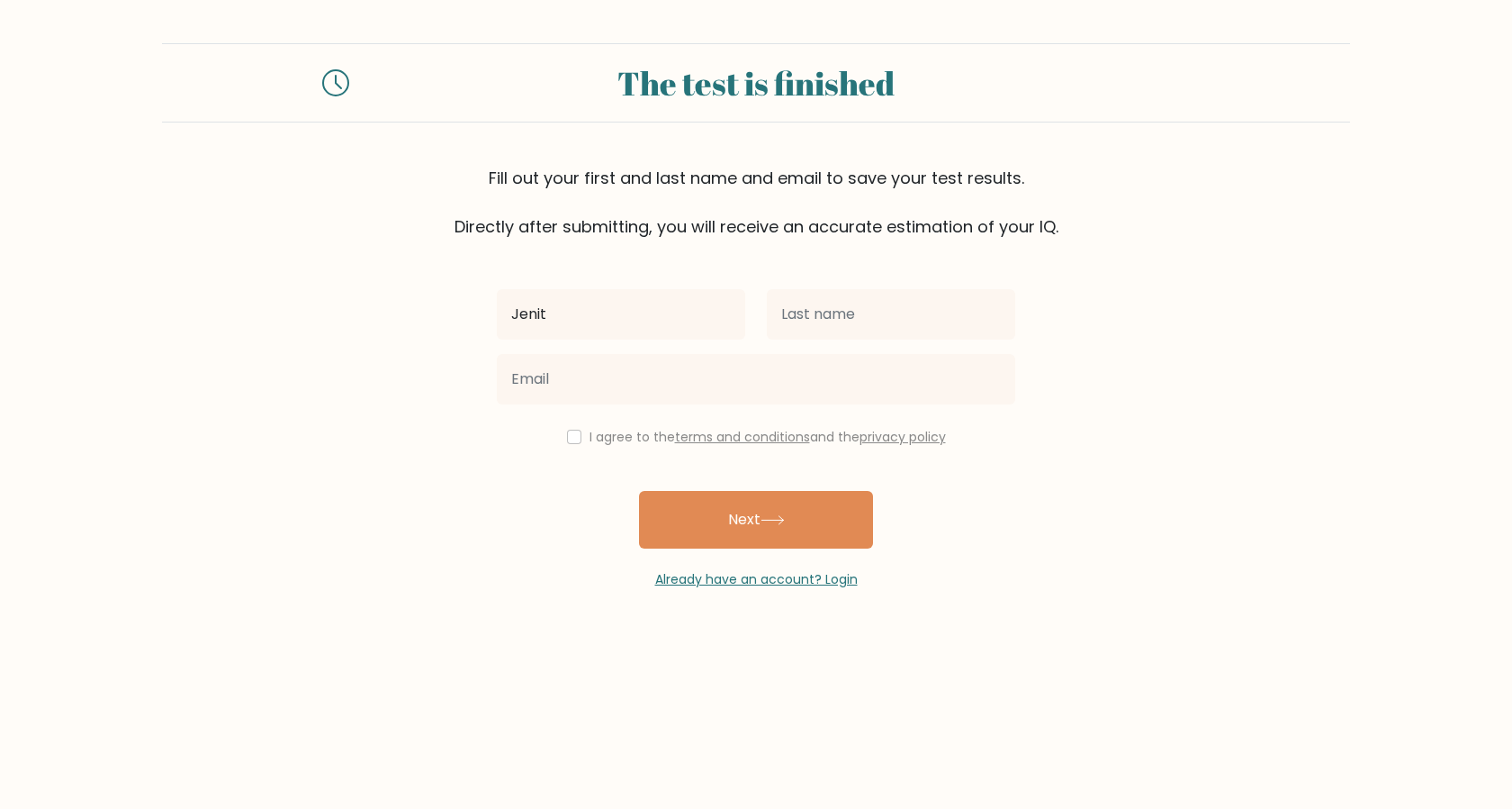
type input "Jenit"
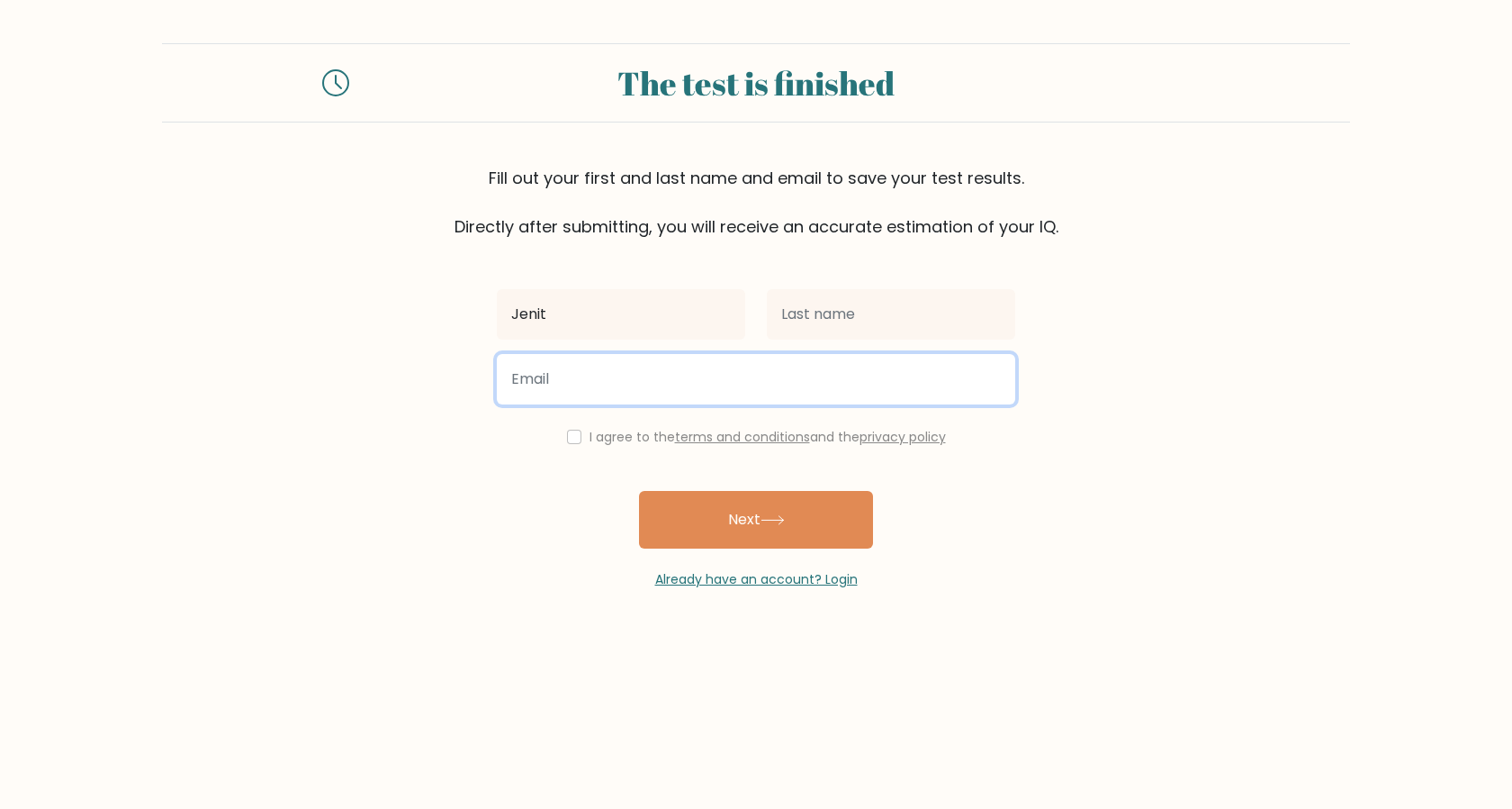
click at [896, 358] on input "email" at bounding box center [756, 380] width 519 height 51
type input "Sejpal"
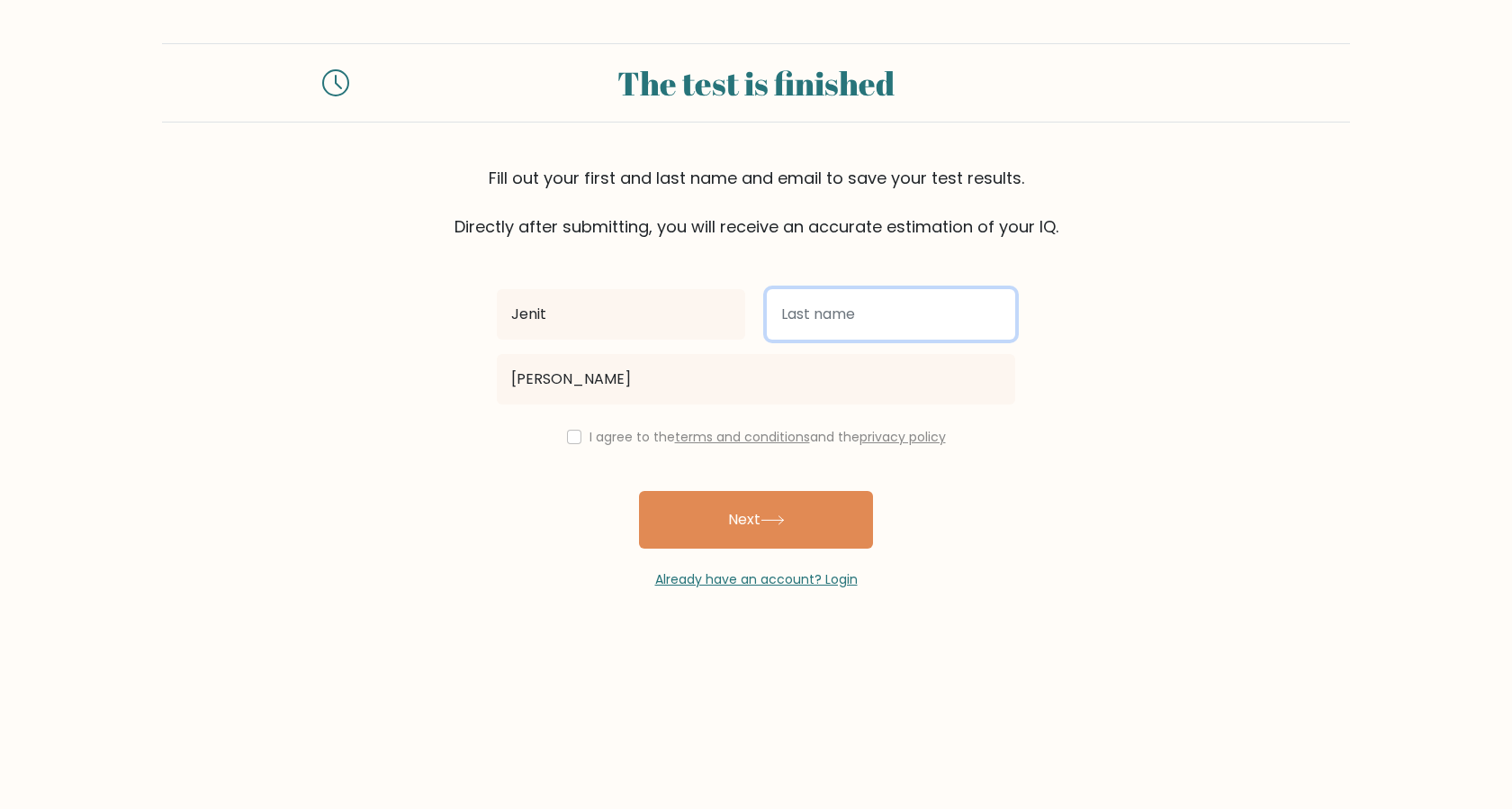
click at [857, 328] on input "text" at bounding box center [890, 314] width 248 height 51
type input "Sejpal"
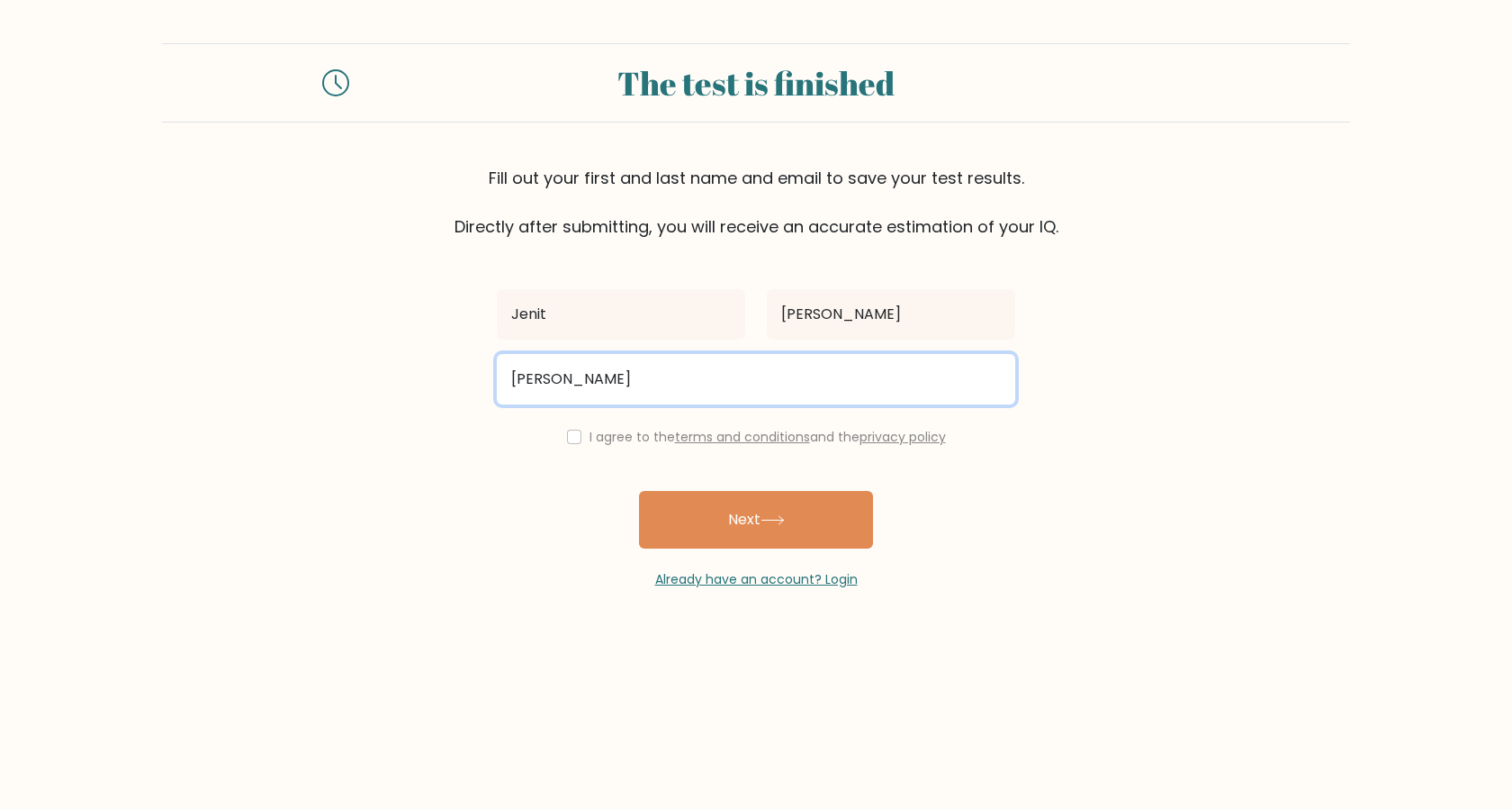
click at [657, 368] on input "[PERSON_NAME]" at bounding box center [756, 380] width 519 height 51
type input "jenitsejpal11@gmail.com"
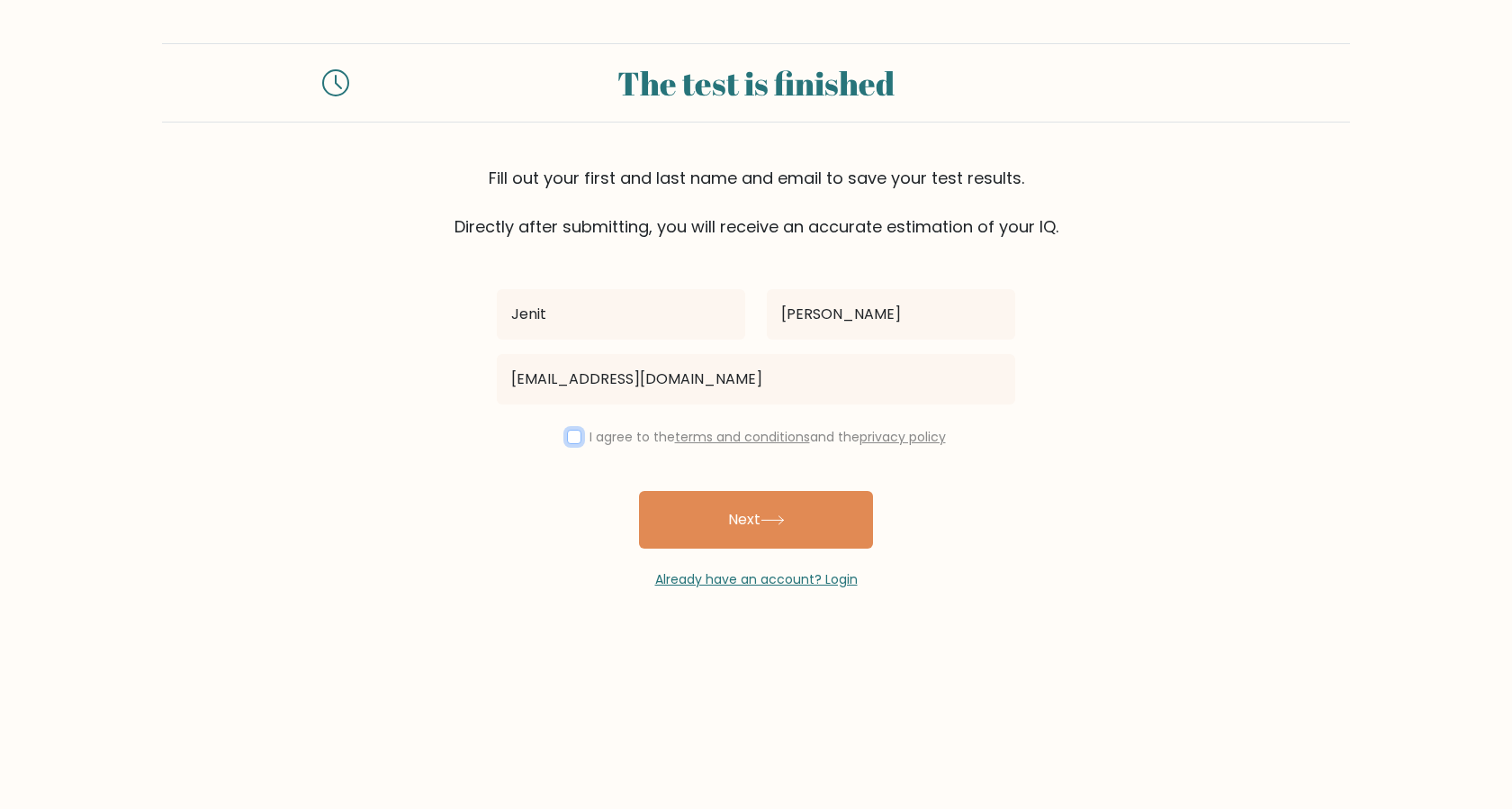
click at [568, 439] on input "checkbox" at bounding box center [574, 436] width 15 height 15
checkbox input "true"
click at [711, 512] on button "Next" at bounding box center [756, 519] width 234 height 57
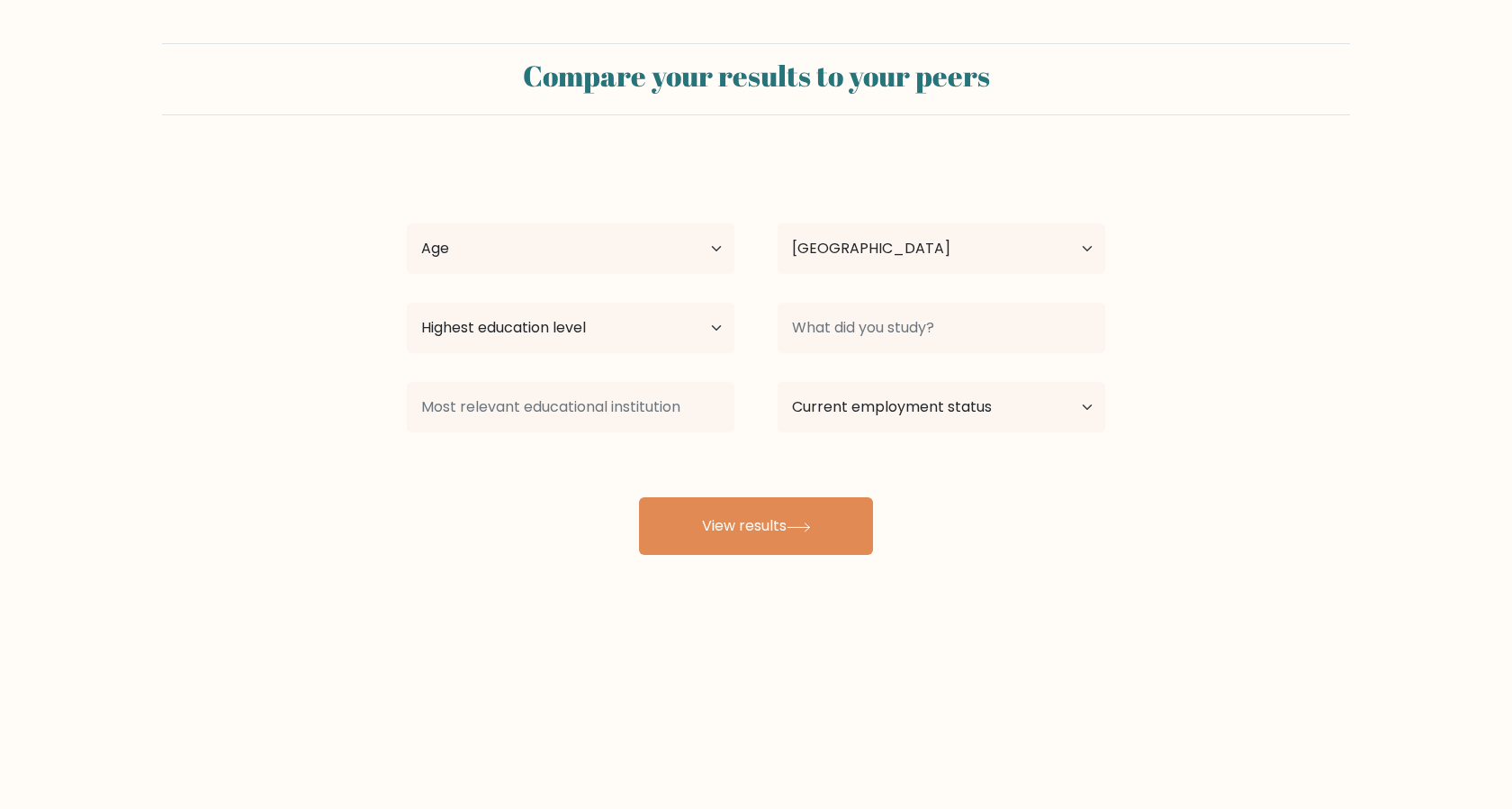
select select "AU"
click at [518, 226] on select "Age Under [DEMOGRAPHIC_DATA] [DEMOGRAPHIC_DATA] [DEMOGRAPHIC_DATA] [DEMOGRAPHIC…" at bounding box center [570, 248] width 328 height 51
select select "min_18"
click at [407, 223] on select "Age Under [DEMOGRAPHIC_DATA] [DEMOGRAPHIC_DATA] [DEMOGRAPHIC_DATA] [DEMOGRAPHIC…" at bounding box center [570, 248] width 328 height 51
click at [496, 329] on select "Highest education level No schooling Primary Lower Secondary Upper Secondary Oc…" at bounding box center [570, 328] width 328 height 51
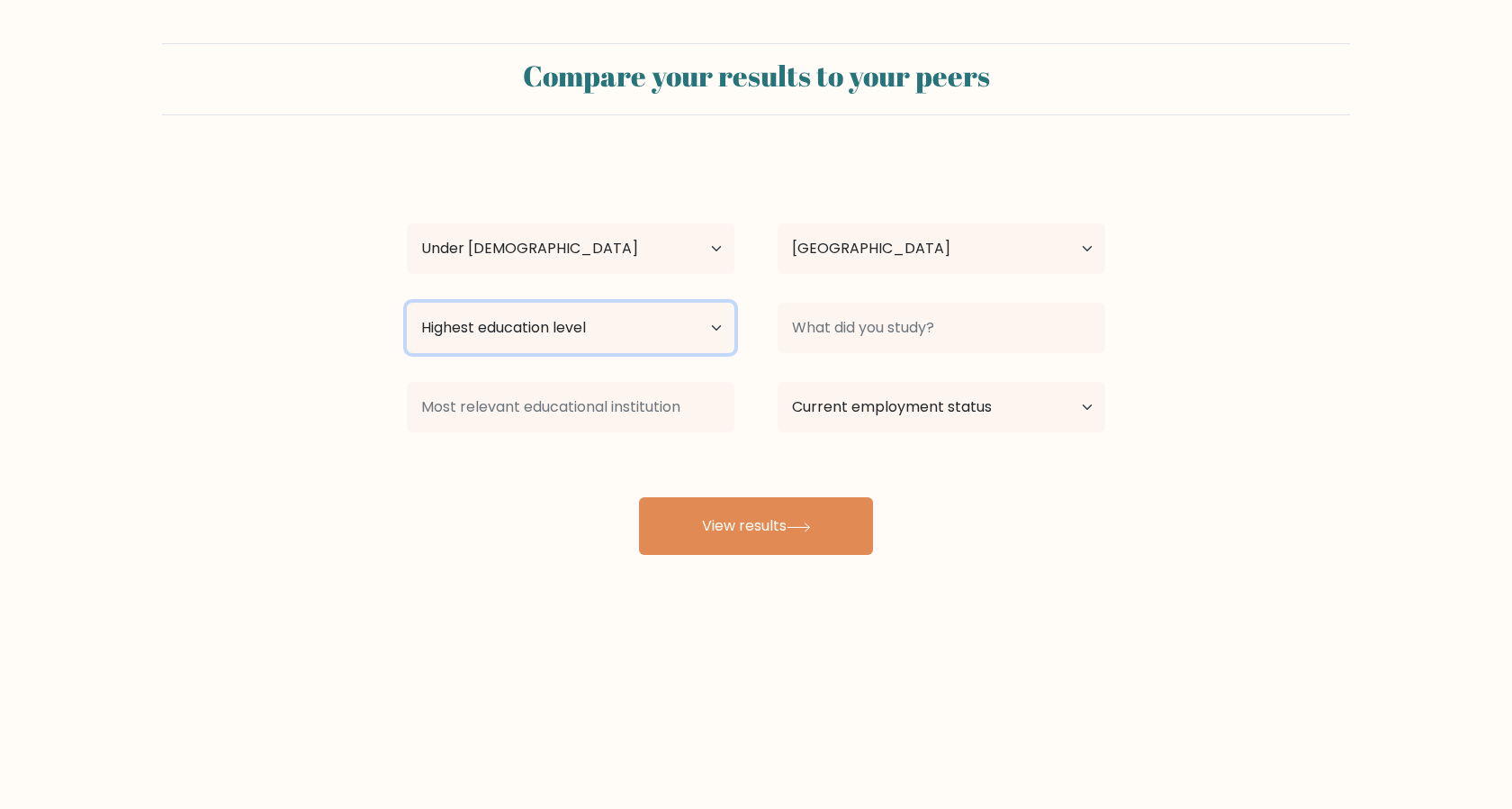
click at [407, 303] on select "Highest education level No schooling Primary Lower Secondary Upper Secondary Oc…" at bounding box center [570, 328] width 328 height 51
click at [555, 335] on select "Highest education level No schooling Primary Lower Secondary Upper Secondary Oc…" at bounding box center [570, 328] width 328 height 51
click at [485, 330] on select "Highest education level No schooling Primary Lower Secondary Upper Secondary Oc…" at bounding box center [570, 328] width 328 height 51
select select "lower_secondary"
click at [407, 303] on select "Highest education level No schooling Primary Lower Secondary Upper Secondary Oc…" at bounding box center [570, 328] width 328 height 51
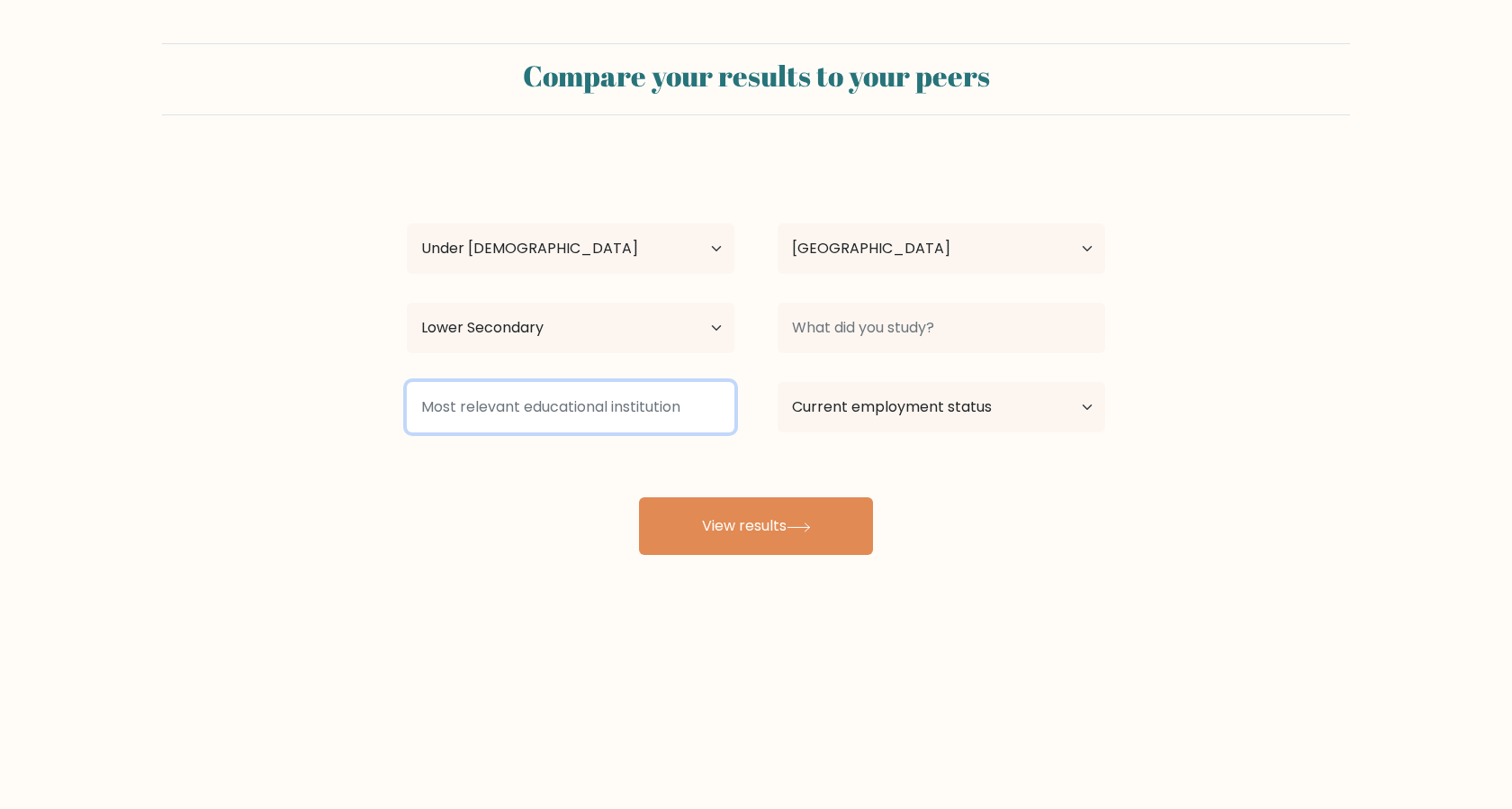
click at [663, 410] on input at bounding box center [570, 407] width 328 height 51
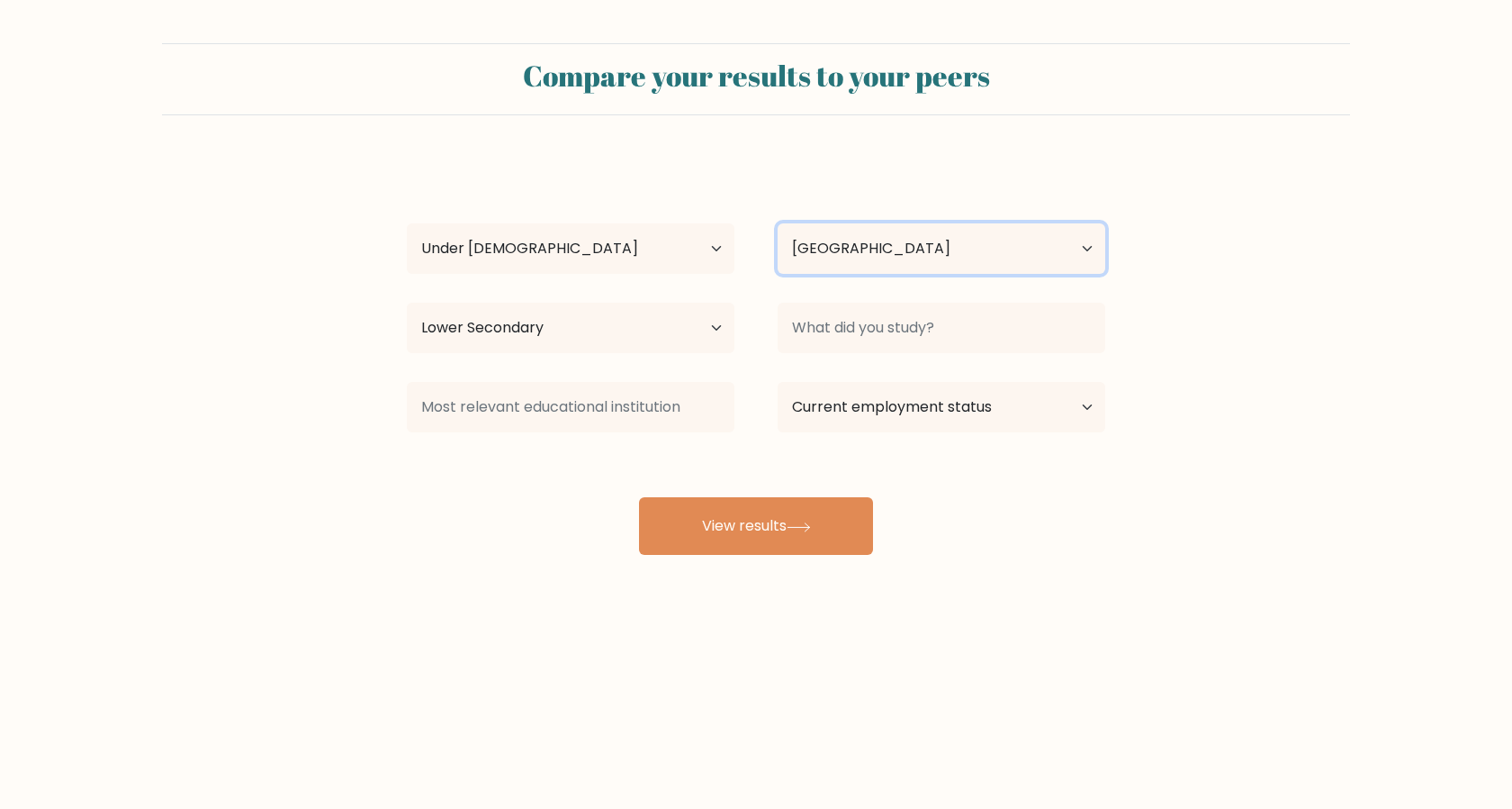
click at [830, 227] on select "Country Afghanistan Albania Algeria American Samoa Andorra Angola Anguilla Anta…" at bounding box center [941, 248] width 328 height 51
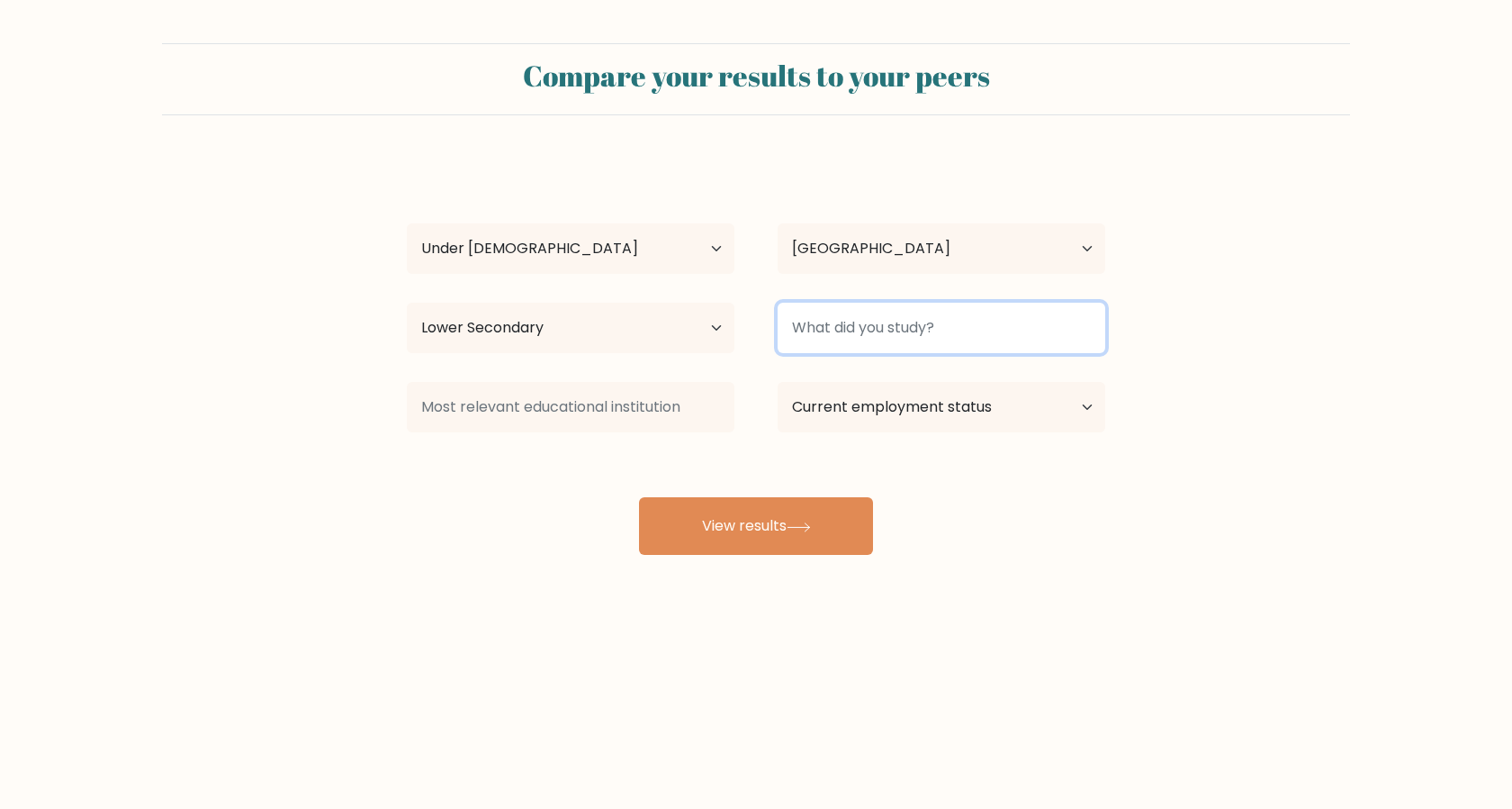
click at [880, 344] on input at bounding box center [941, 328] width 328 height 51
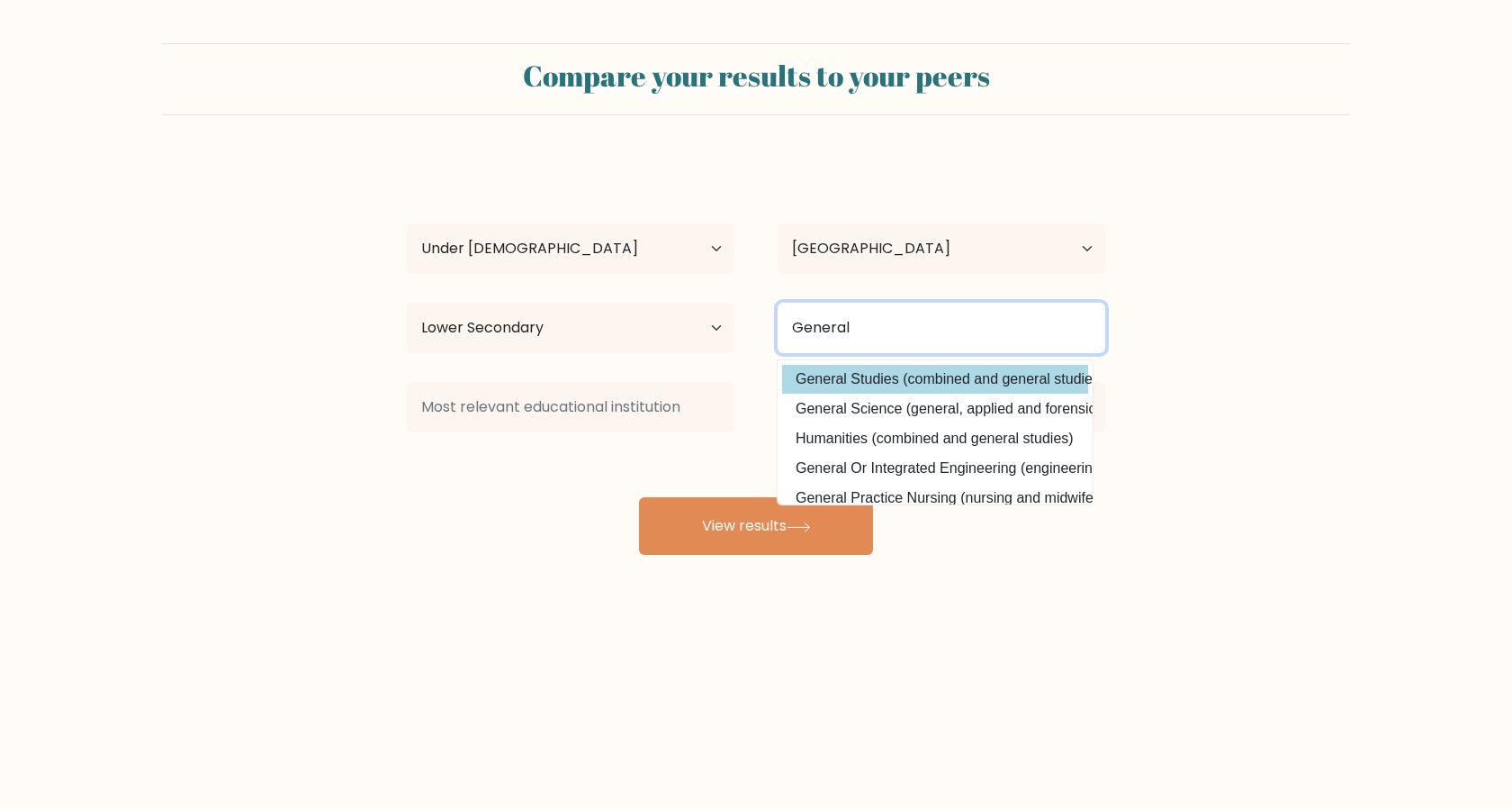
type input "General"
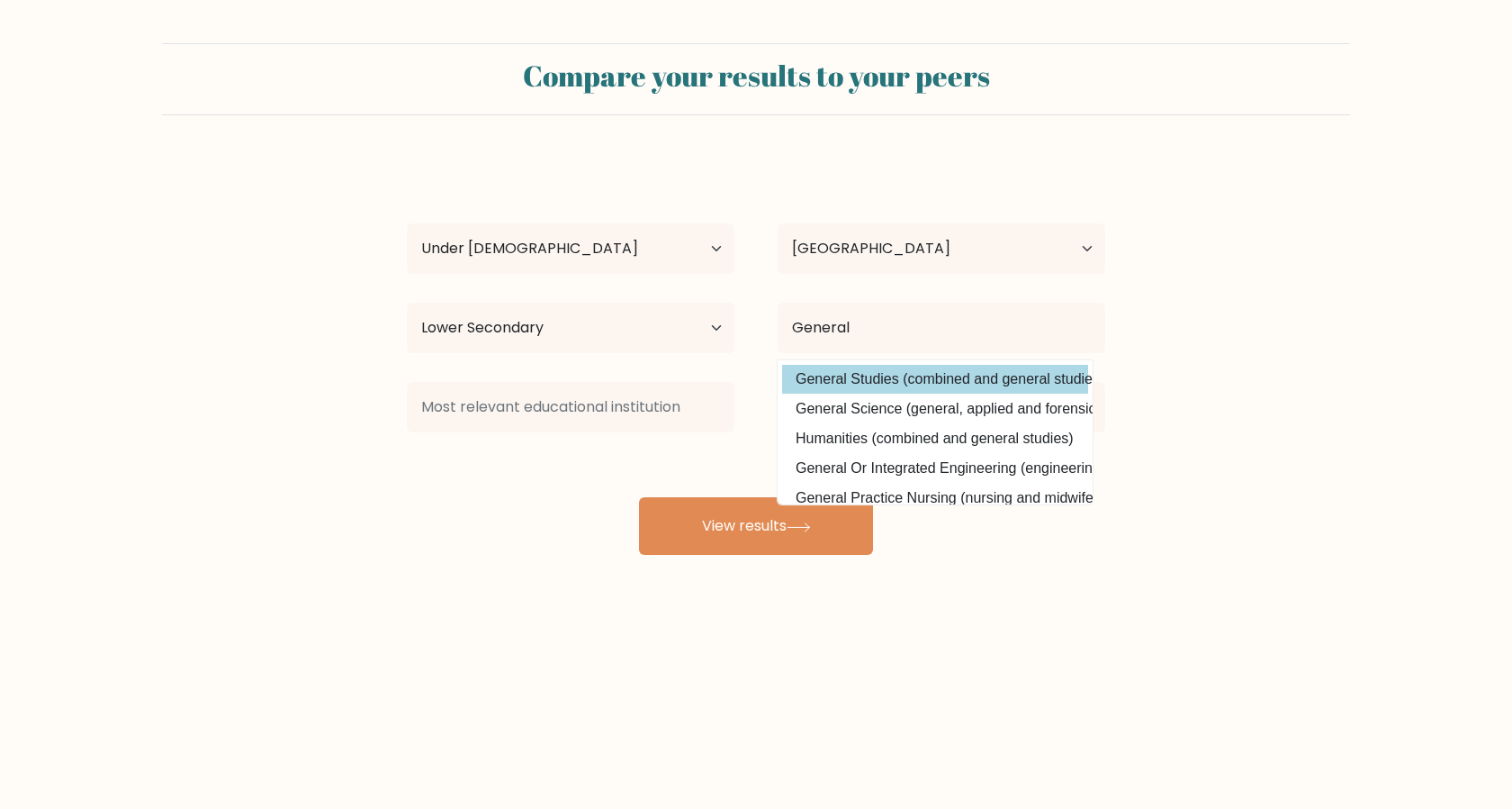
click at [799, 376] on div "Jenit Sejpal Age Under 18 years old 18-24 years old 25-34 years old 35-44 years…" at bounding box center [756, 356] width 720 height 396
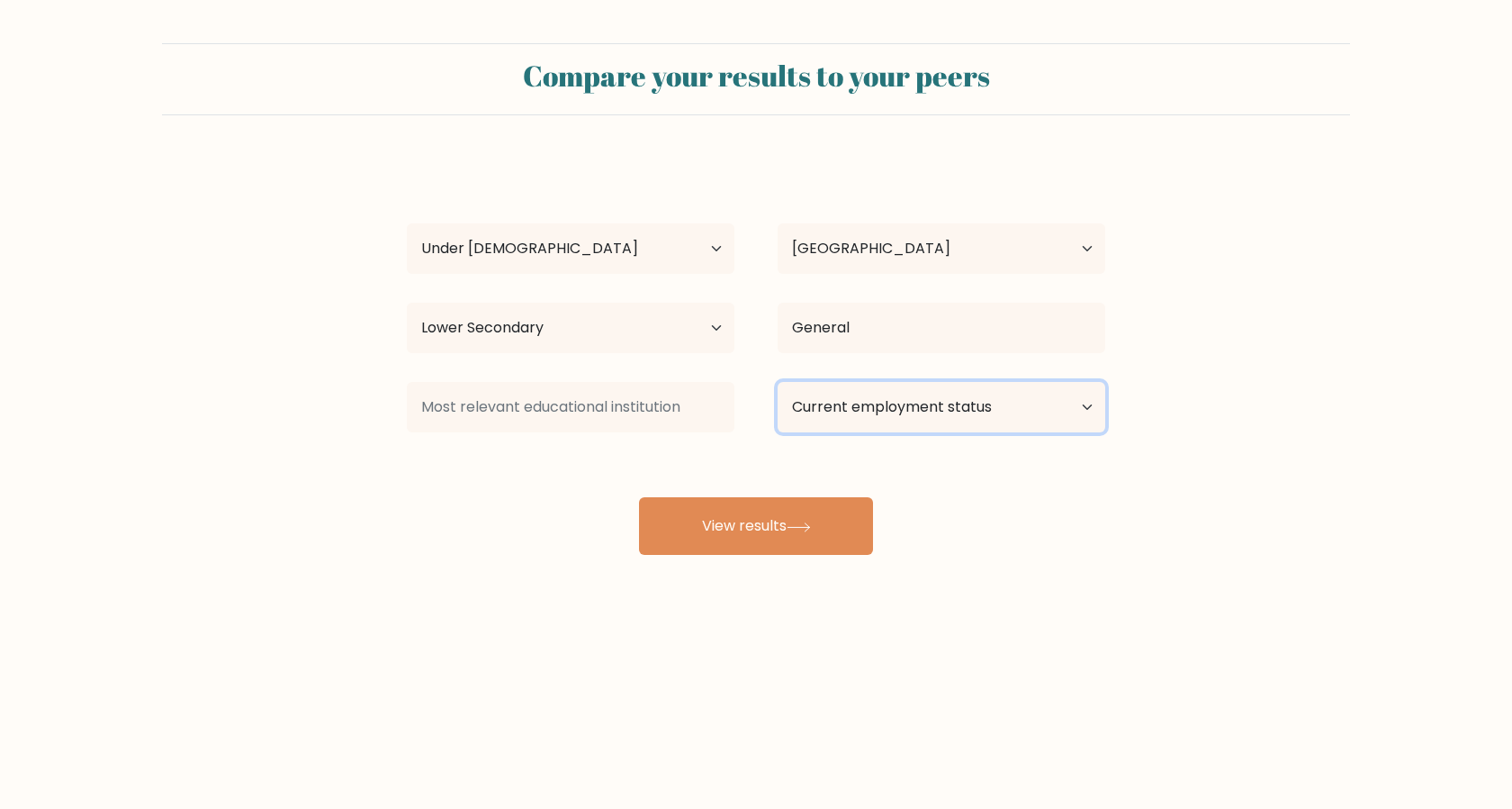
click at [909, 414] on select "Current employment status Employed Student Retired Other / prefer not to answer" at bounding box center [941, 407] width 328 height 51
select select "student"
click at [777, 382] on select "Current employment status Employed Student Retired Other / prefer not to answer" at bounding box center [941, 407] width 328 height 51
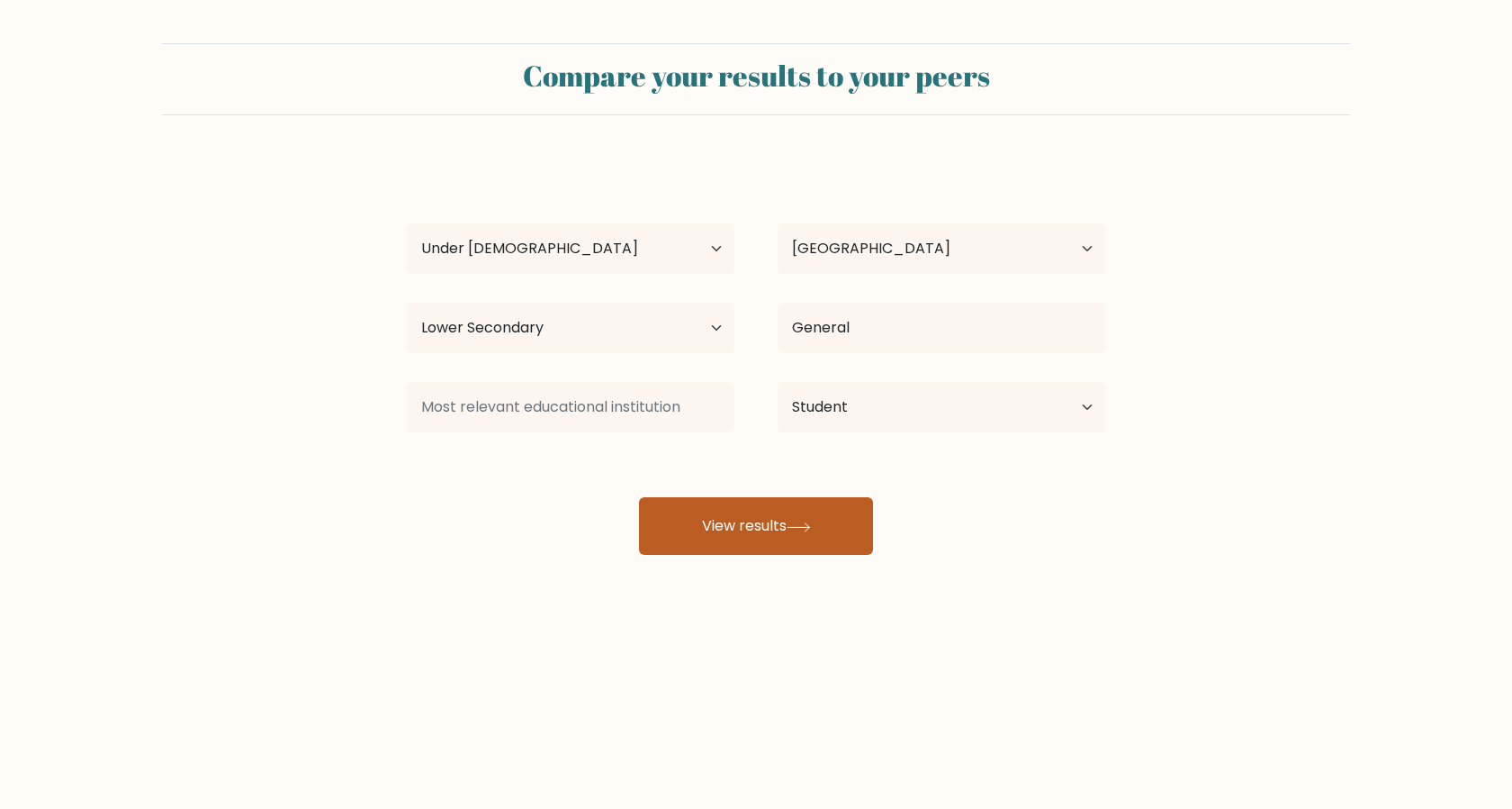
click at [747, 522] on button "View results" at bounding box center [756, 526] width 234 height 57
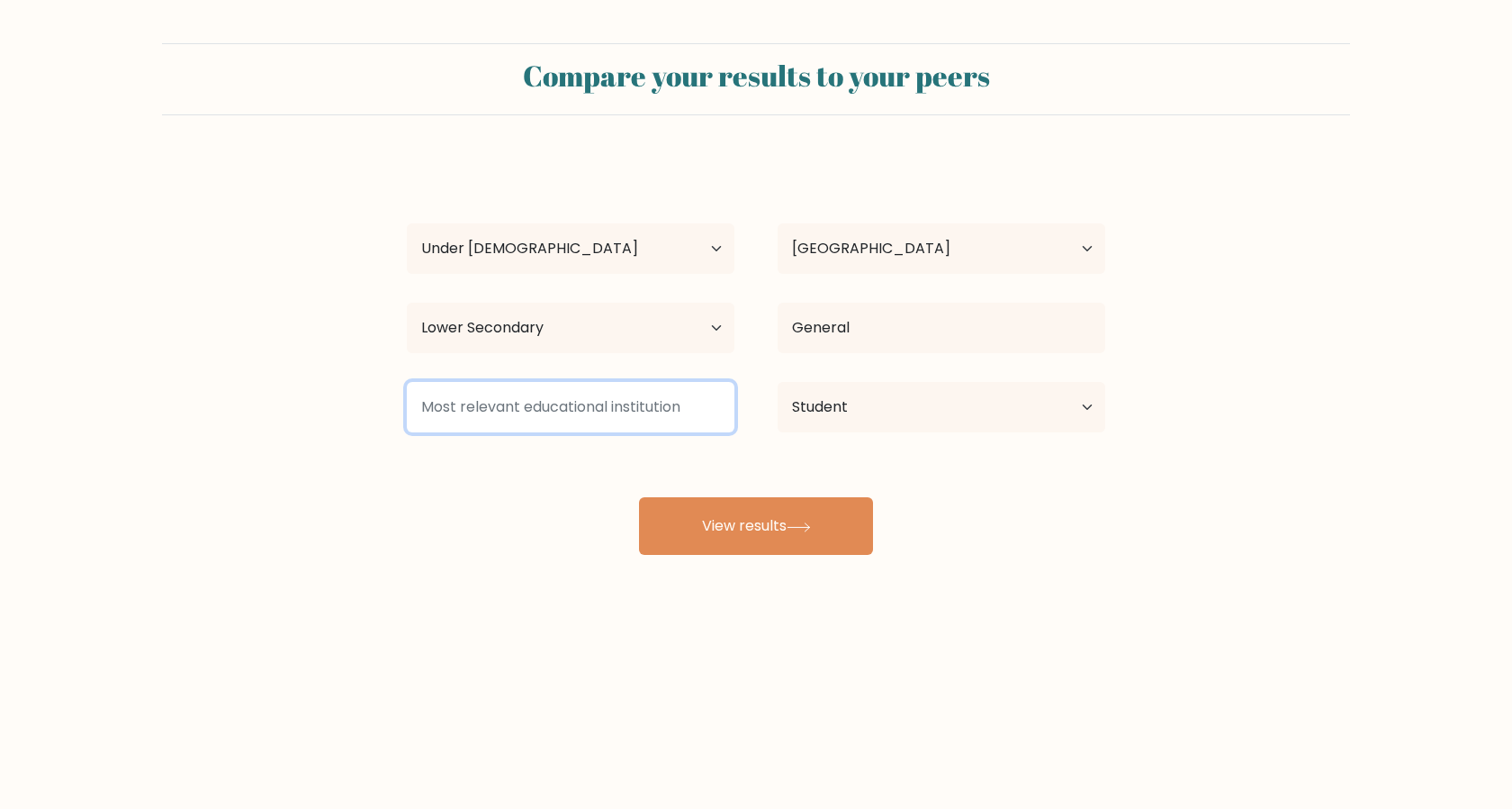
click at [538, 415] on input at bounding box center [570, 407] width 328 height 51
type input "J"
type input "A"
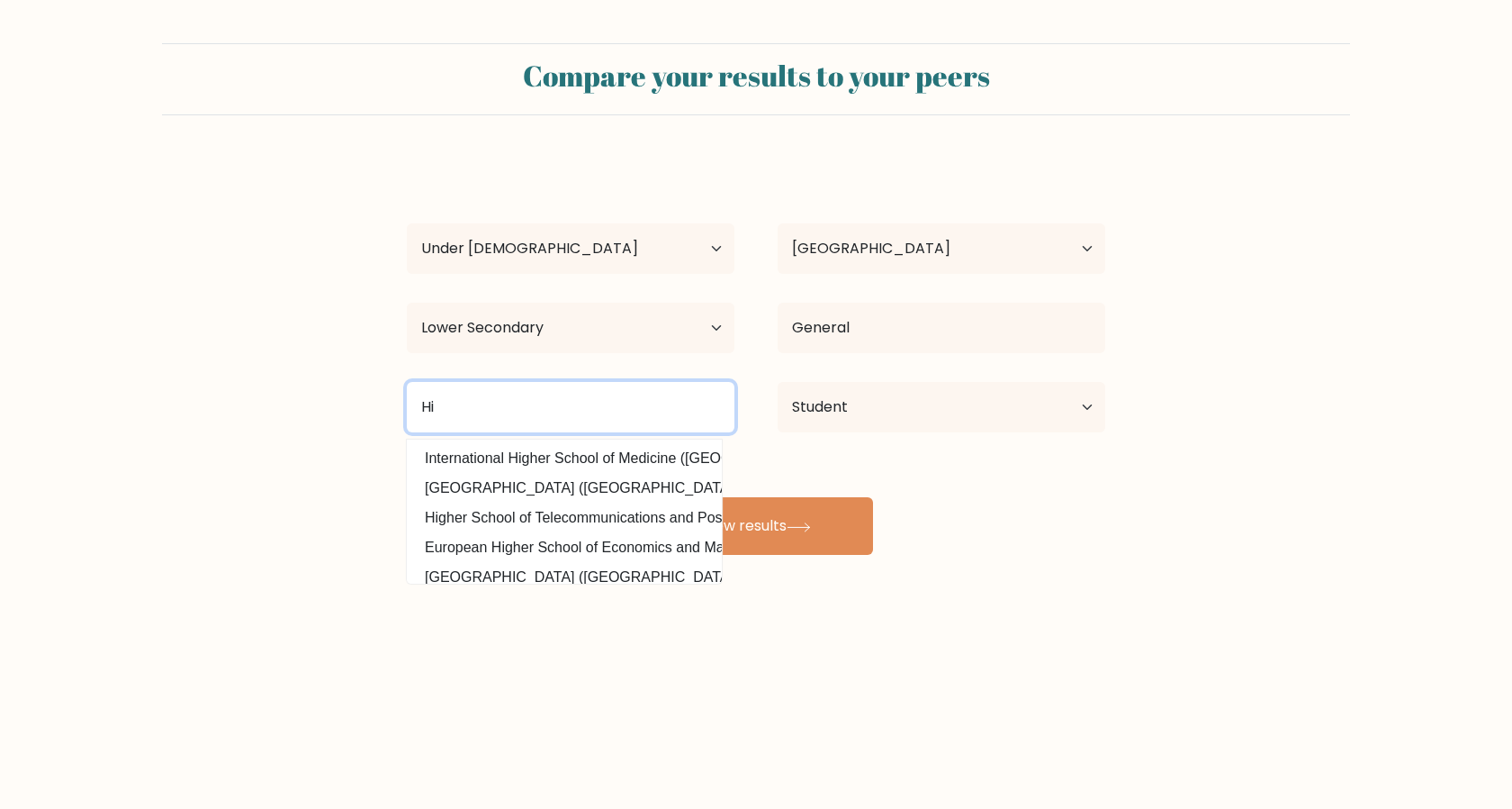
type input "H"
type input "All Saints Catholic College"
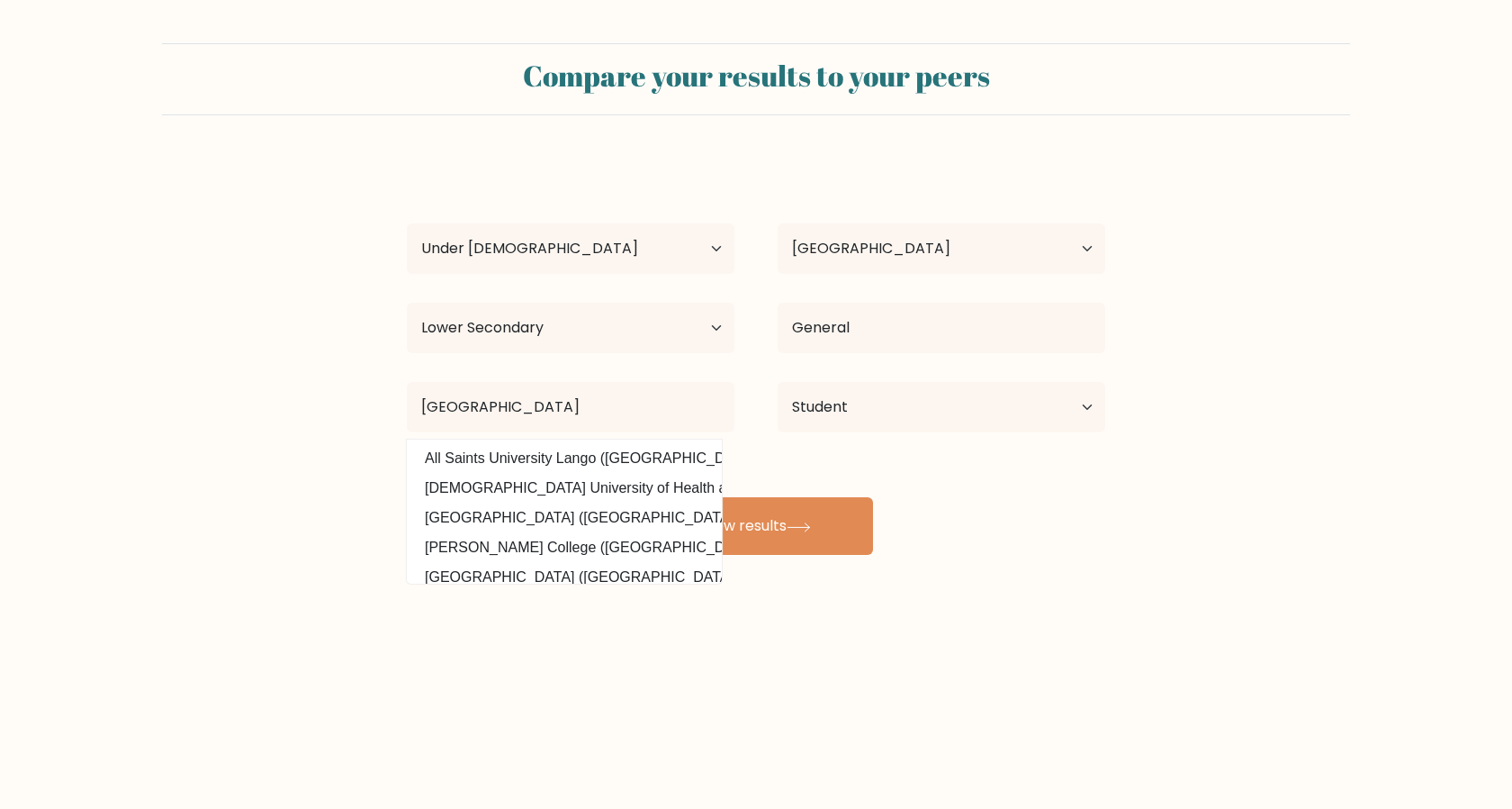
click at [263, 483] on form "Compare your results to your peers Jenit Sejpal Age Under 18 years old 18-24 ye…" at bounding box center [756, 299] width 1512 height 512
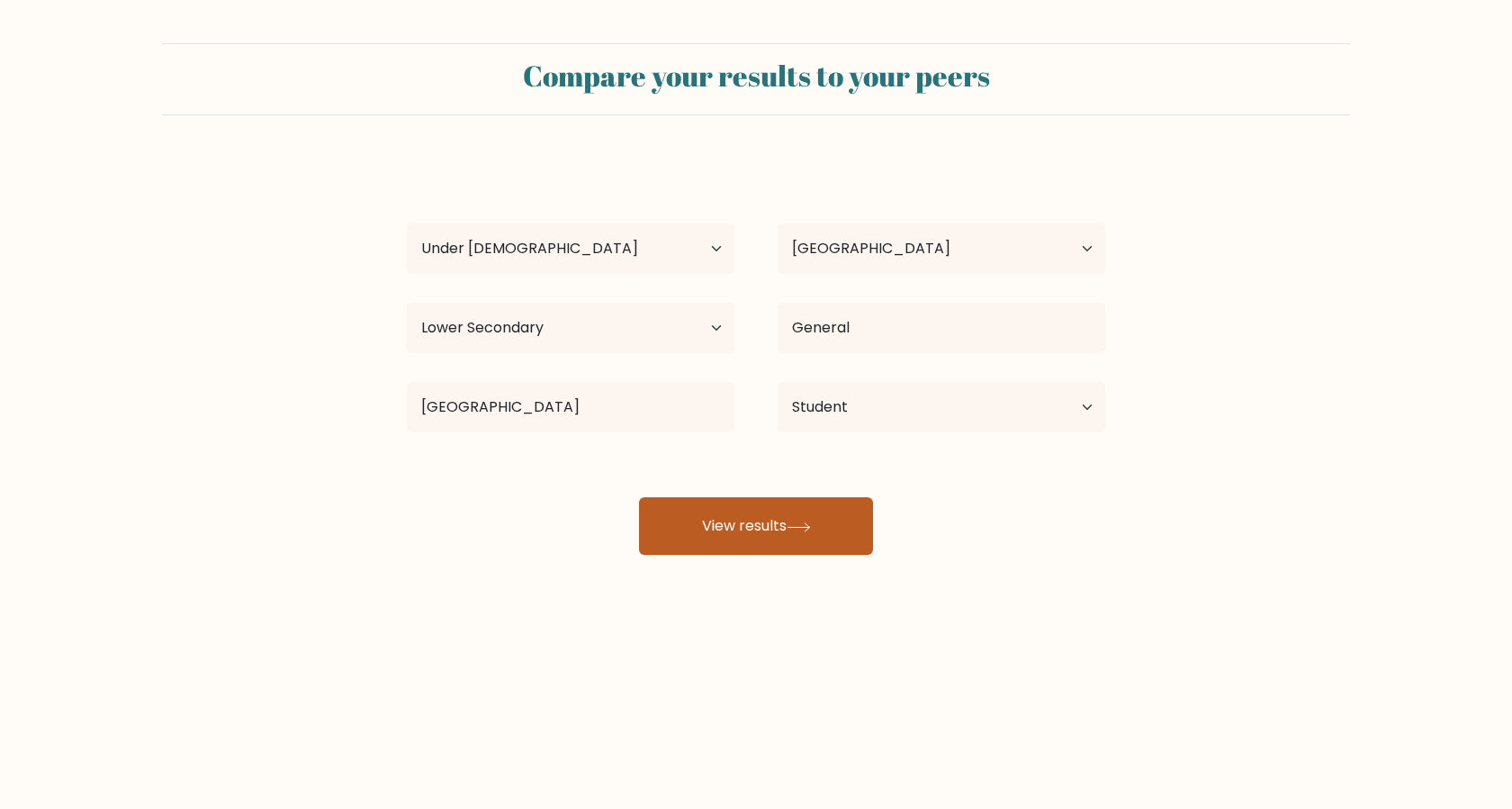
click at [770, 536] on button "View results" at bounding box center [756, 526] width 234 height 57
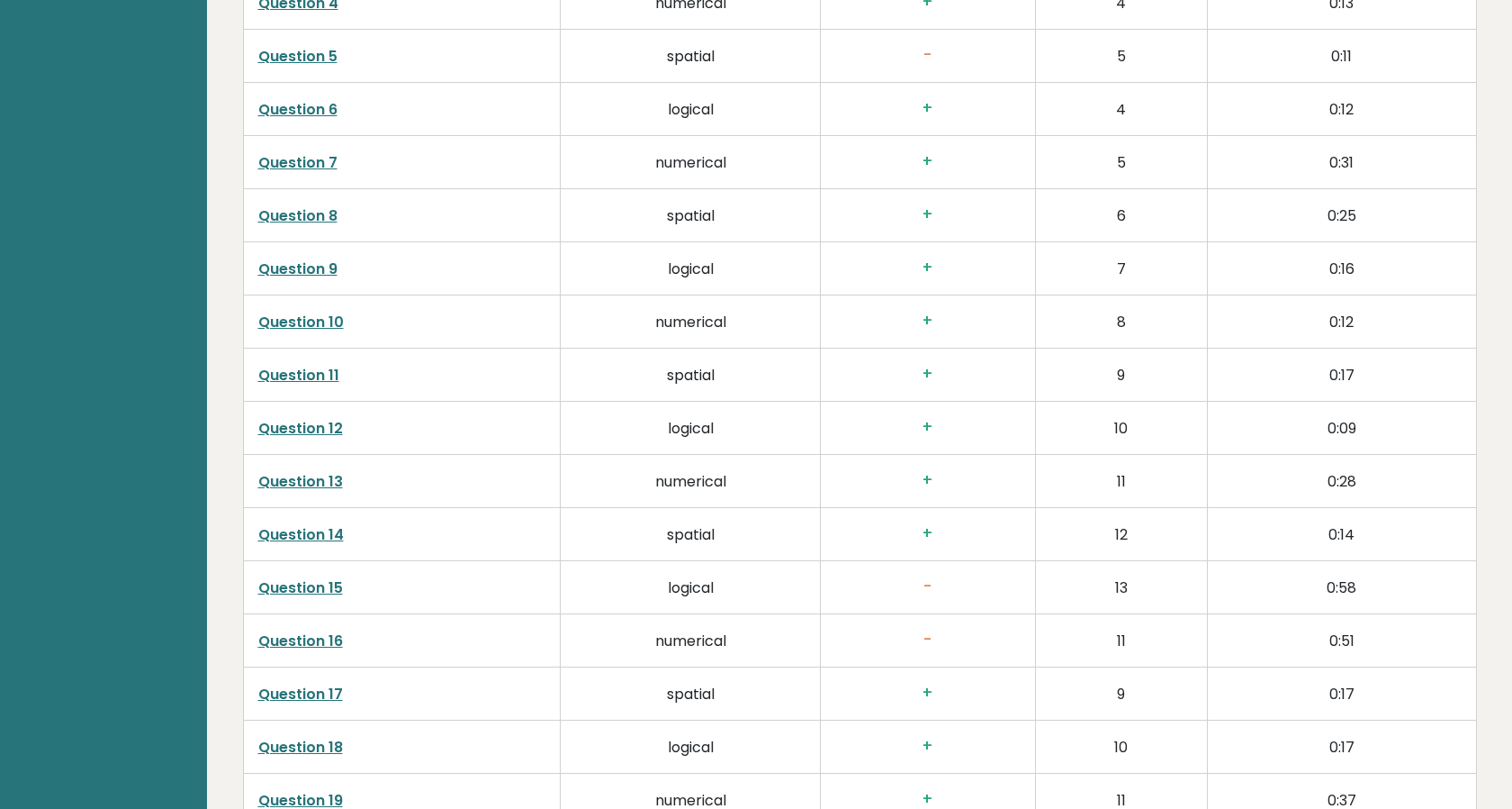
scroll to position [3149, 0]
